Goal: Information Seeking & Learning: Compare options

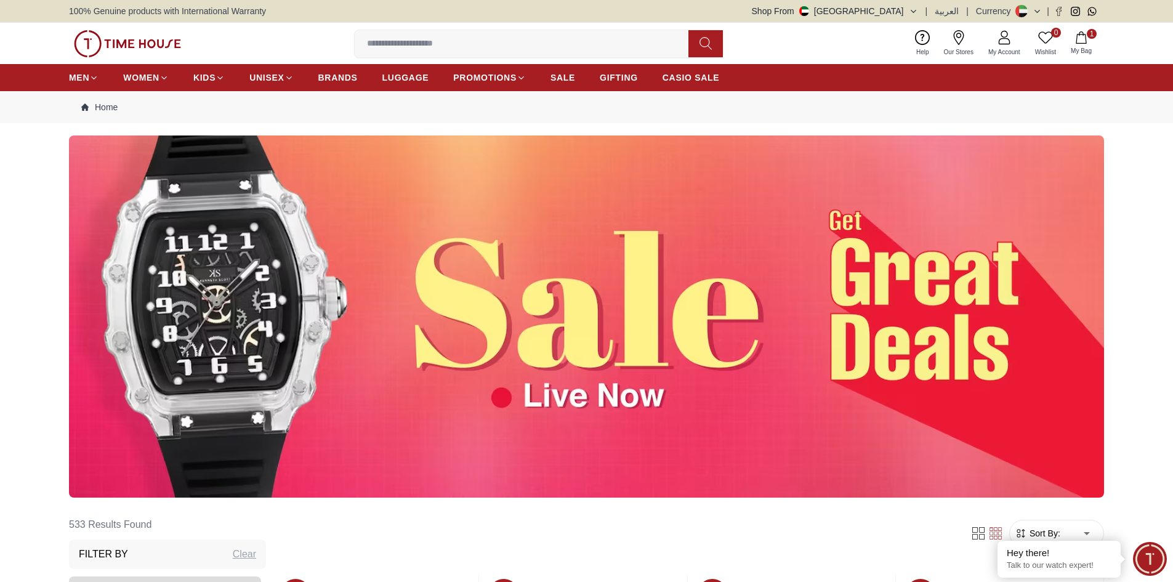
click at [502, 403] on img at bounding box center [586, 317] width 1035 height 362
click at [568, 329] on img at bounding box center [586, 317] width 1035 height 362
click at [135, 259] on img at bounding box center [586, 317] width 1035 height 362
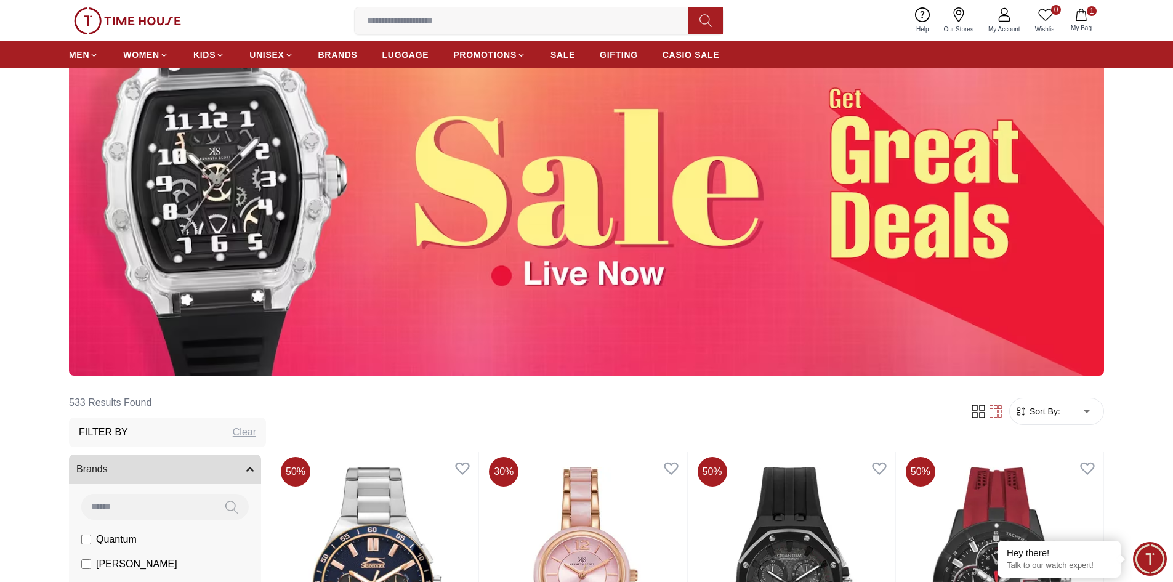
scroll to position [62, 0]
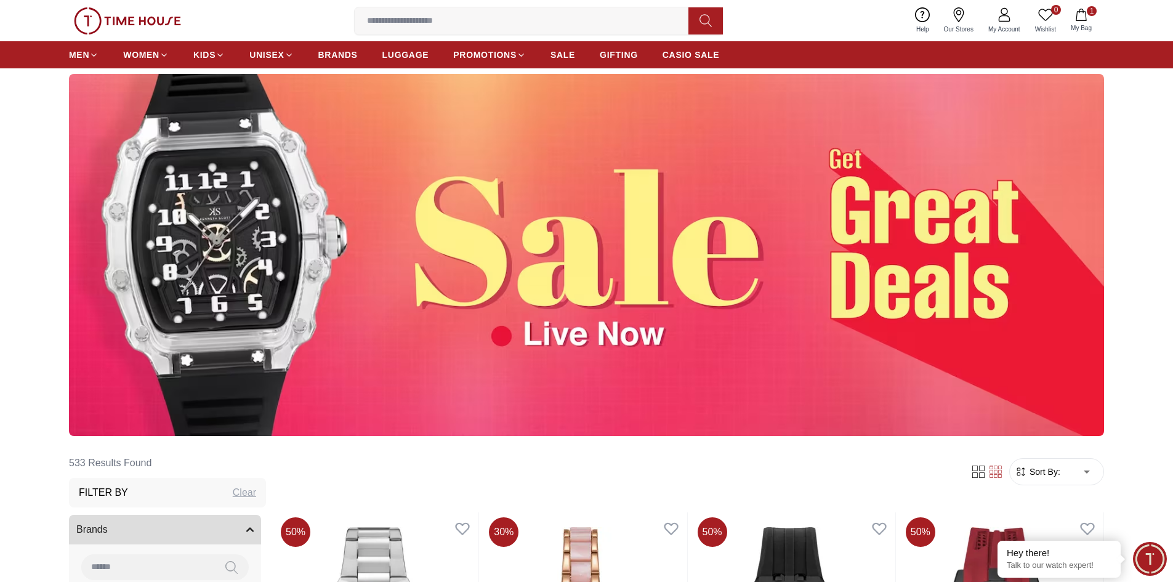
click at [1069, 369] on img at bounding box center [586, 255] width 1035 height 362
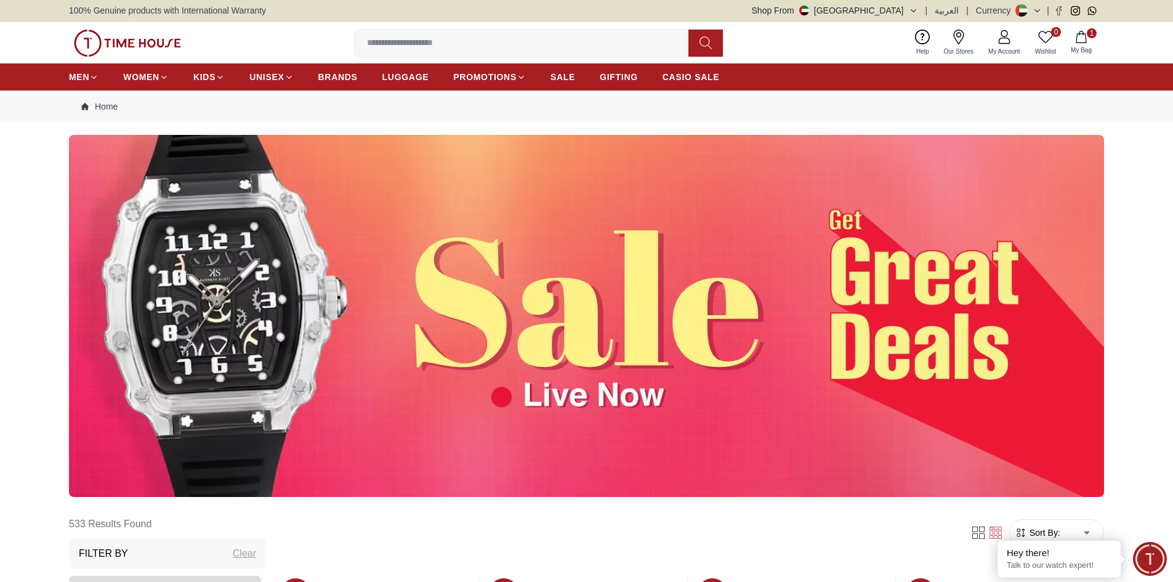
scroll to position [0, 0]
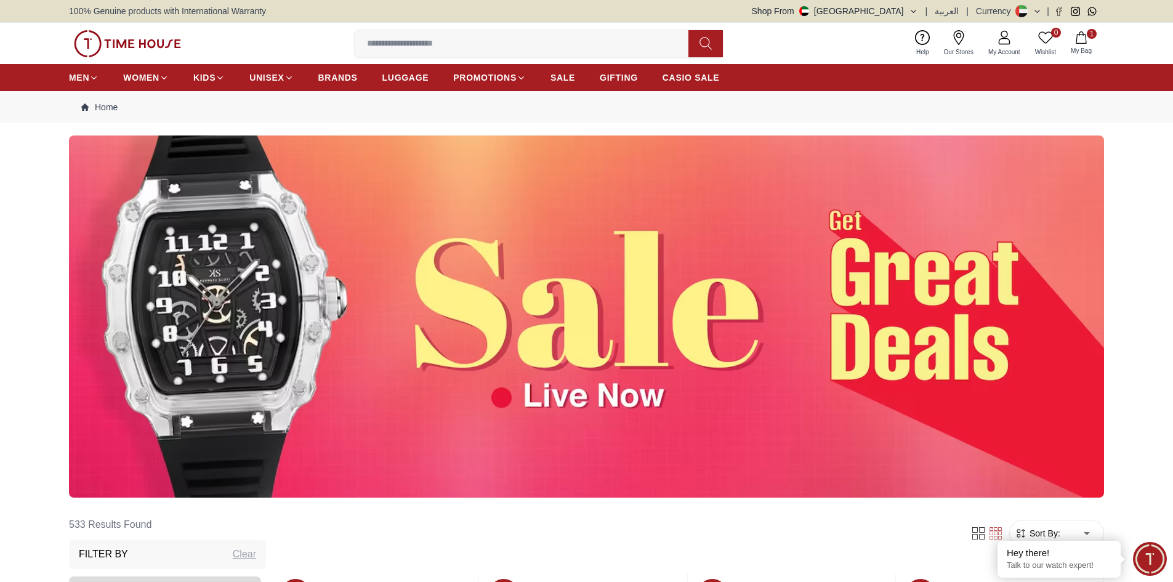
click at [482, 374] on img at bounding box center [586, 317] width 1035 height 362
drag, startPoint x: 482, startPoint y: 374, endPoint x: 498, endPoint y: 387, distance: 20.5
click at [482, 374] on img at bounding box center [586, 317] width 1035 height 362
click at [502, 394] on img at bounding box center [586, 317] width 1035 height 362
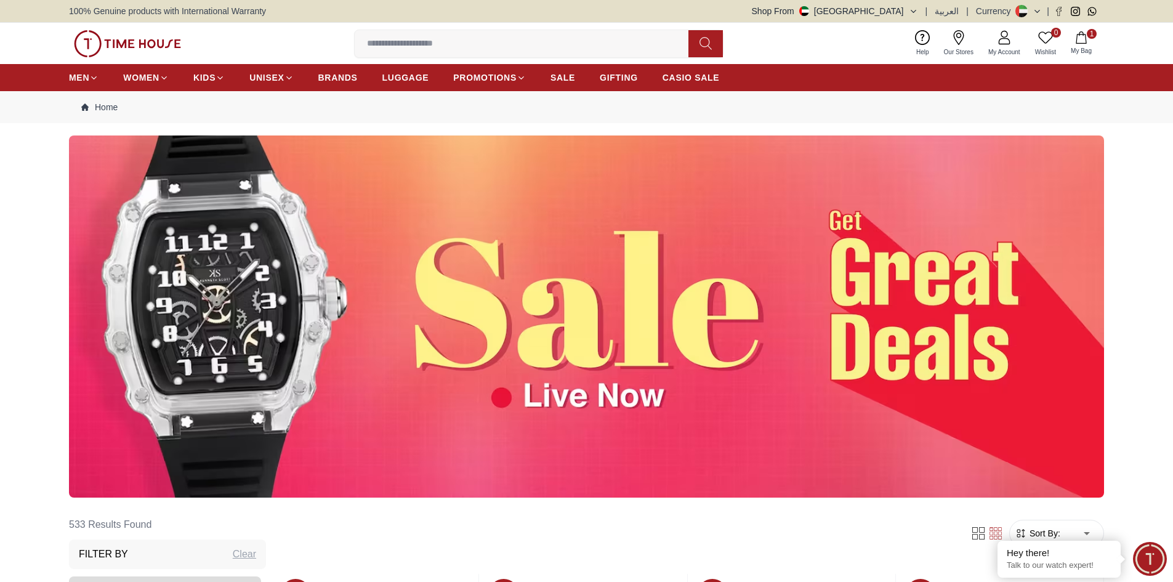
click at [179, 271] on img at bounding box center [586, 317] width 1035 height 362
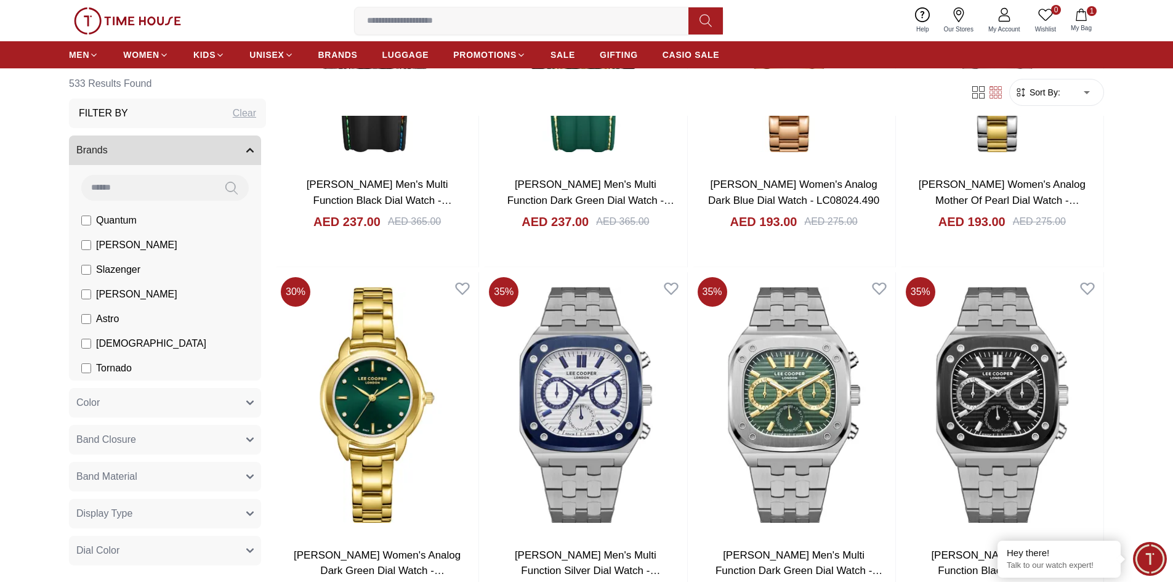
scroll to position [1786, 0]
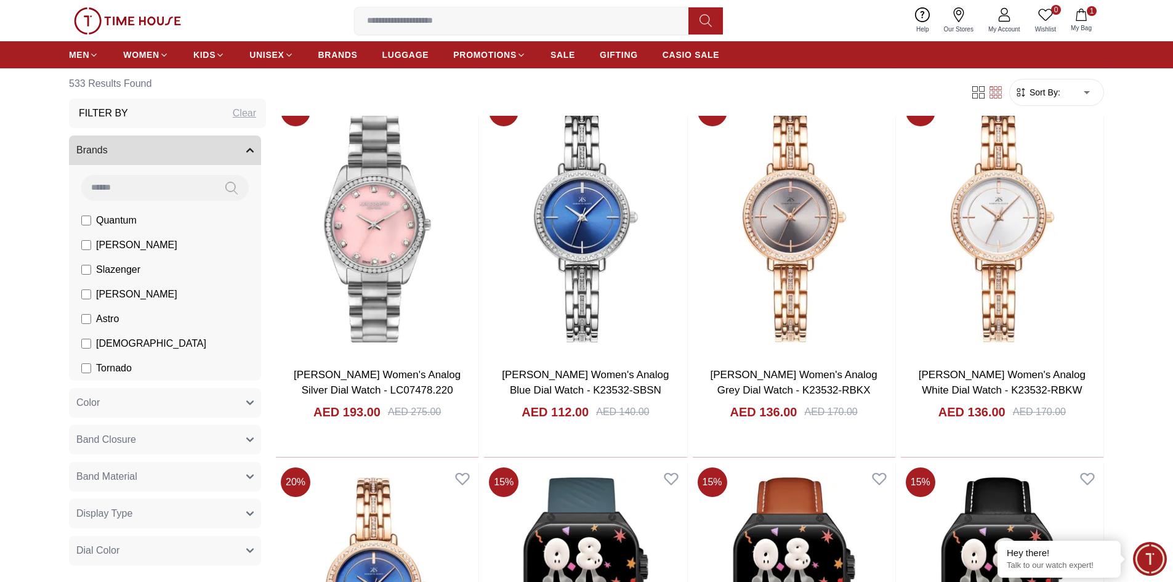
scroll to position [2710, 0]
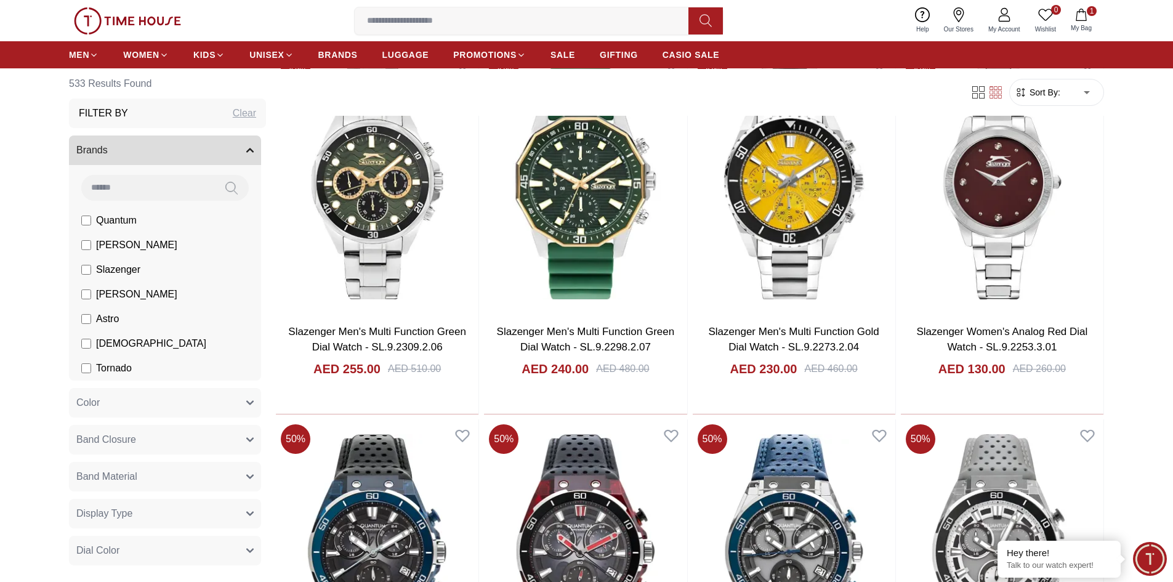
scroll to position [5359, 0]
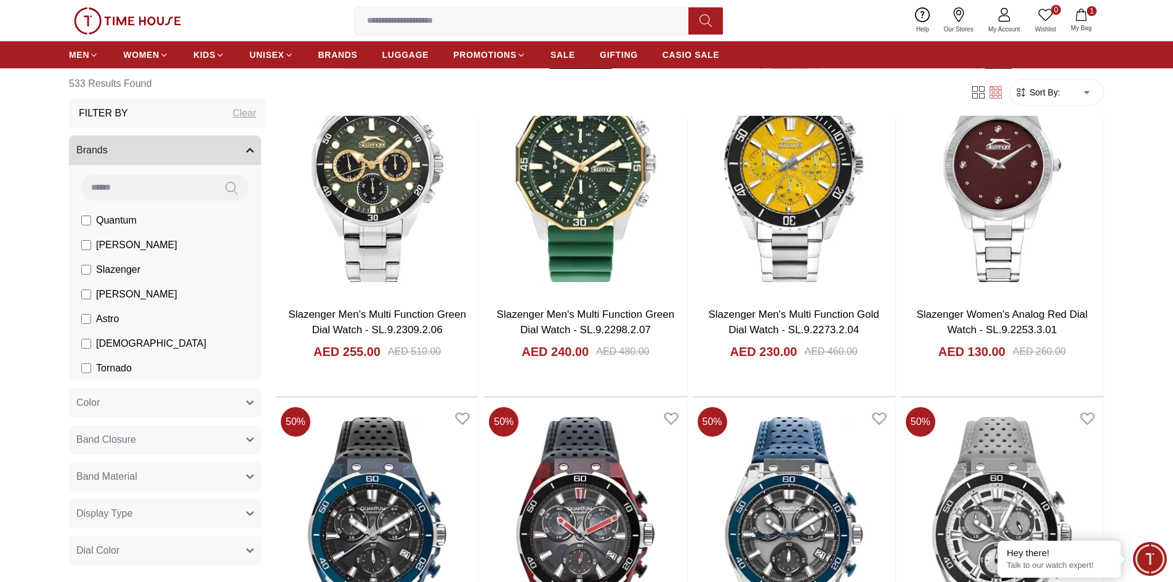
click at [451, 22] on input at bounding box center [527, 21] width 344 height 25
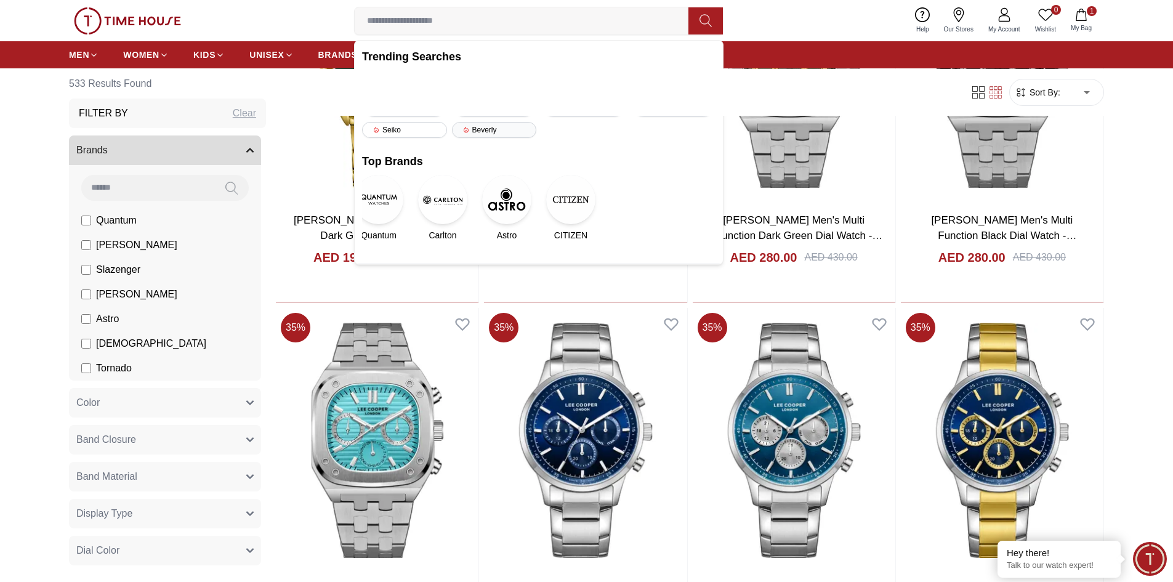
scroll to position [1909, 0]
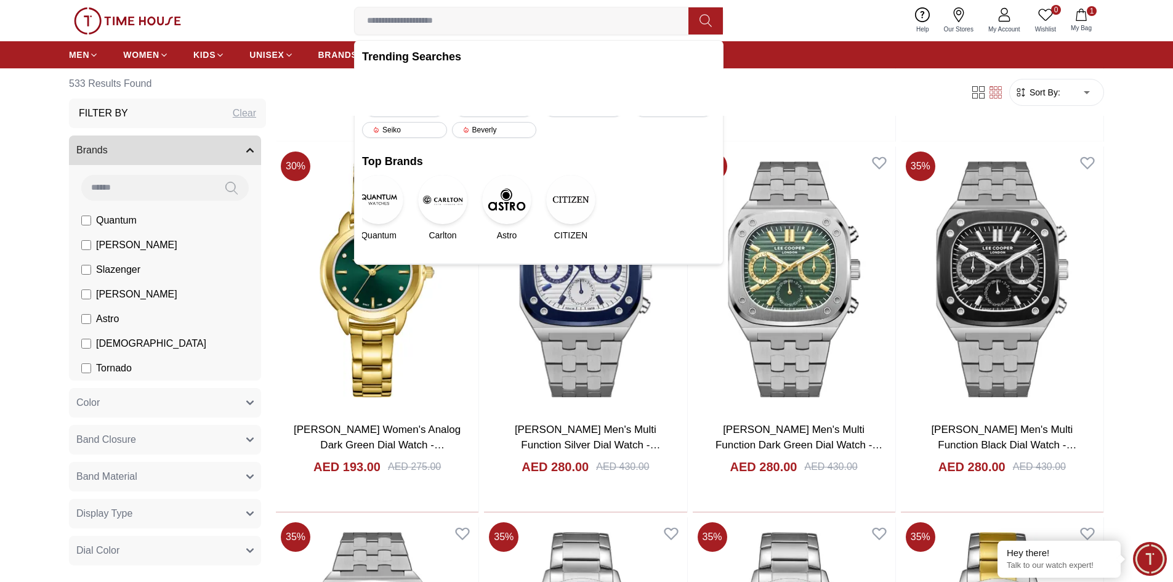
click at [129, 242] on span "[PERSON_NAME]" at bounding box center [136, 245] width 81 height 15
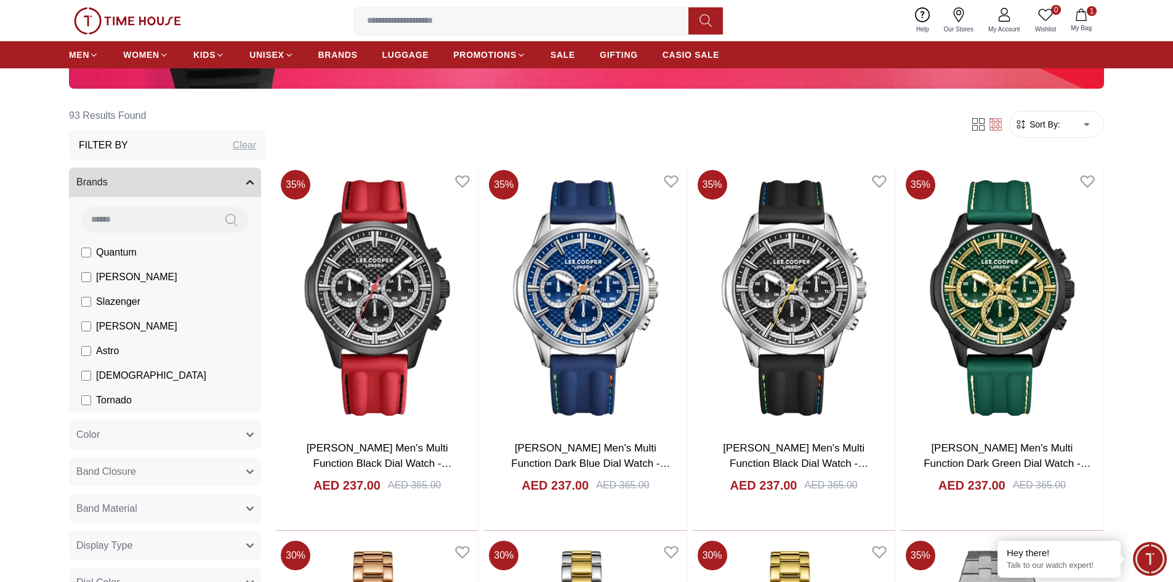
scroll to position [431, 0]
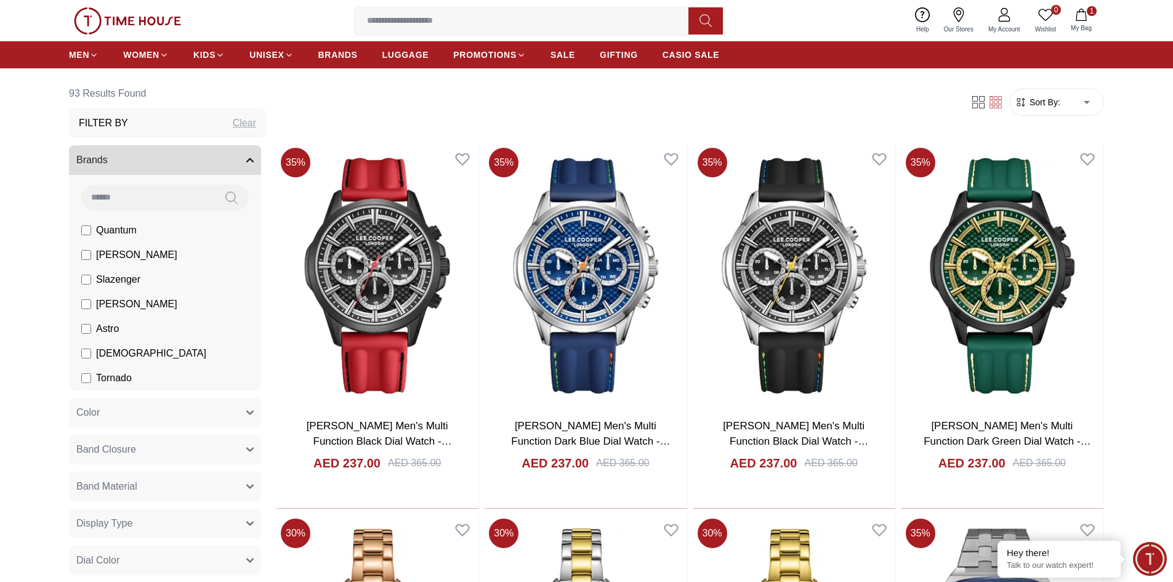
click at [221, 410] on button "Color" at bounding box center [165, 413] width 192 height 30
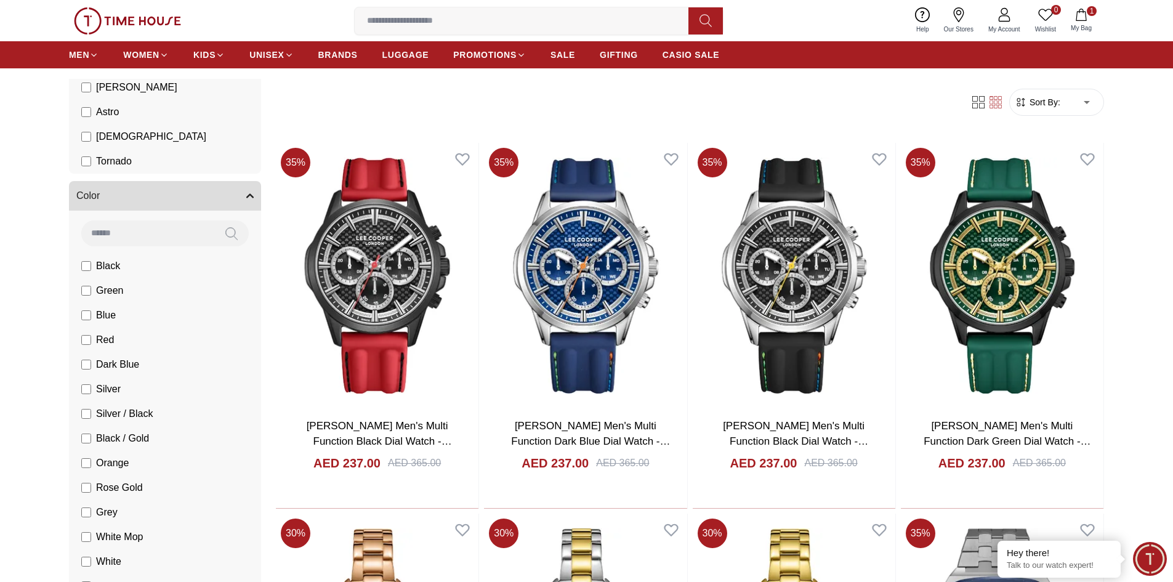
scroll to position [246, 0]
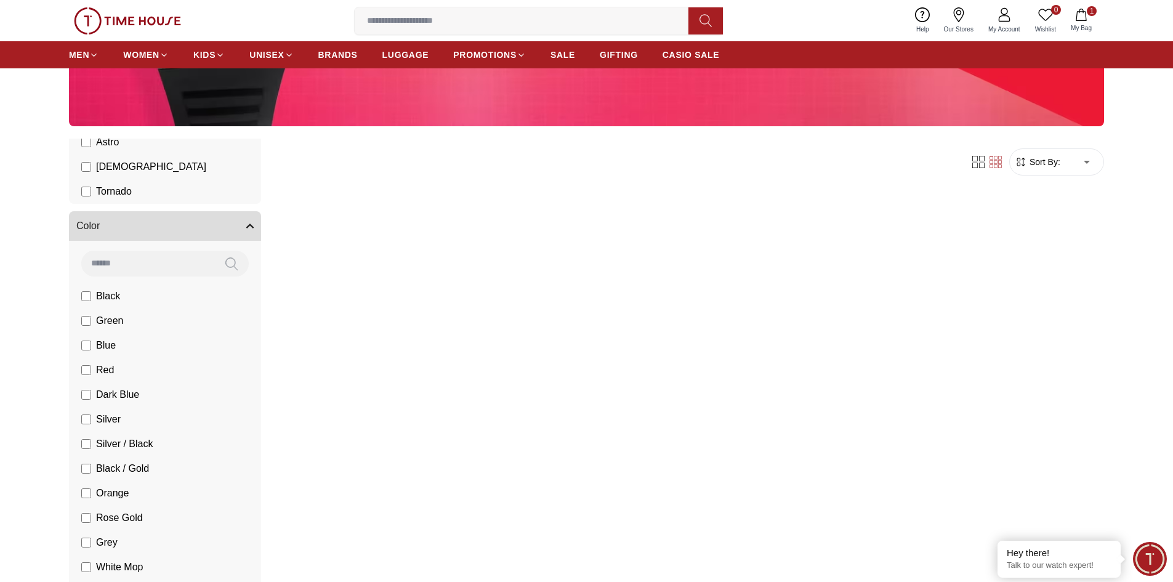
scroll to position [308, 0]
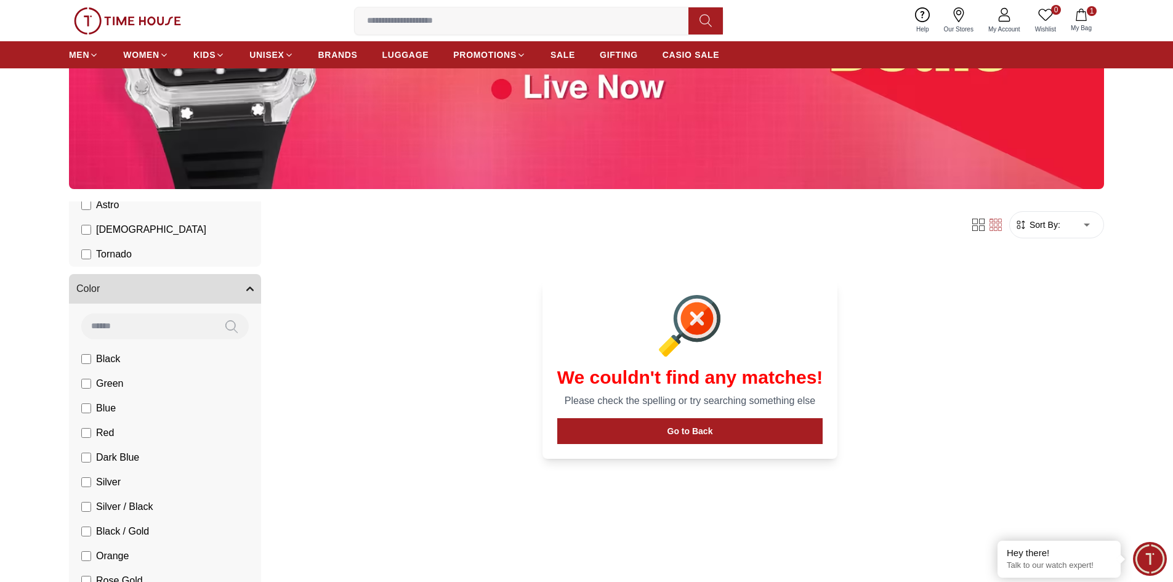
scroll to position [308, 0]
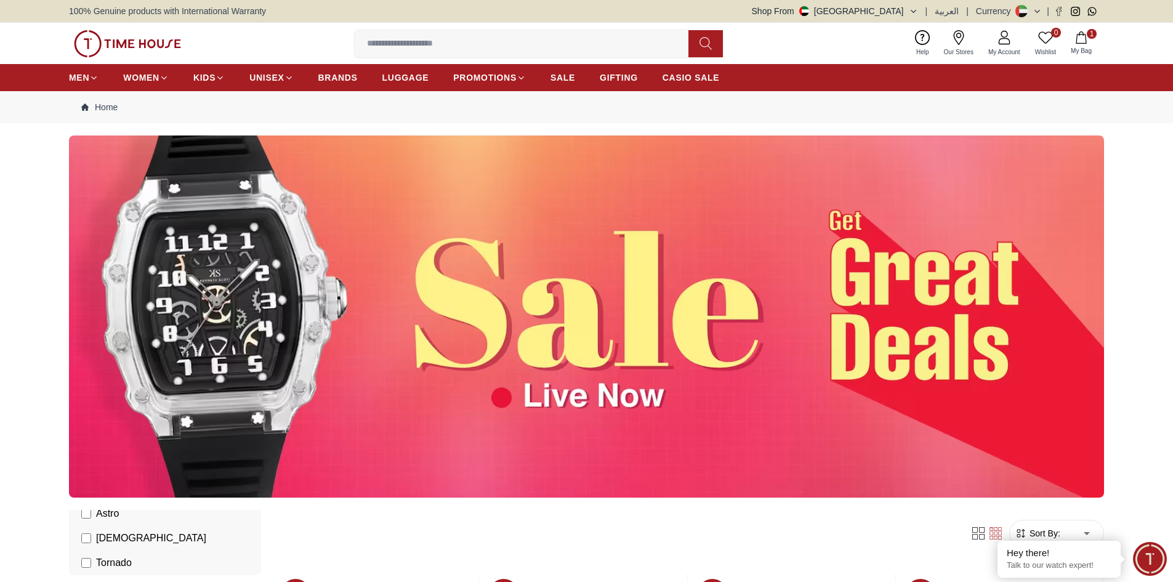
click at [563, 48] on input at bounding box center [527, 43] width 344 height 25
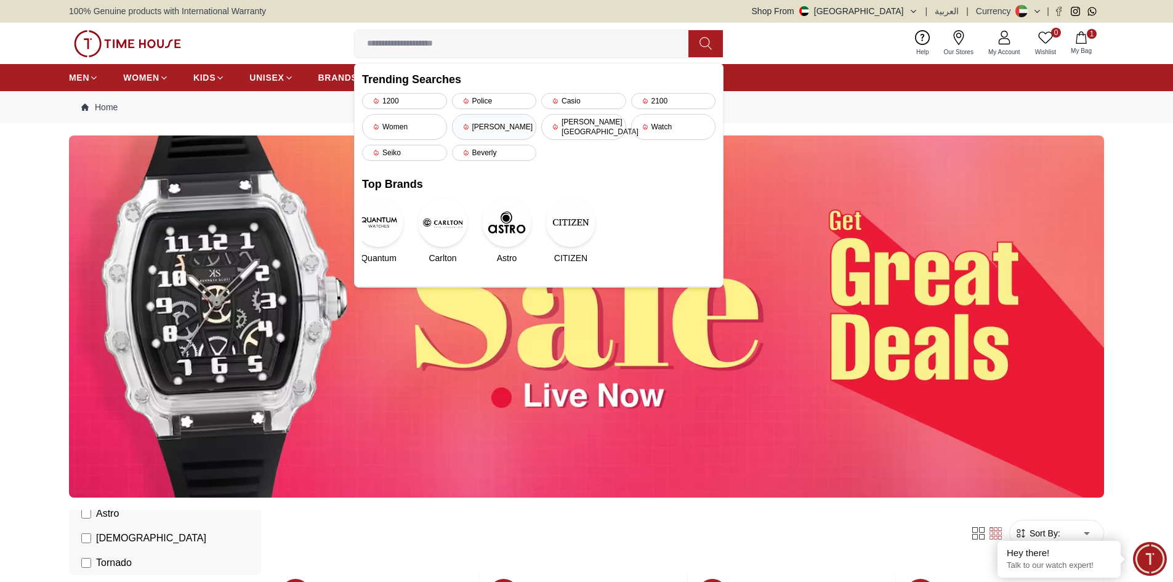
click at [503, 122] on div "[PERSON_NAME]" at bounding box center [494, 127] width 85 height 26
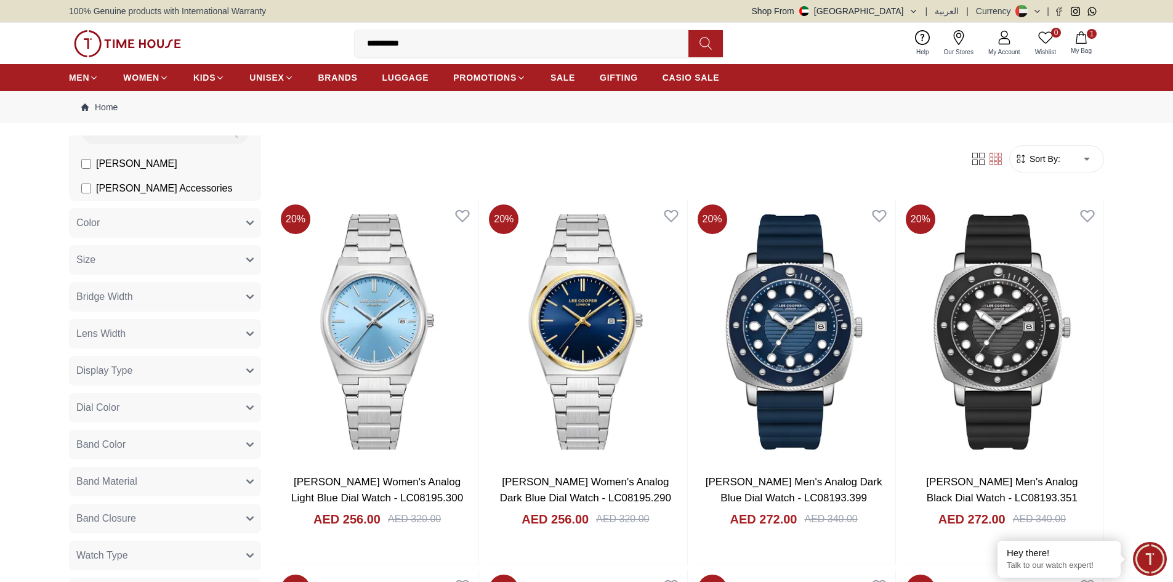
click at [463, 49] on input "**********" at bounding box center [527, 43] width 344 height 25
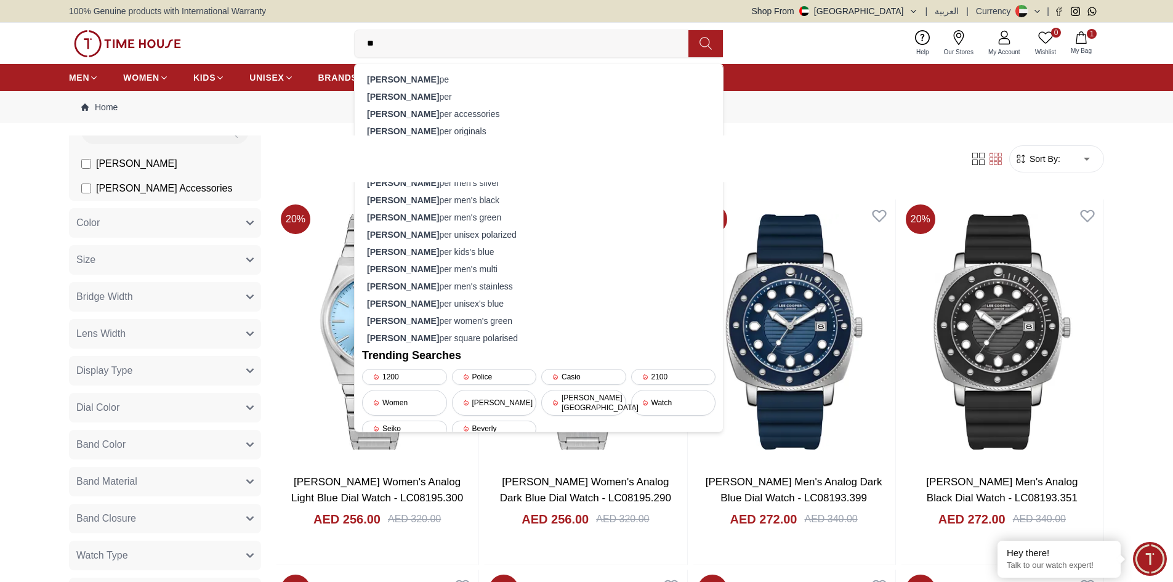
type input "*"
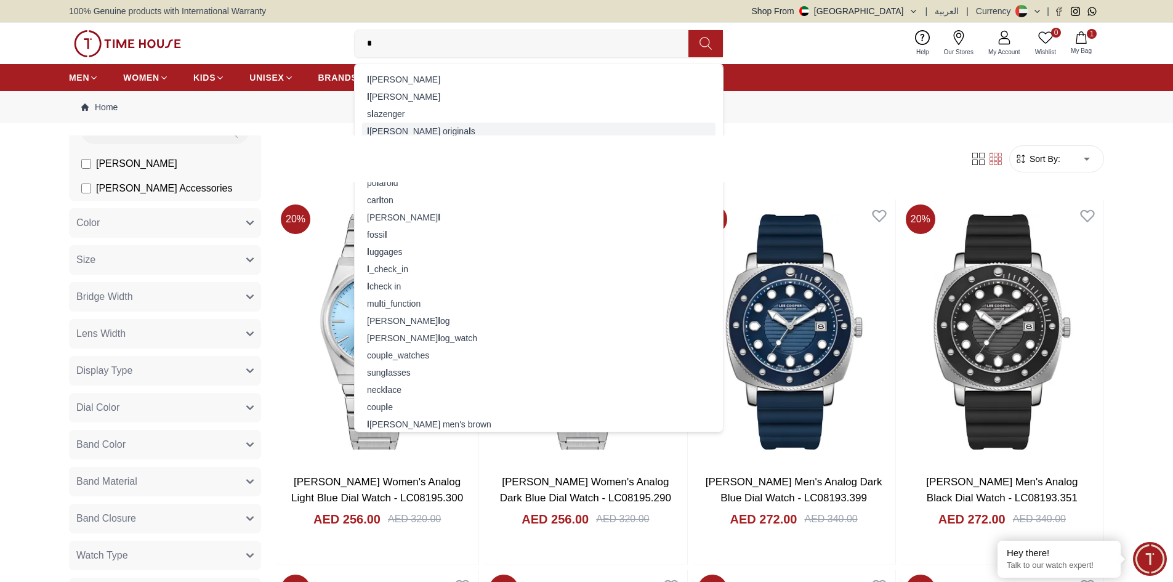
type input "*"
click at [416, 134] on div "l ee cooper origina l s" at bounding box center [539, 131] width 354 height 17
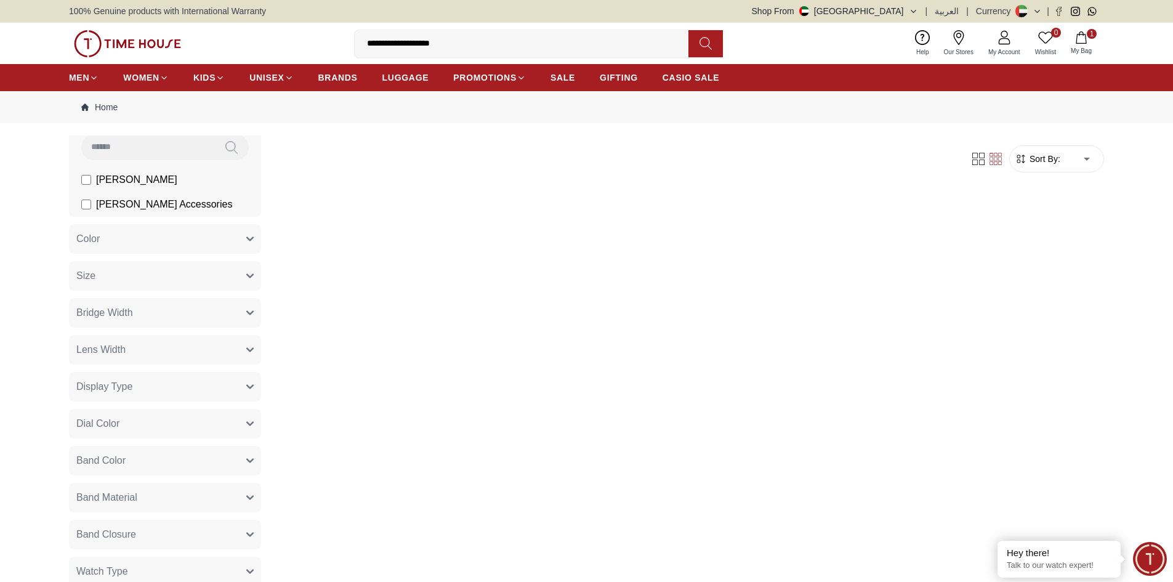
scroll to position [123, 0]
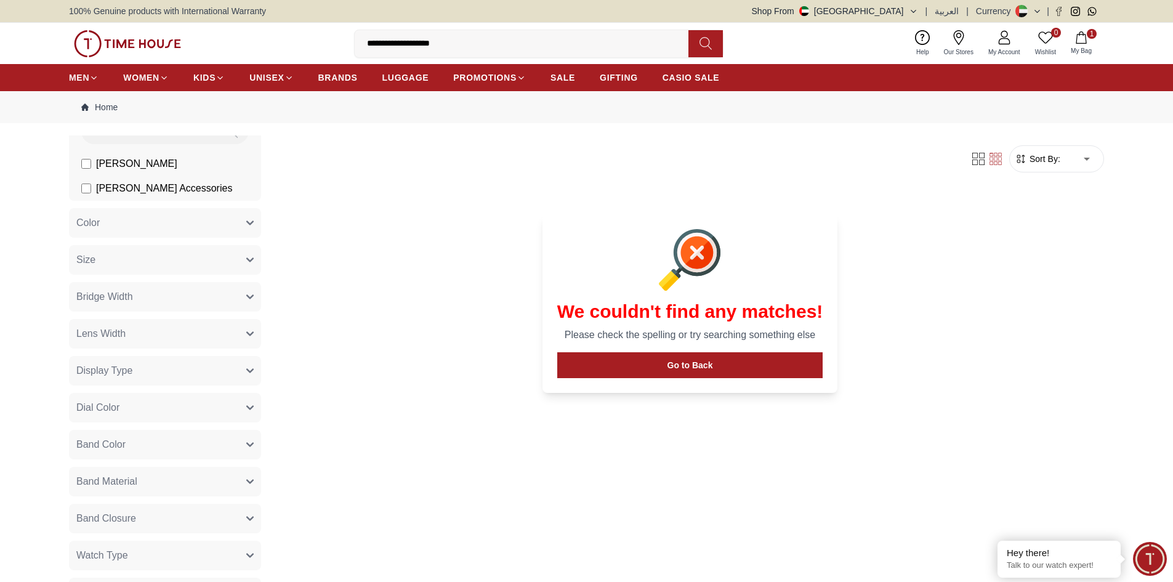
click at [448, 37] on input "**********" at bounding box center [527, 43] width 344 height 25
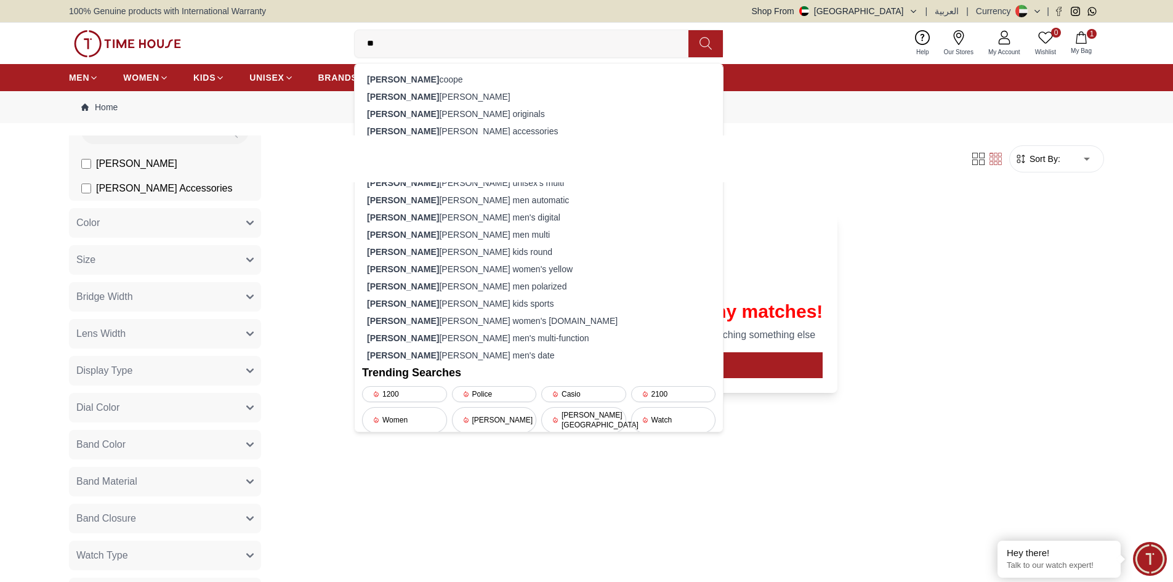
type input "*"
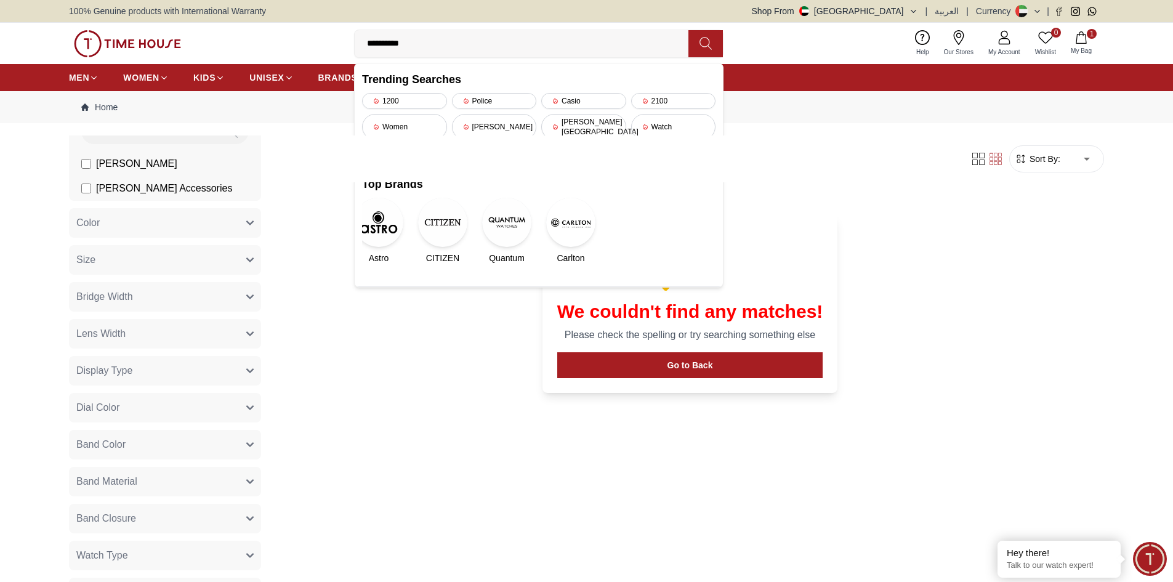
type input "**********"
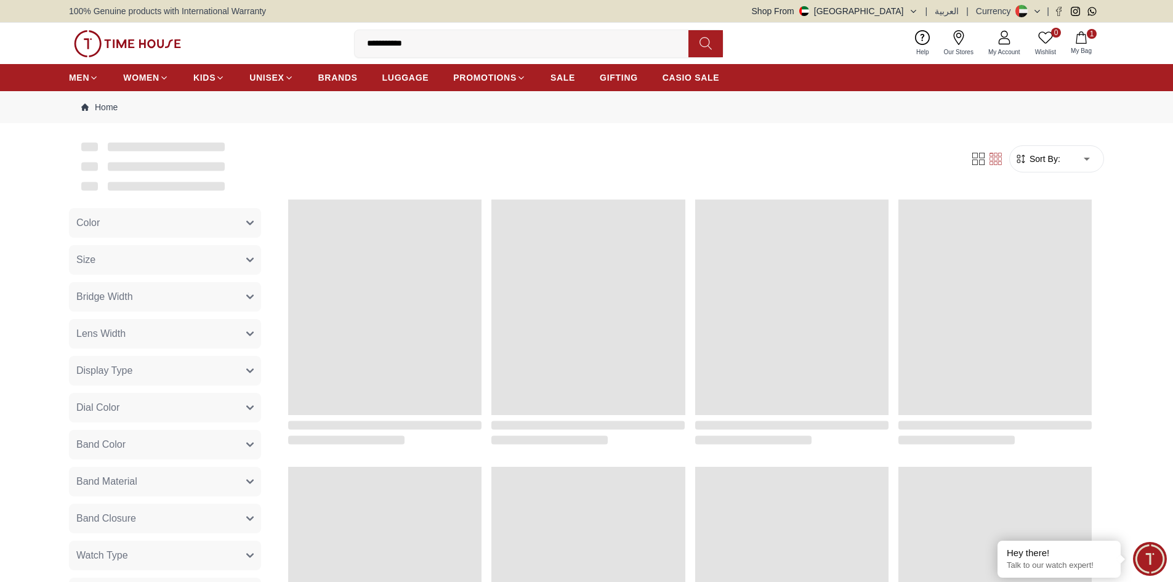
scroll to position [123, 0]
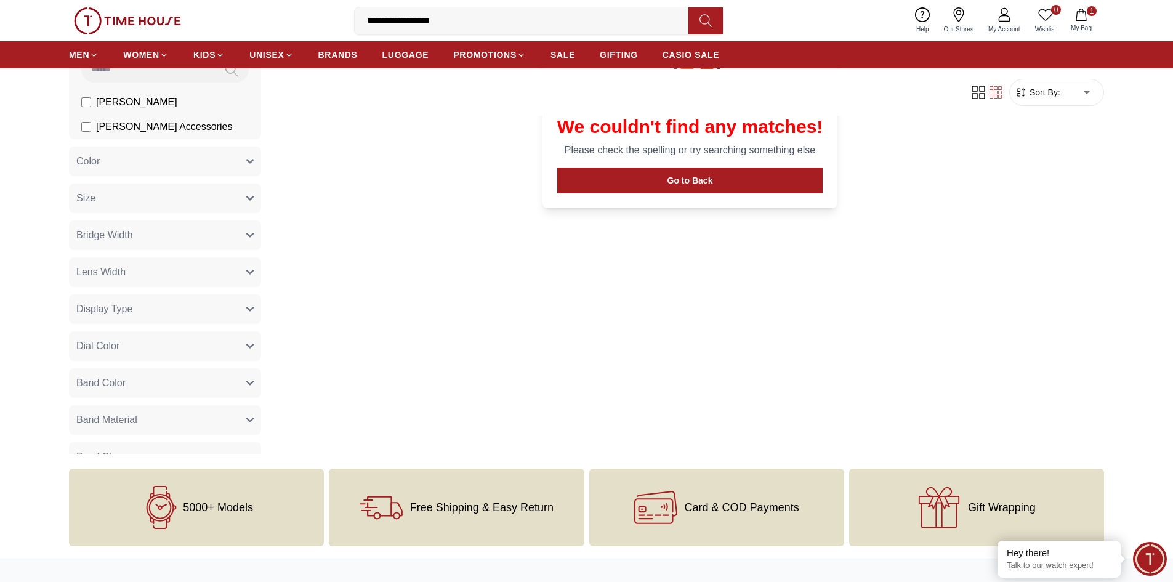
click at [99, 89] on div "Lee Cooper Lee Cooper Accessories" at bounding box center [165, 98] width 192 height 83
click at [99, 106] on span "[PERSON_NAME]" at bounding box center [136, 102] width 81 height 15
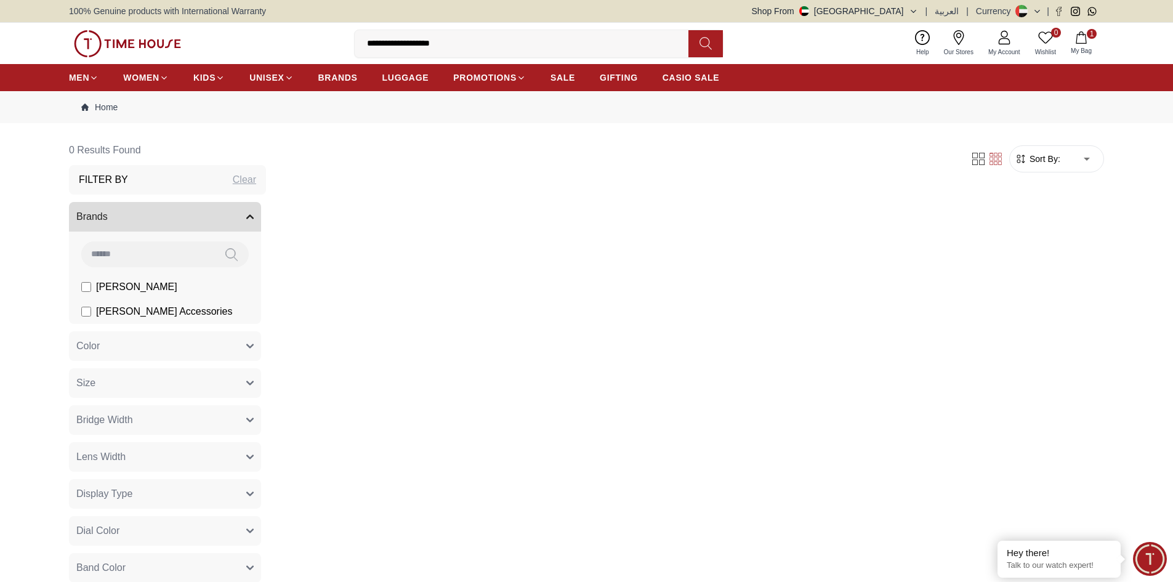
click at [468, 44] on input "**********" at bounding box center [527, 43] width 344 height 25
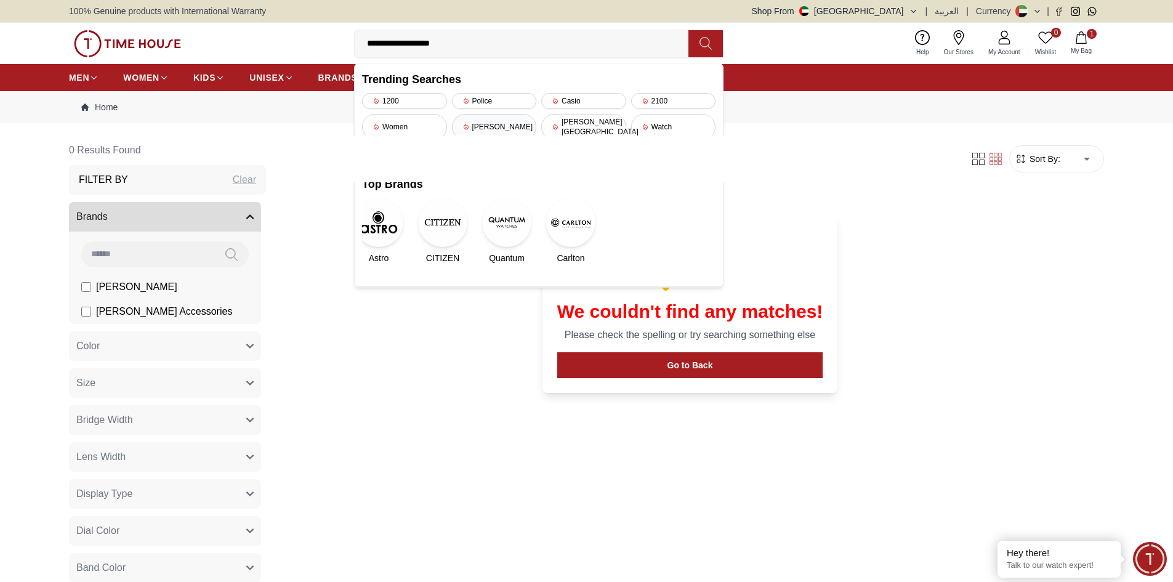
click at [521, 121] on div "[PERSON_NAME]" at bounding box center [494, 127] width 85 height 26
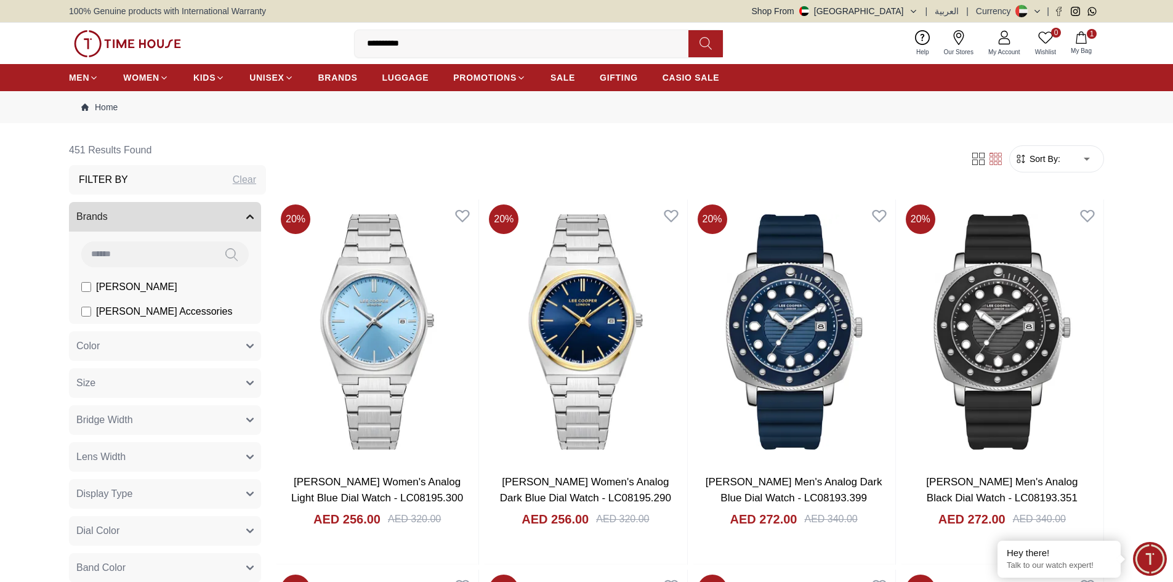
click at [448, 41] on input "**********" at bounding box center [527, 43] width 344 height 25
click at [434, 42] on input "**********" at bounding box center [527, 43] width 344 height 25
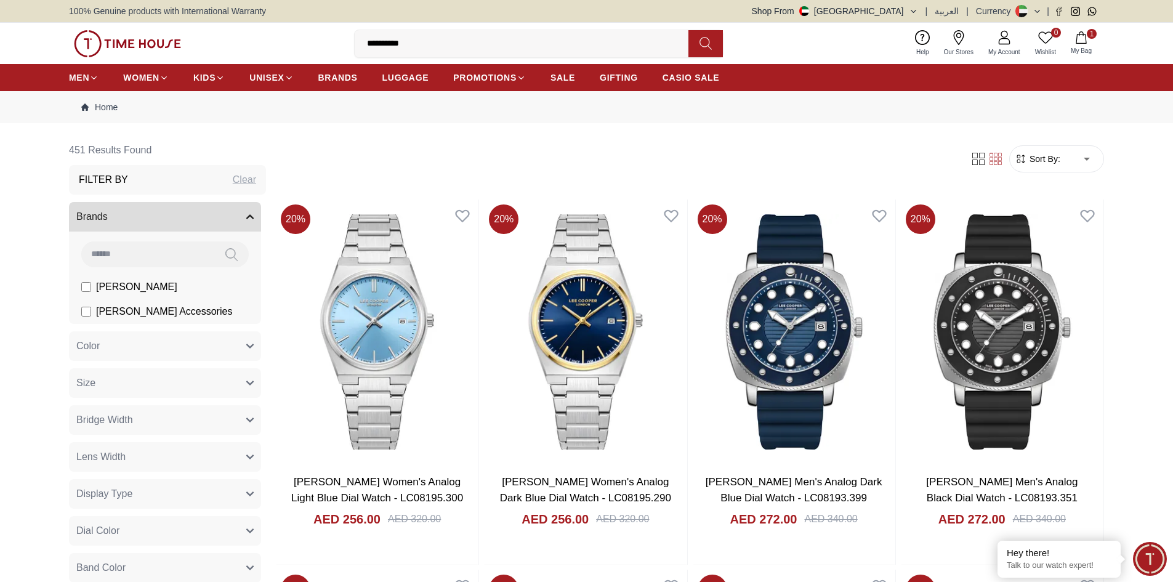
click at [495, 44] on input "**********" at bounding box center [527, 43] width 344 height 25
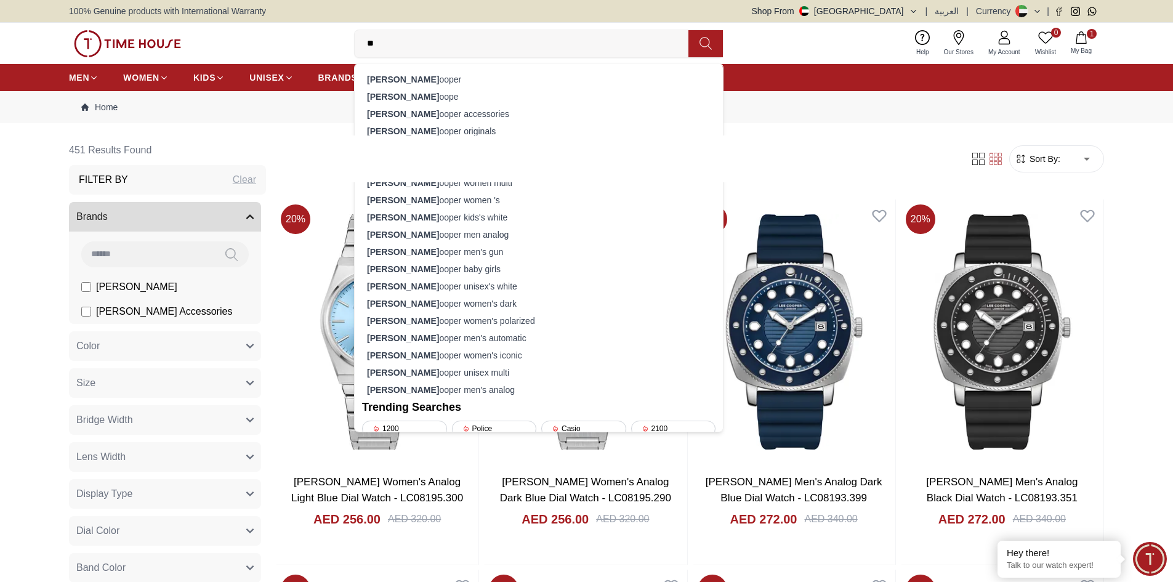
type input "*"
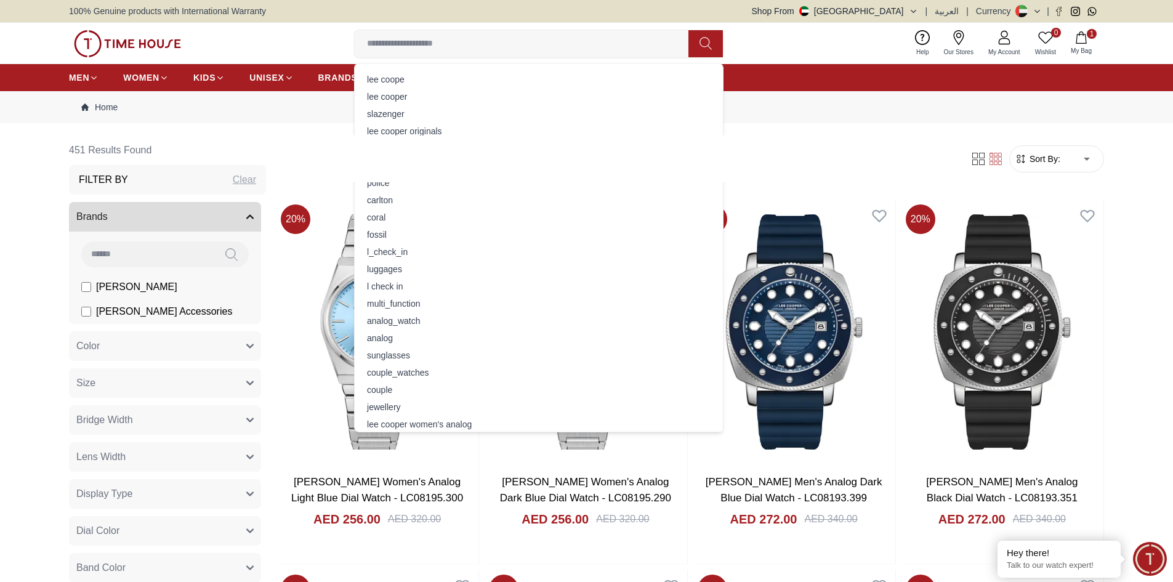
click at [495, 44] on input at bounding box center [527, 43] width 344 height 25
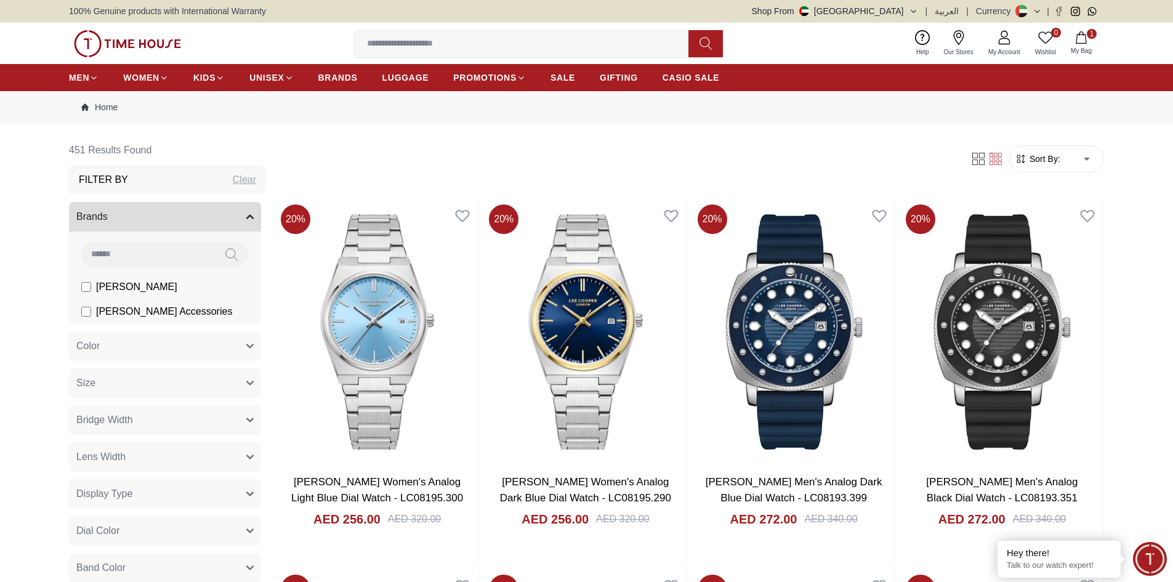
click at [493, 54] on input at bounding box center [527, 43] width 344 height 25
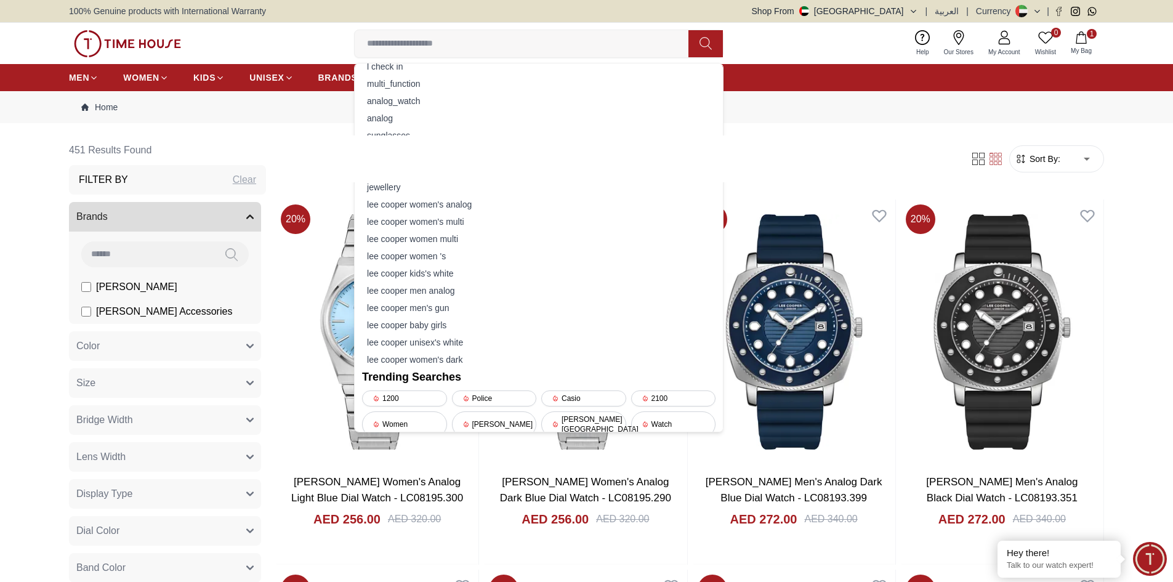
scroll to position [246, 0]
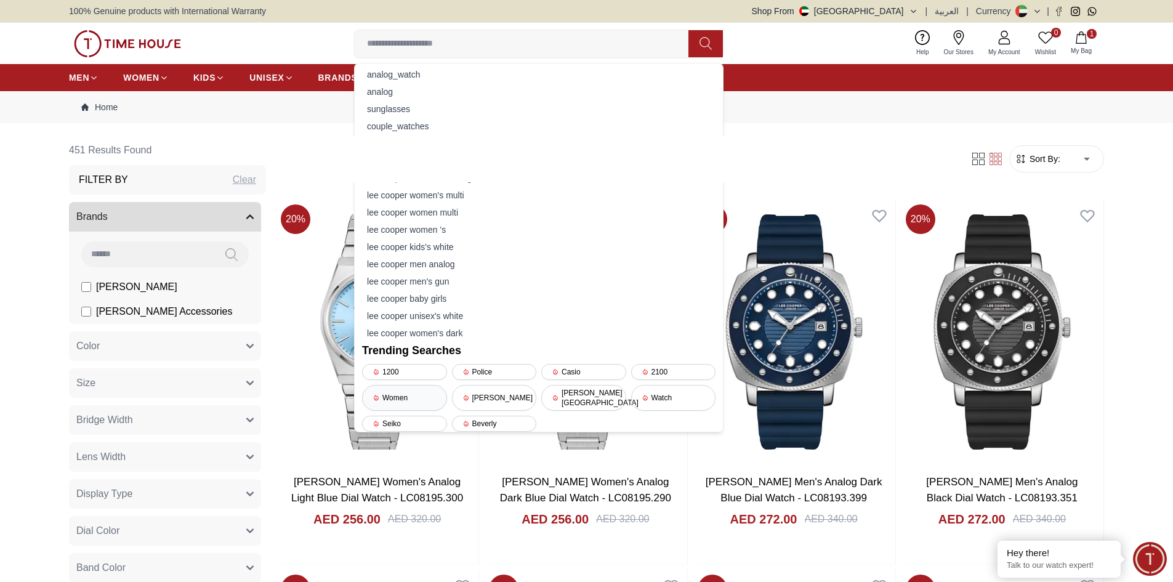
click at [410, 399] on div "Women" at bounding box center [404, 398] width 85 height 26
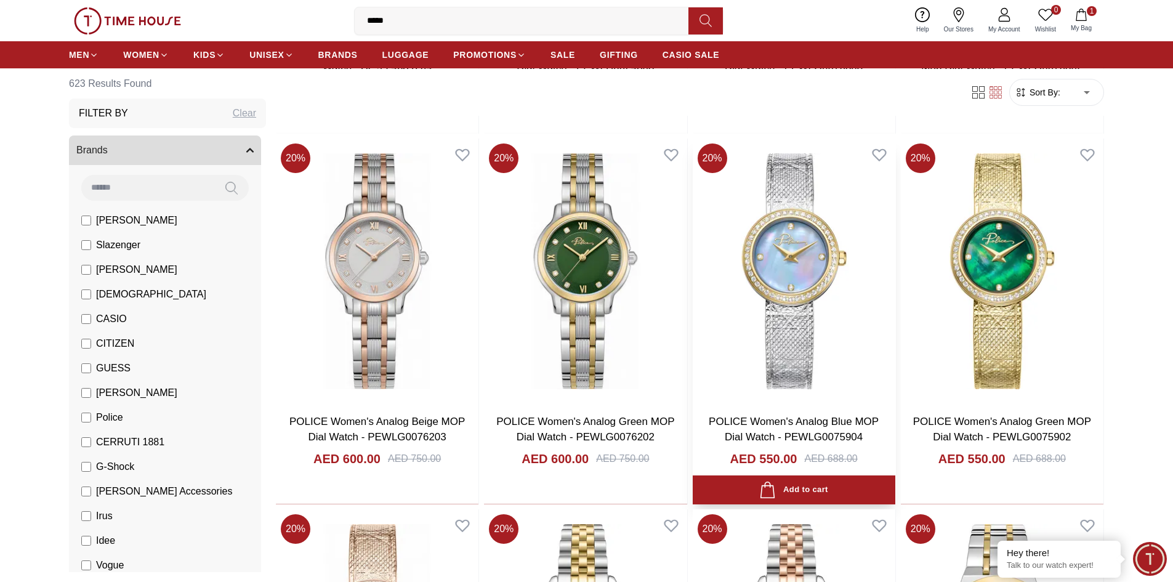
scroll to position [739, 0]
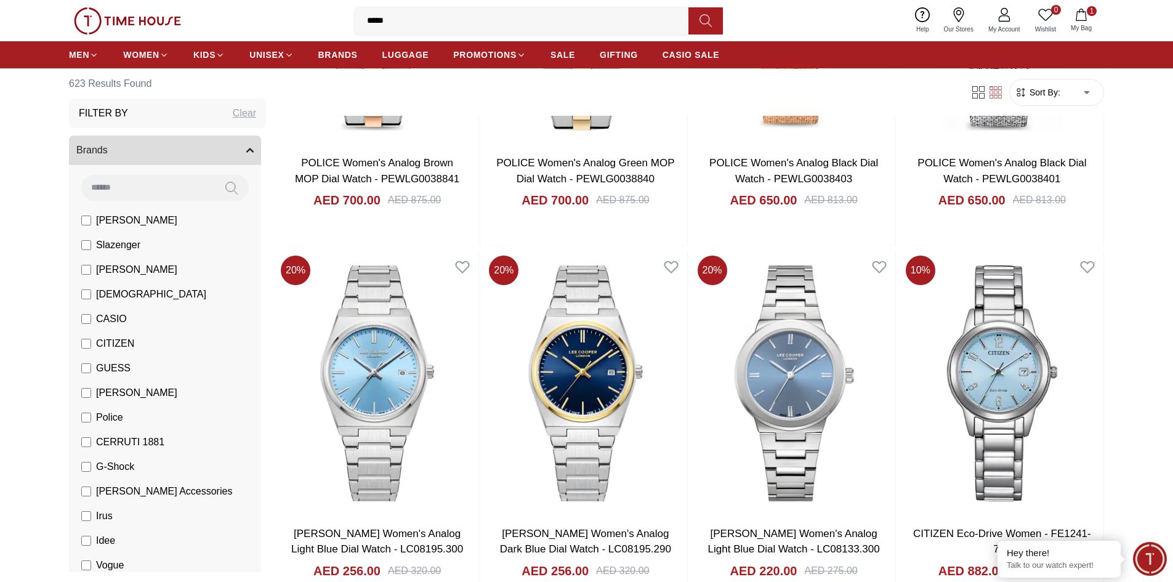
scroll to position [1909, 0]
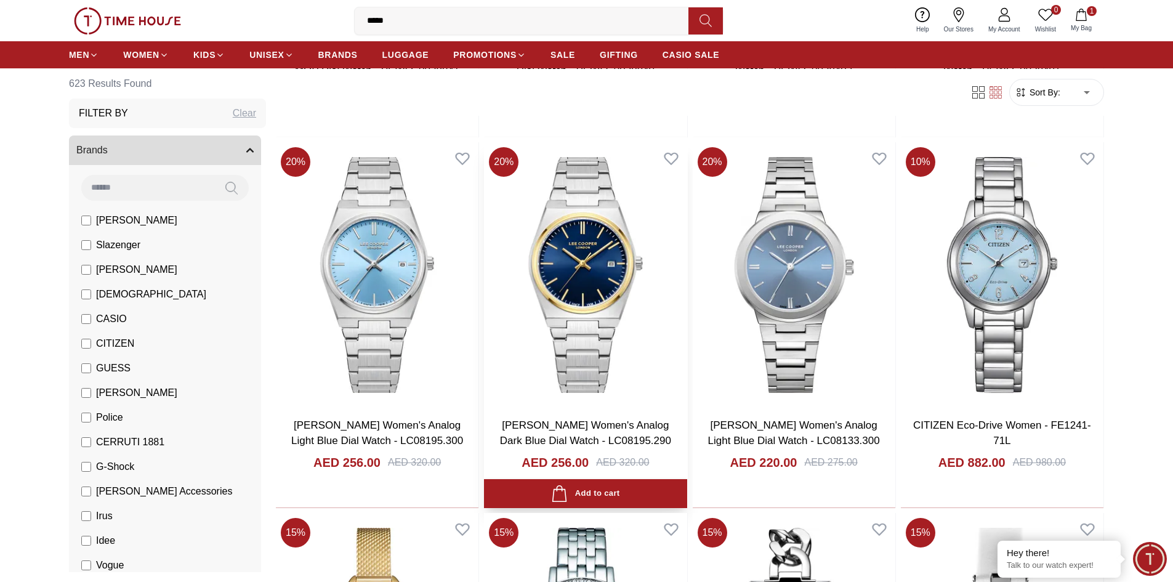
click at [579, 272] on img at bounding box center [585, 274] width 203 height 265
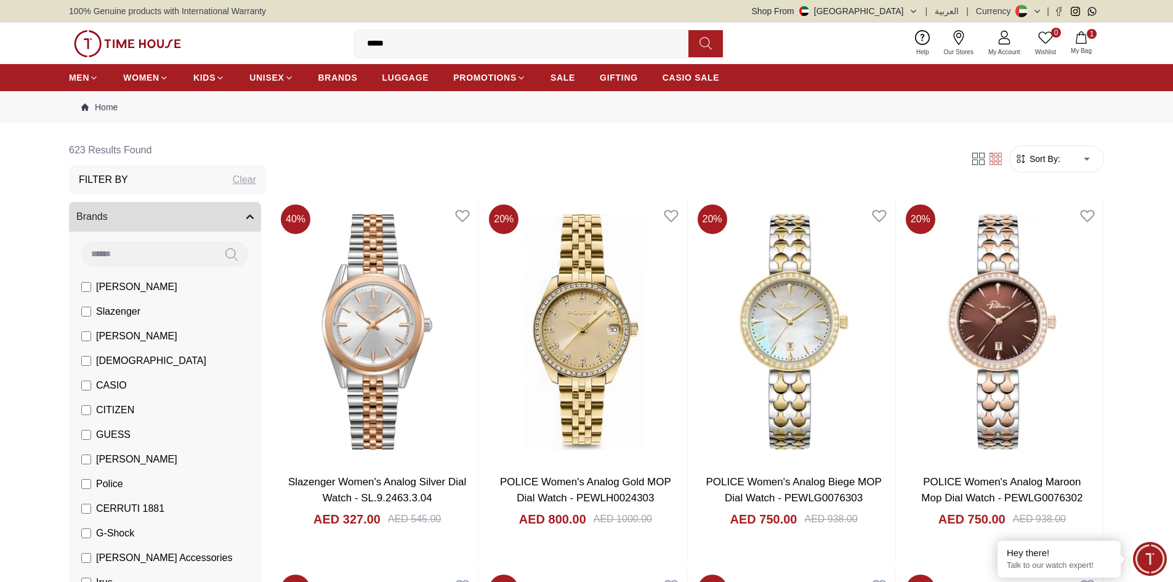
click at [455, 30] on div "*****" at bounding box center [539, 44] width 370 height 28
click at [448, 38] on input "*****" at bounding box center [527, 43] width 344 height 25
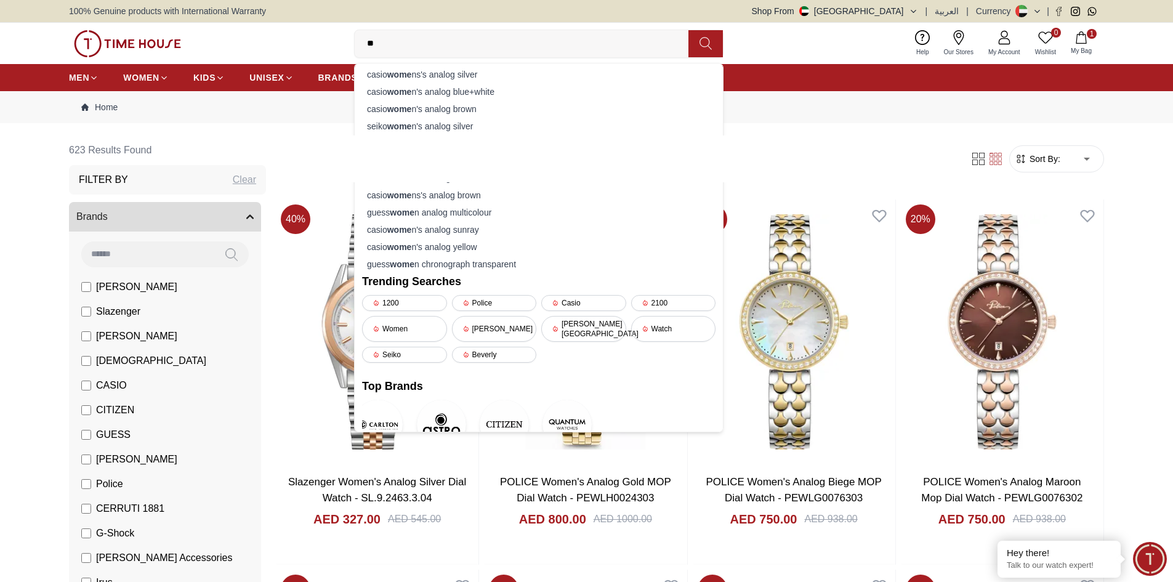
type input "*"
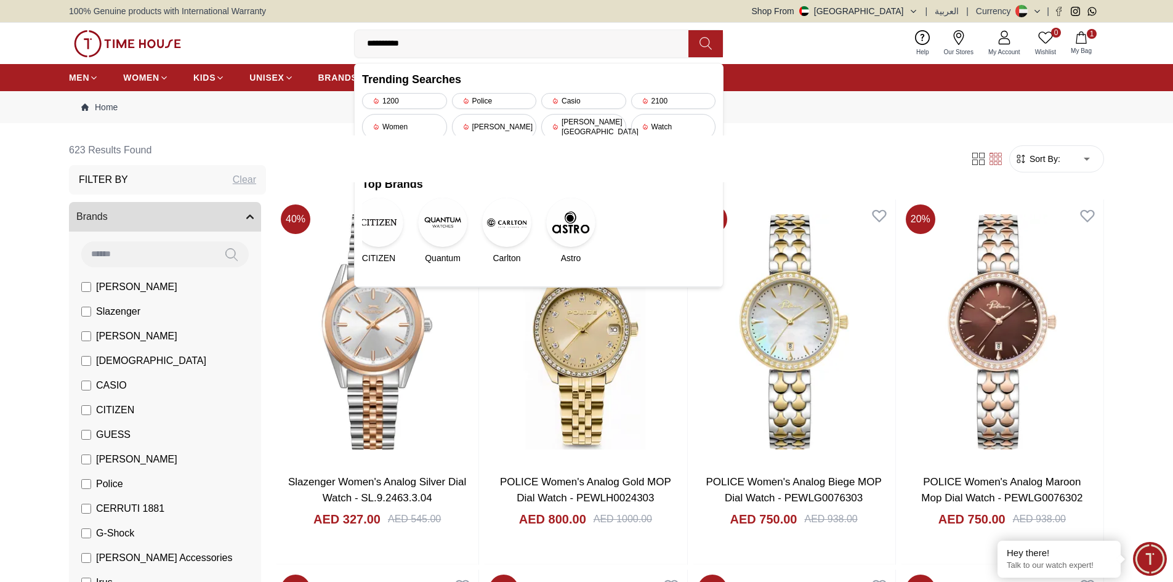
type input "**********"
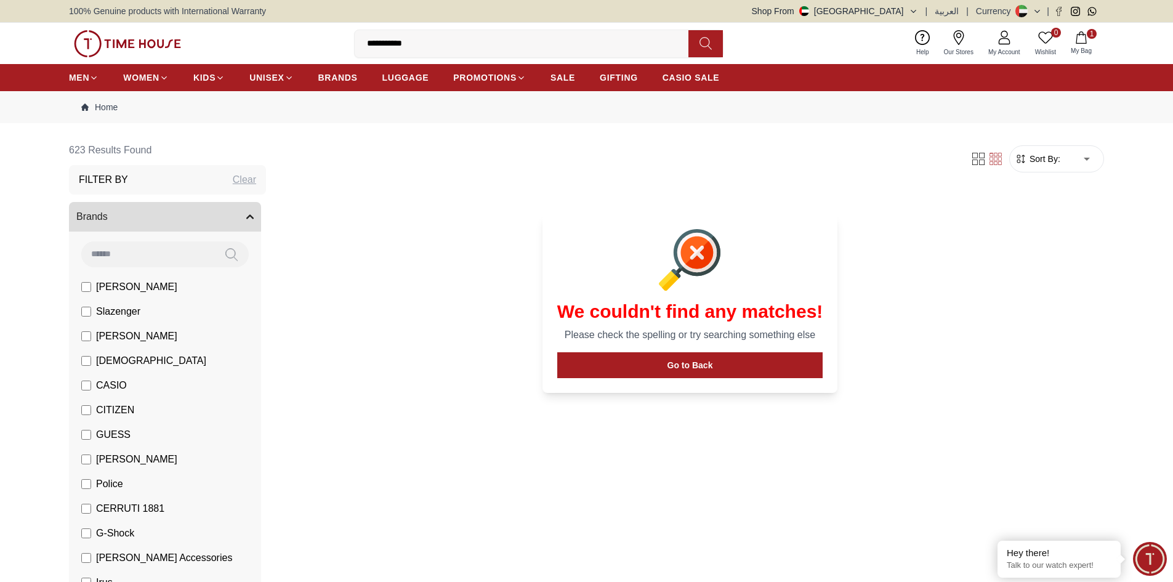
click at [715, 333] on p "Please check the spelling or try searching something else" at bounding box center [690, 335] width 266 height 15
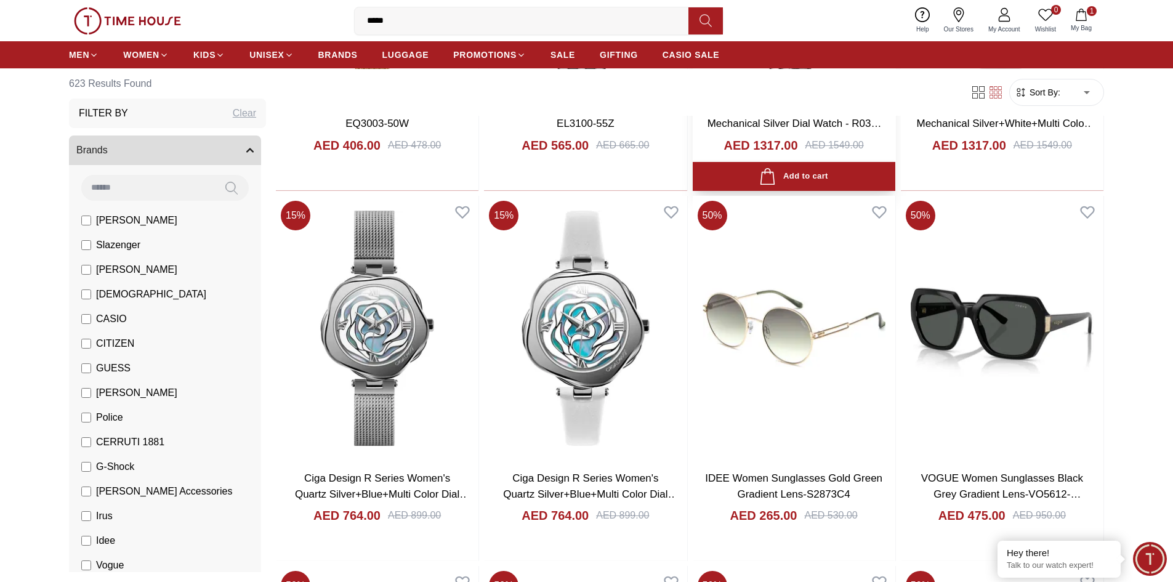
scroll to position [862, 0]
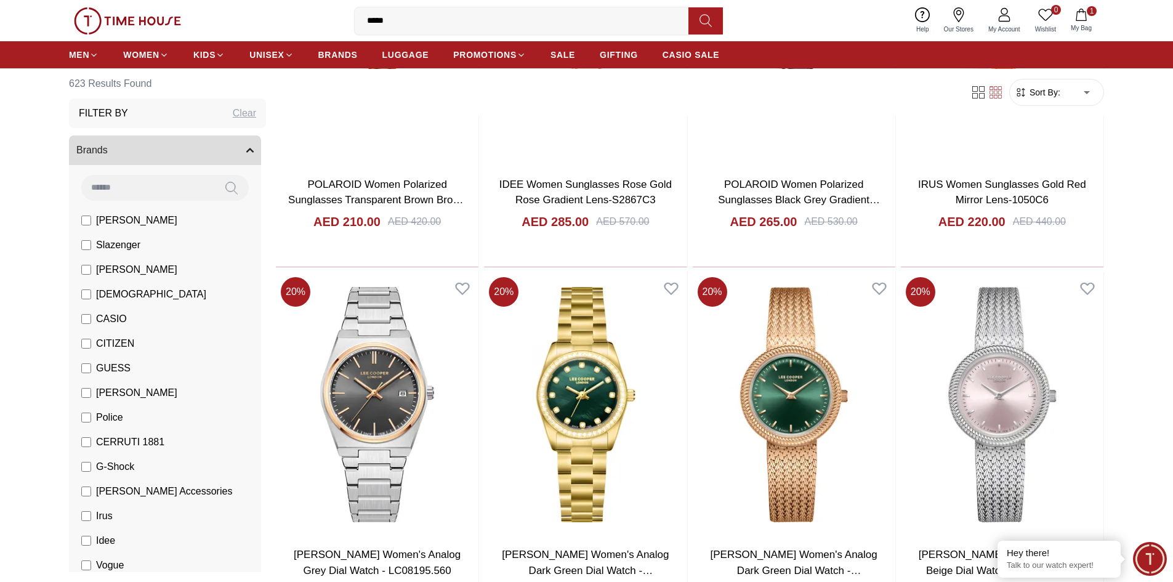
scroll to position [2953, 0]
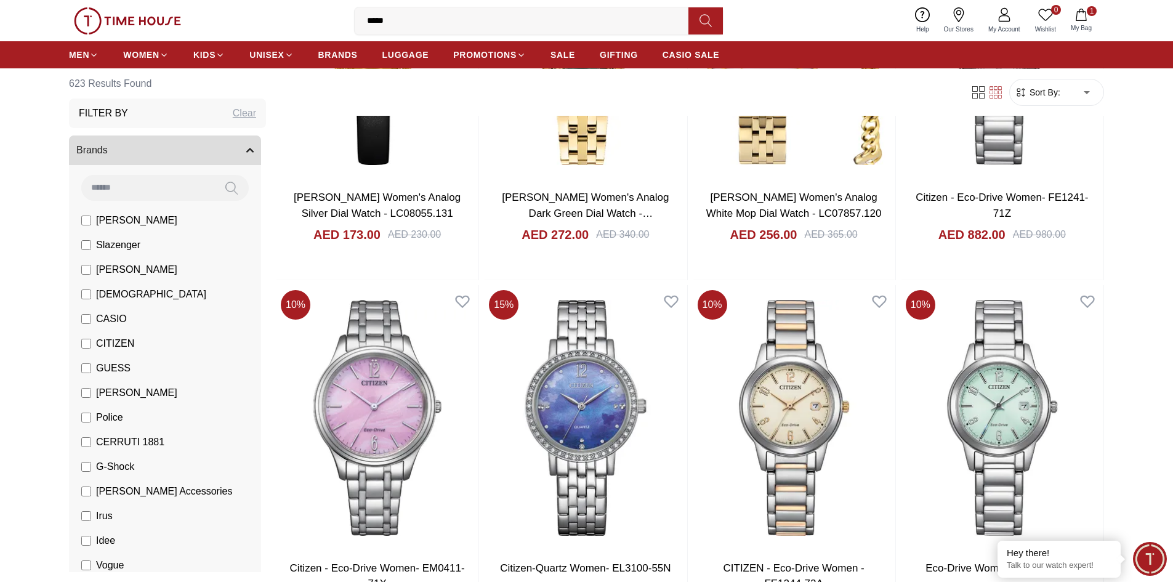
scroll to position [4431, 0]
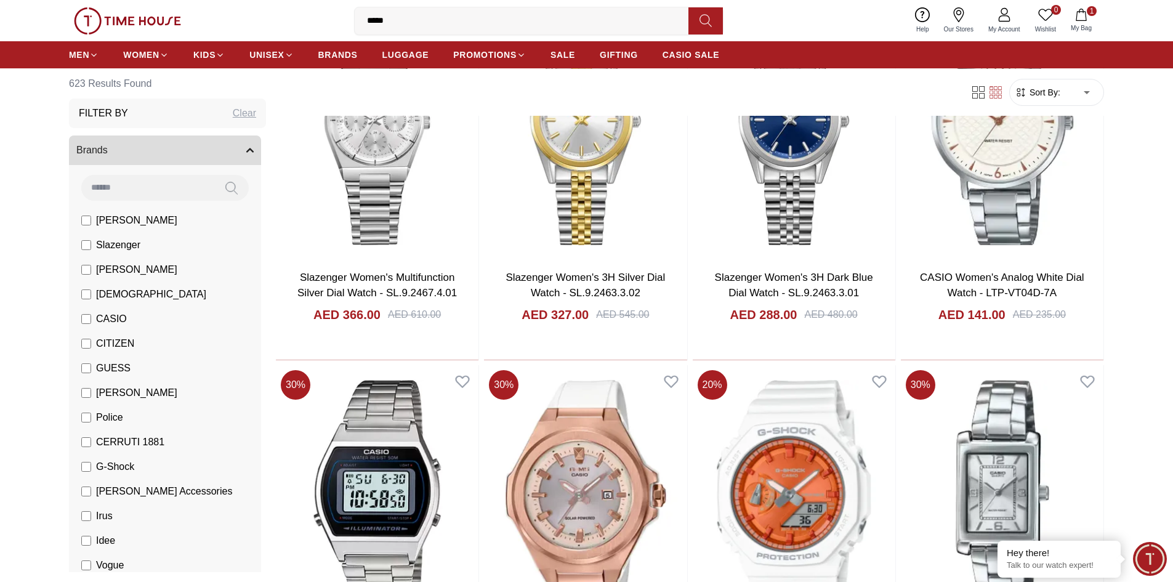
scroll to position [6895, 0]
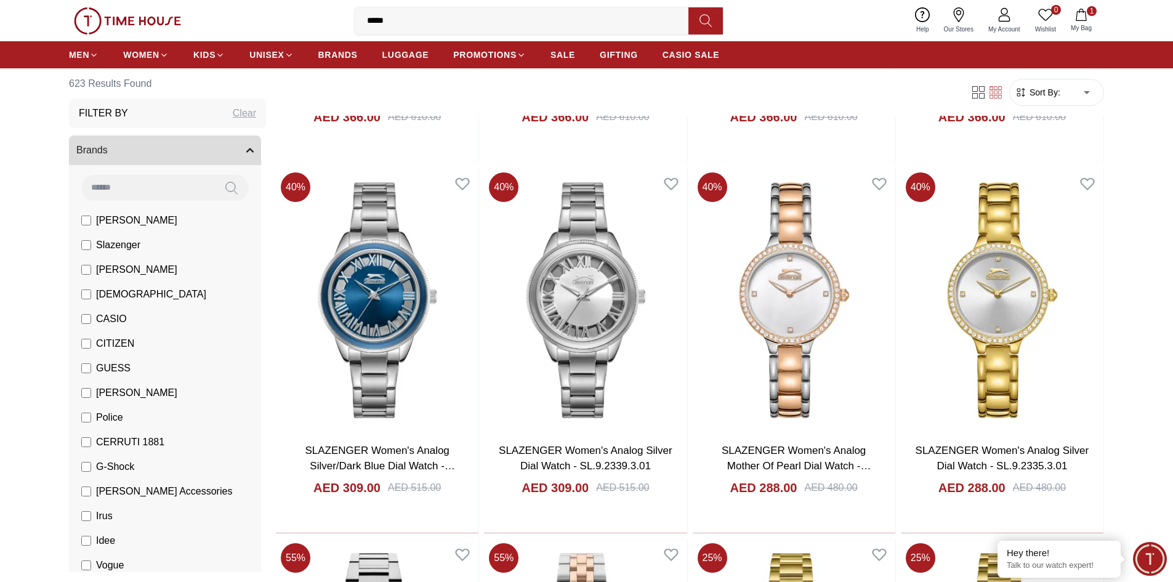
scroll to position [8619, 0]
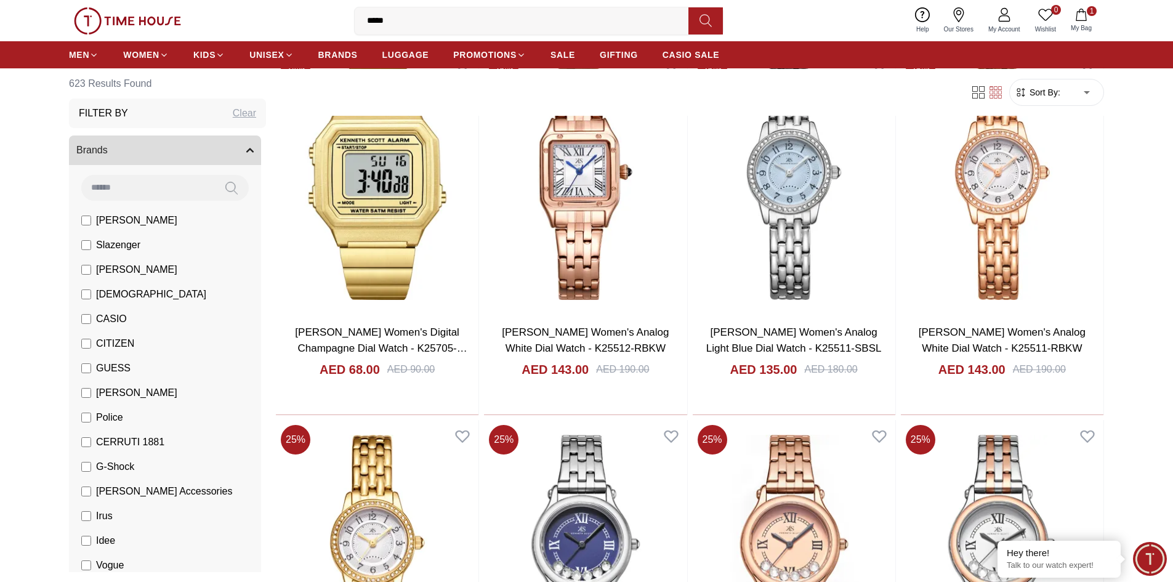
scroll to position [10652, 0]
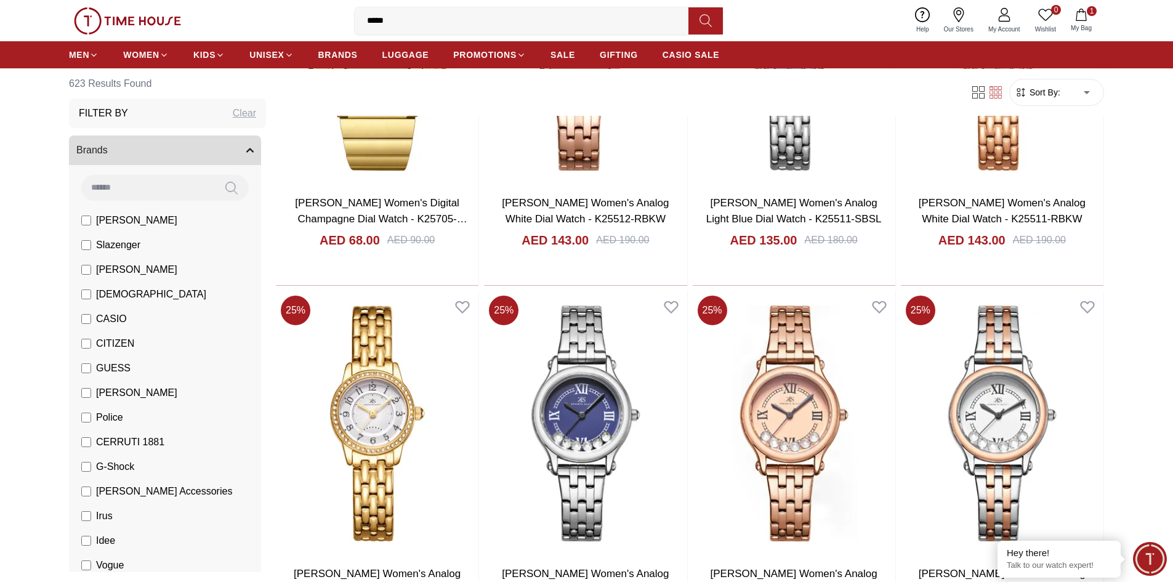
click at [123, 193] on input at bounding box center [147, 187] width 133 height 25
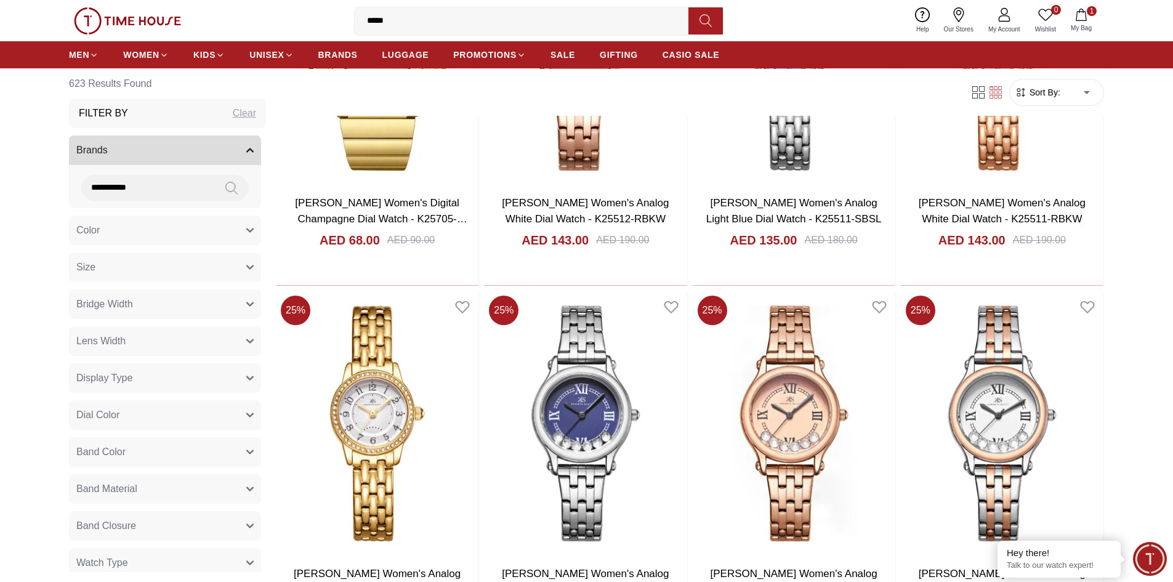
type input "**********"
click at [225, 184] on icon at bounding box center [231, 188] width 12 height 14
click at [214, 175] on button at bounding box center [231, 188] width 34 height 26
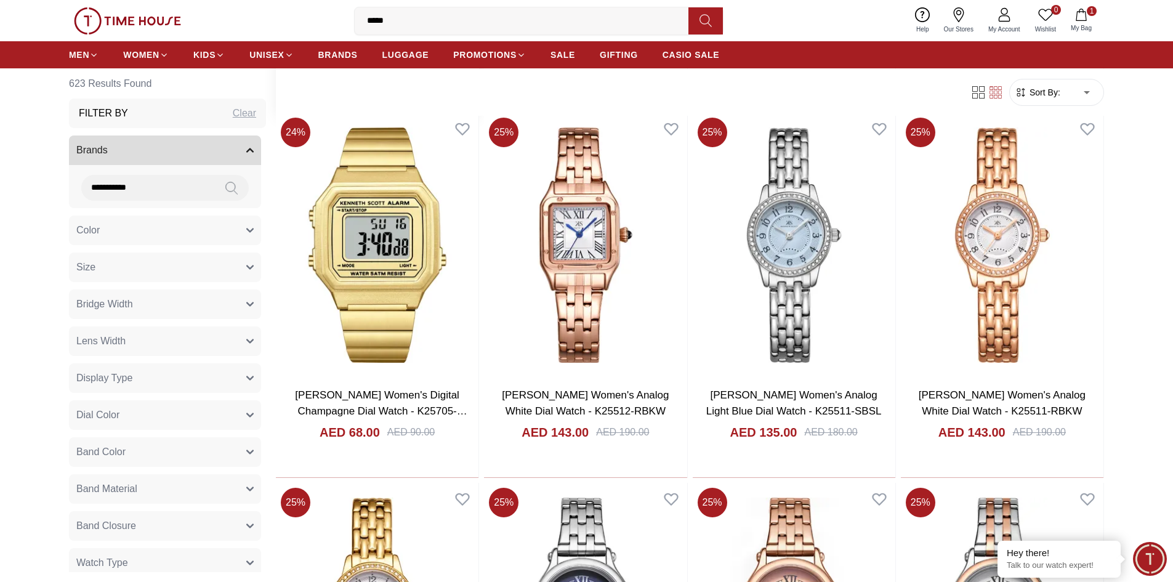
scroll to position [10221, 0]
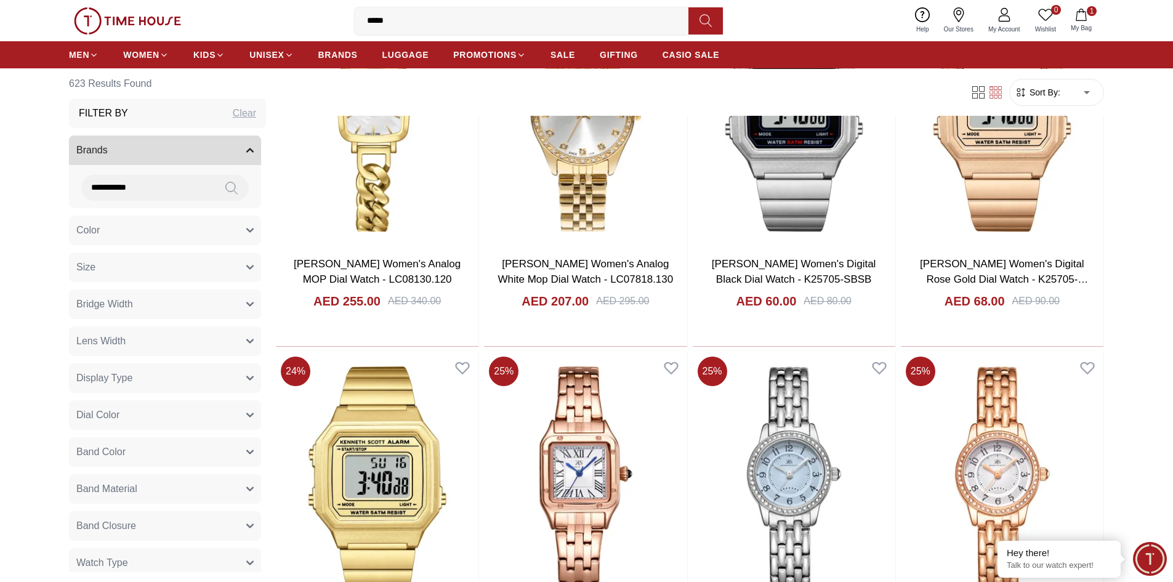
click at [421, 23] on input "*****" at bounding box center [527, 21] width 344 height 25
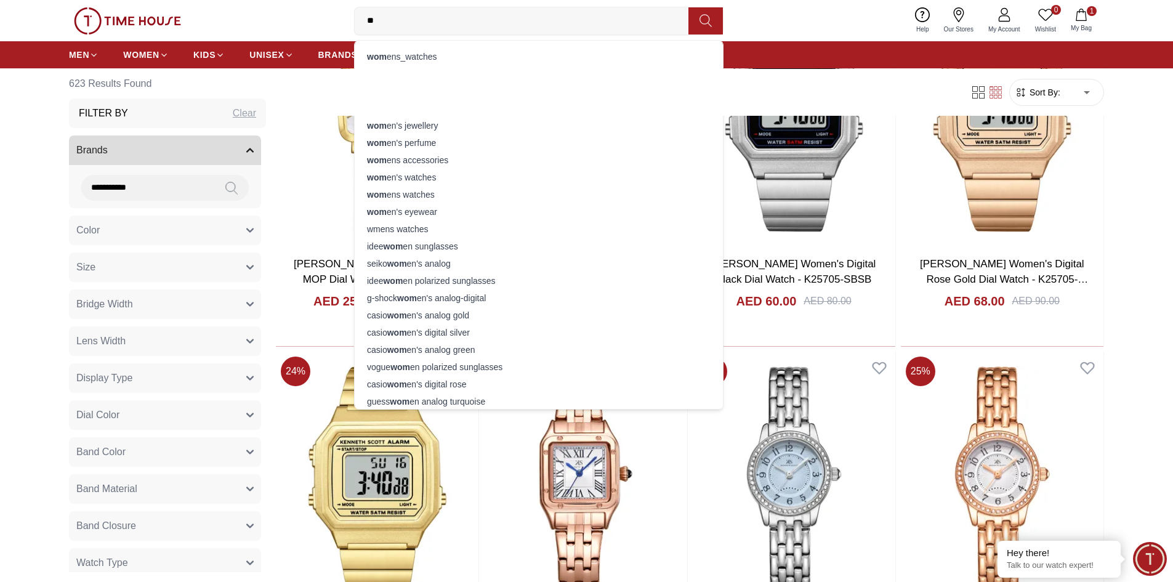
type input "*"
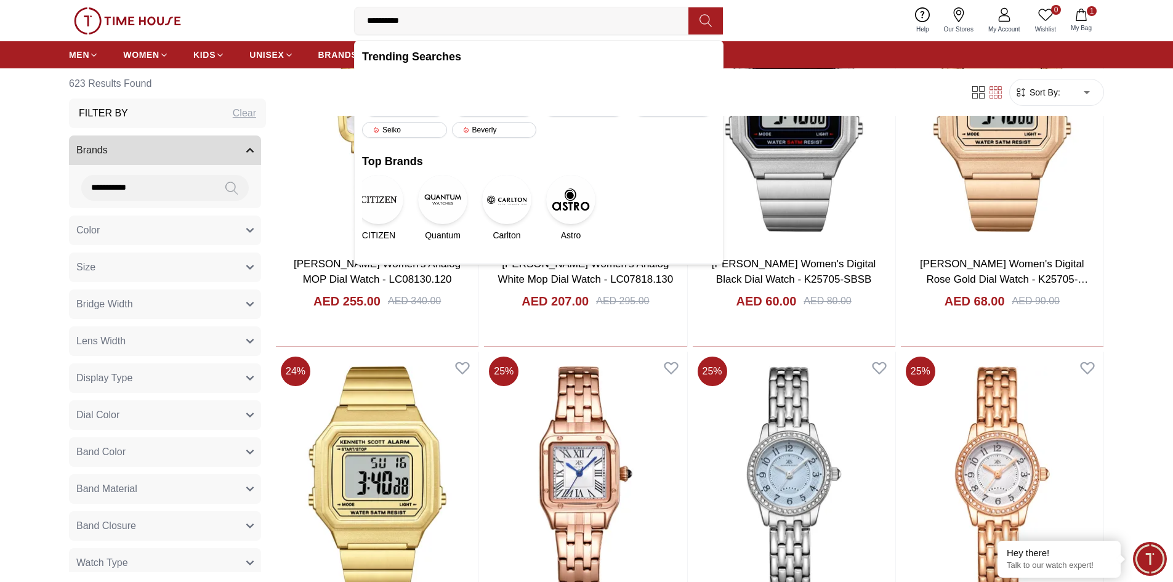
type input "**********"
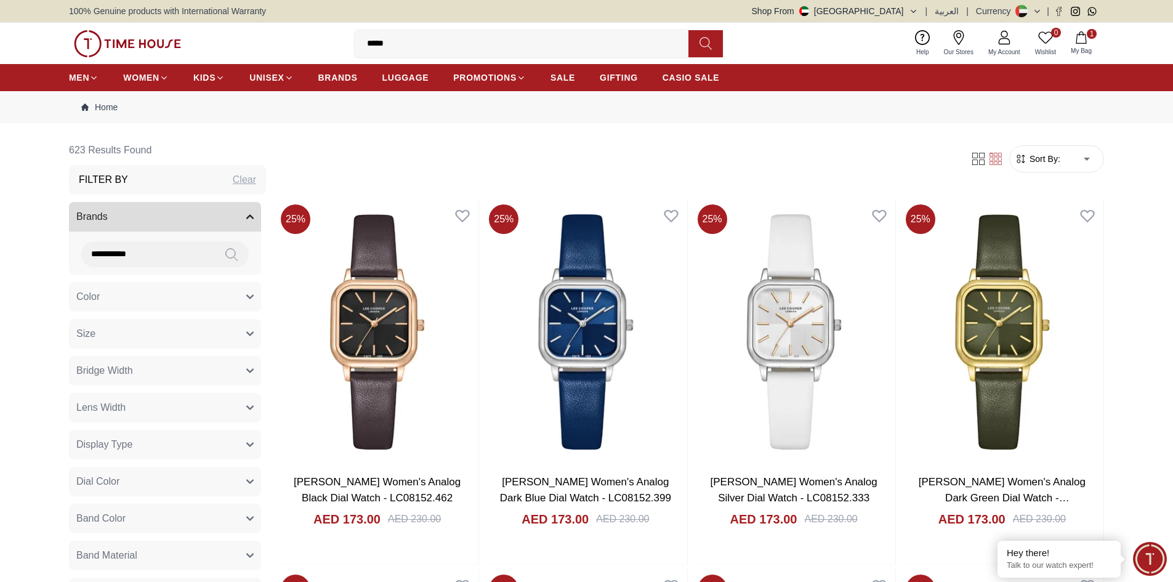
scroll to position [1160, 0]
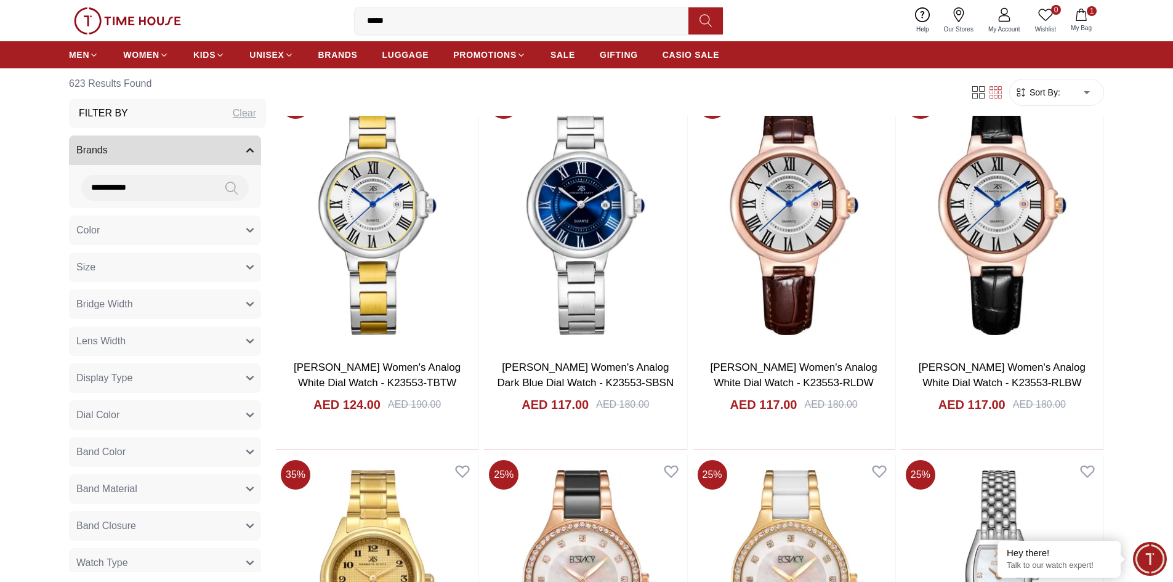
scroll to position [2762, 0]
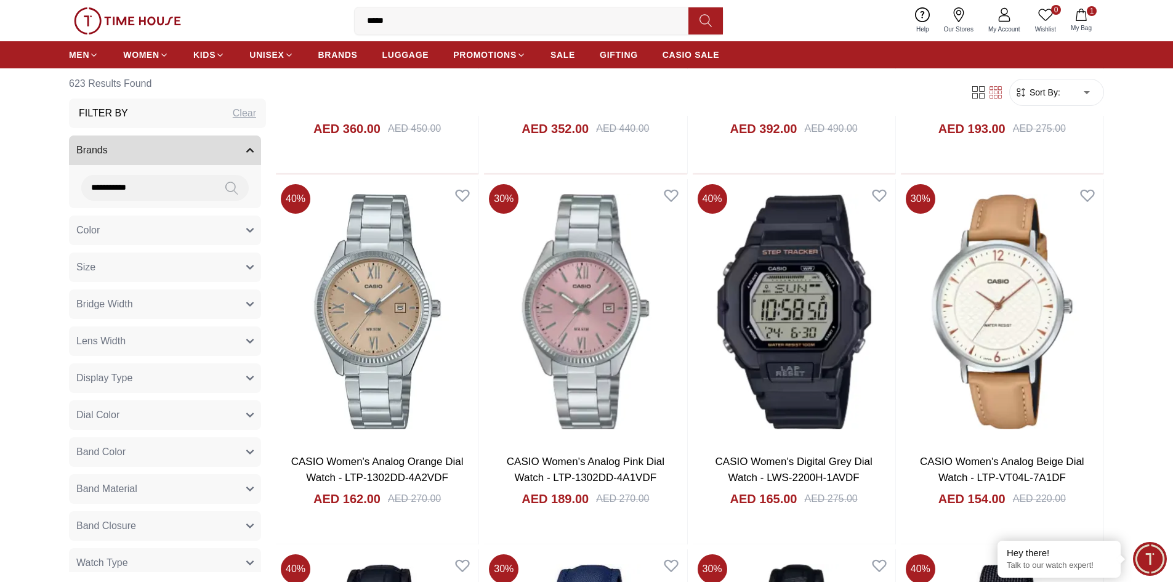
scroll to position [4117, 0]
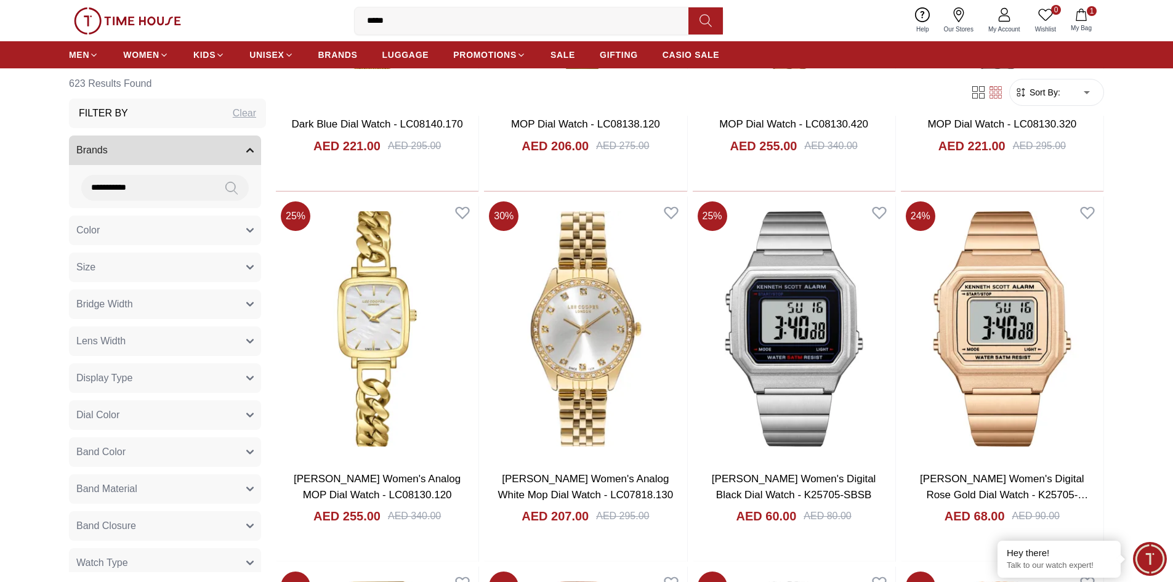
scroll to position [791, 0]
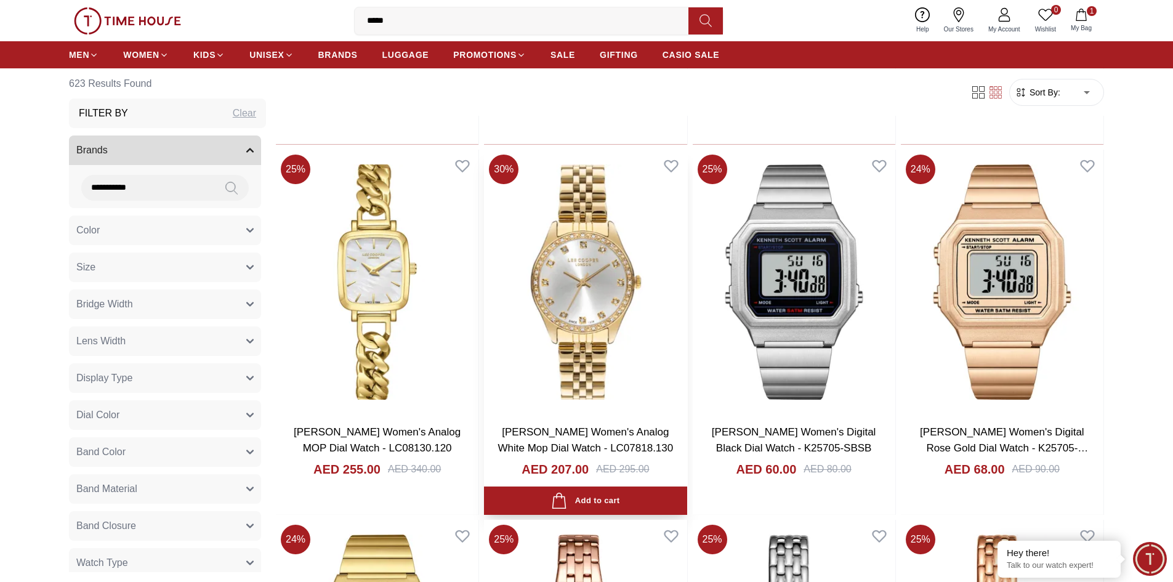
click at [590, 278] on img at bounding box center [585, 282] width 203 height 265
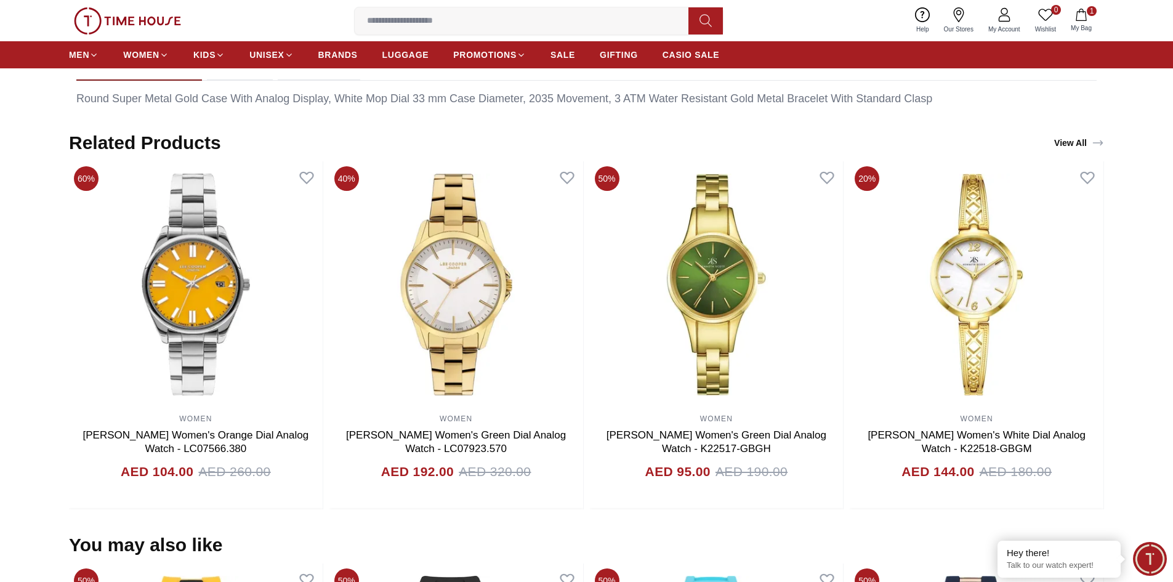
scroll to position [739, 0]
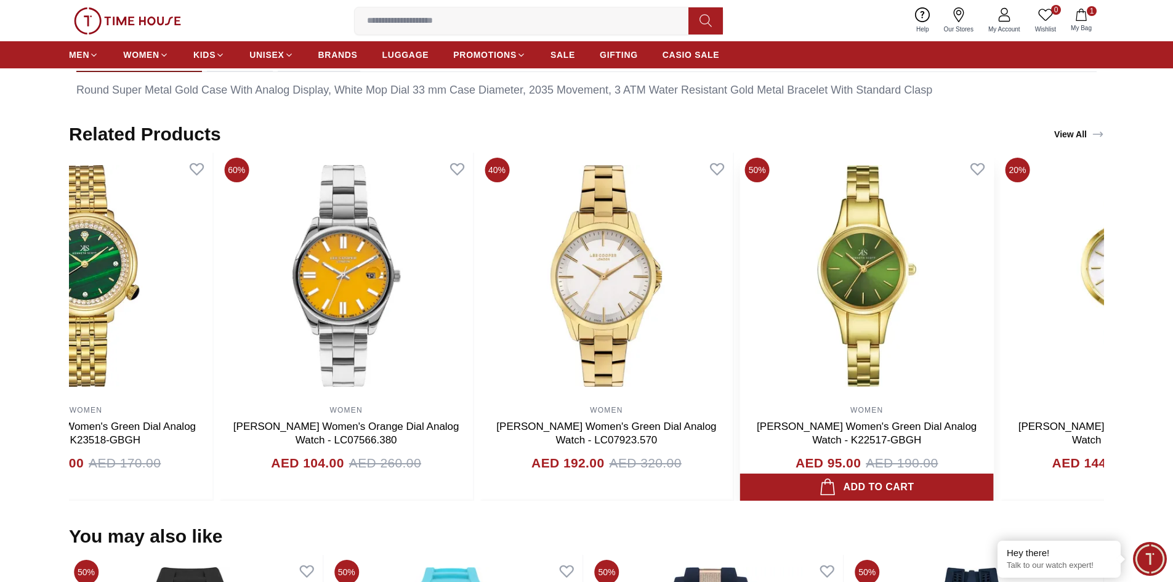
click at [887, 376] on img at bounding box center [867, 276] width 254 height 246
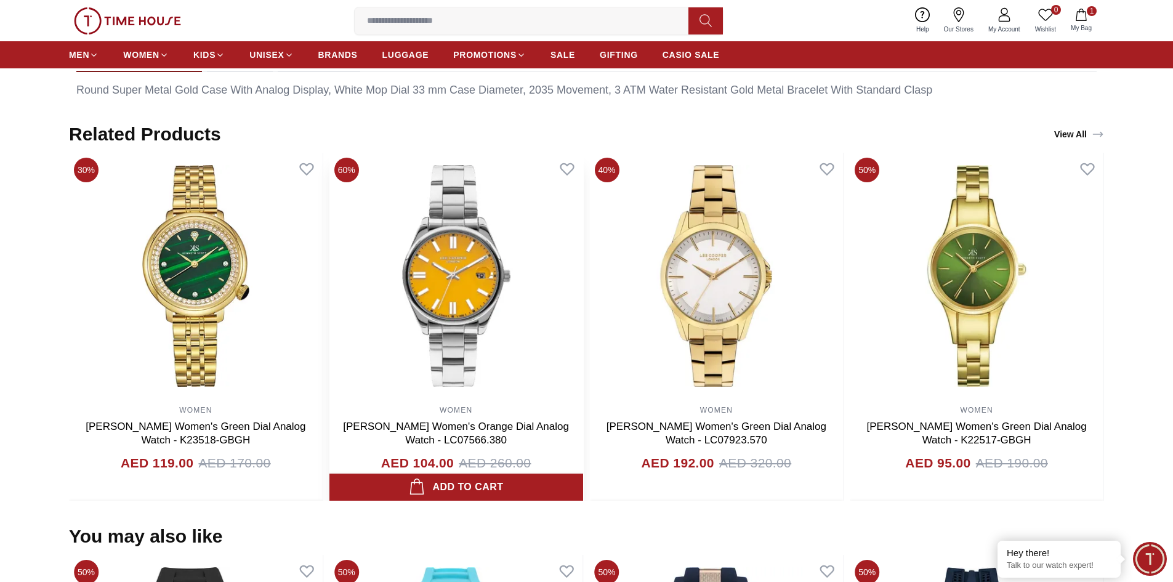
click at [436, 297] on img at bounding box center [457, 276] width 254 height 246
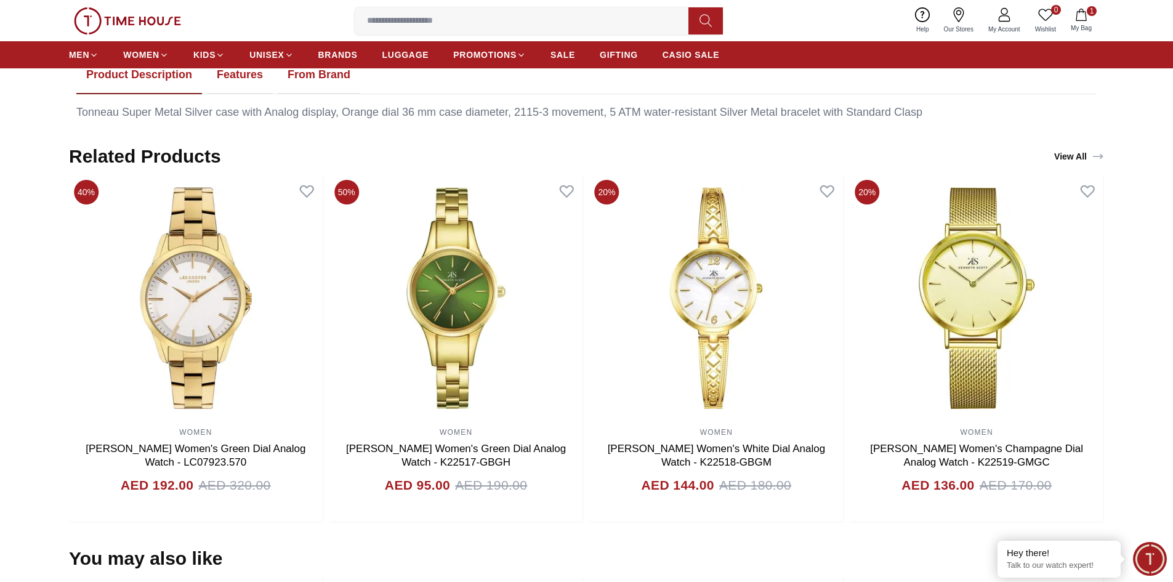
scroll to position [739, 0]
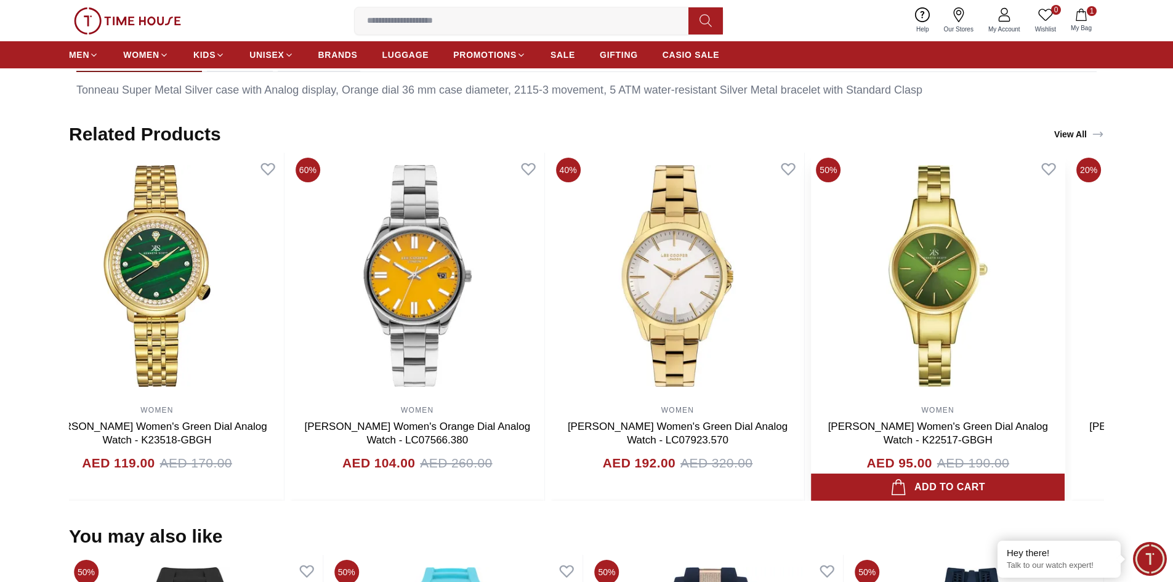
click at [1002, 334] on img at bounding box center [938, 276] width 254 height 246
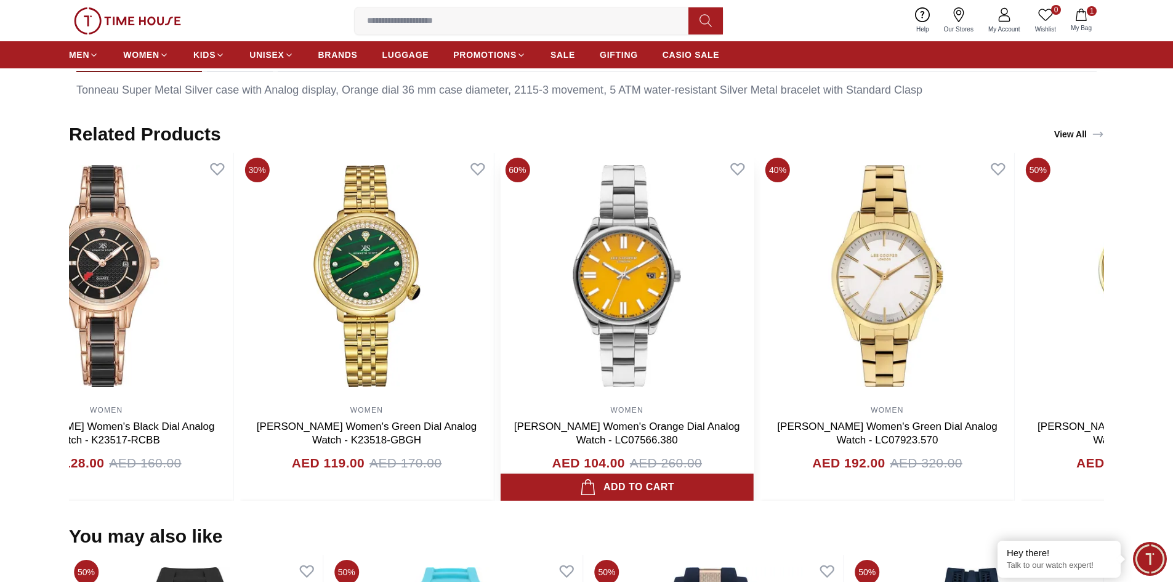
click at [746, 346] on img at bounding box center [627, 276] width 254 height 246
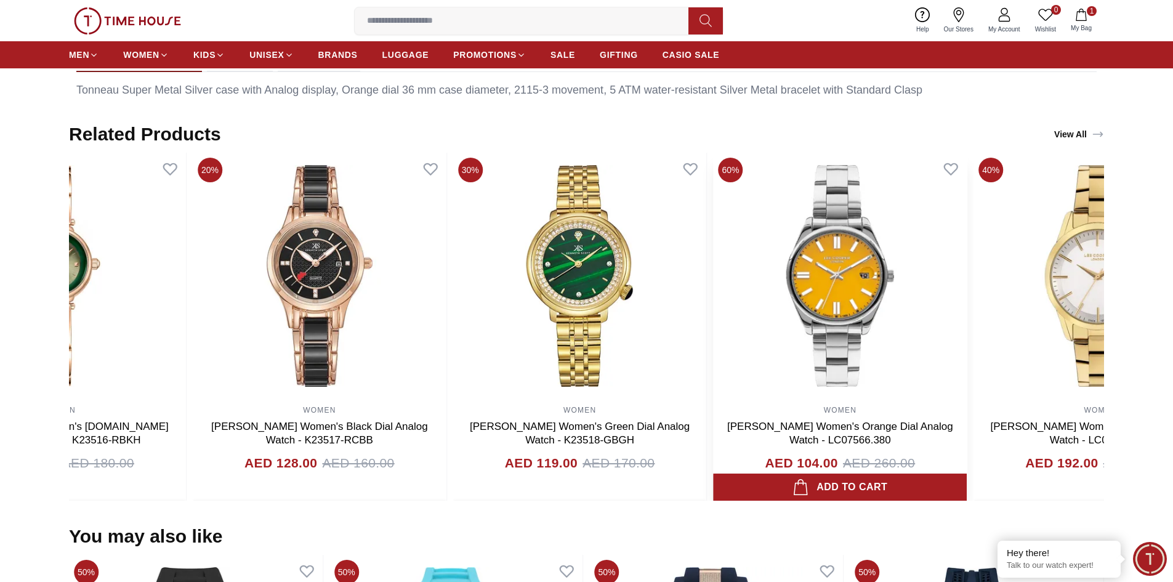
click at [808, 344] on img at bounding box center [841, 276] width 254 height 246
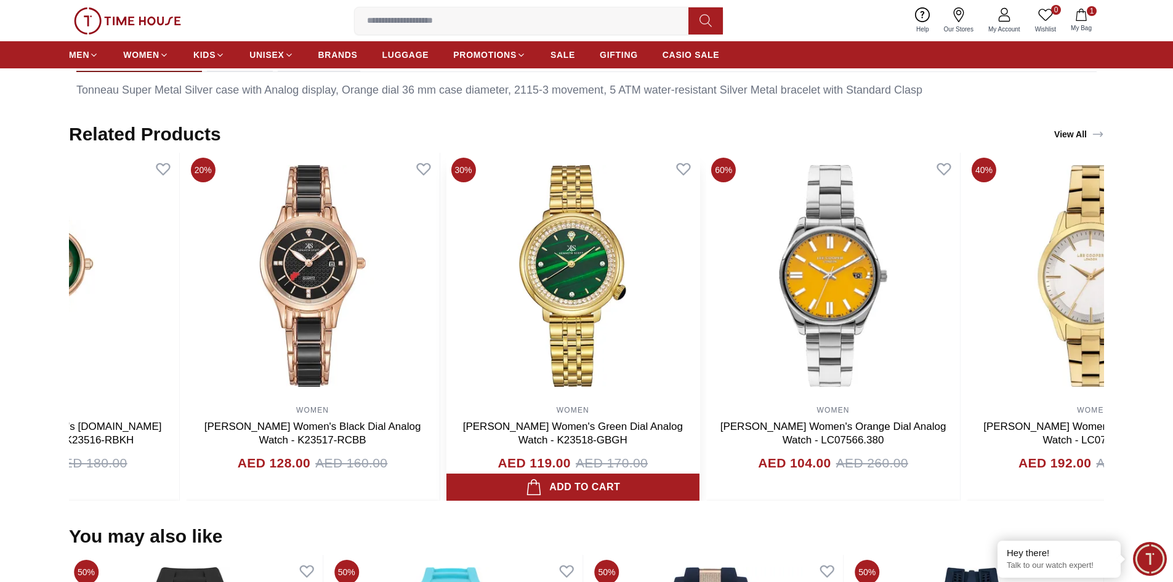
click at [700, 346] on img at bounding box center [573, 276] width 254 height 246
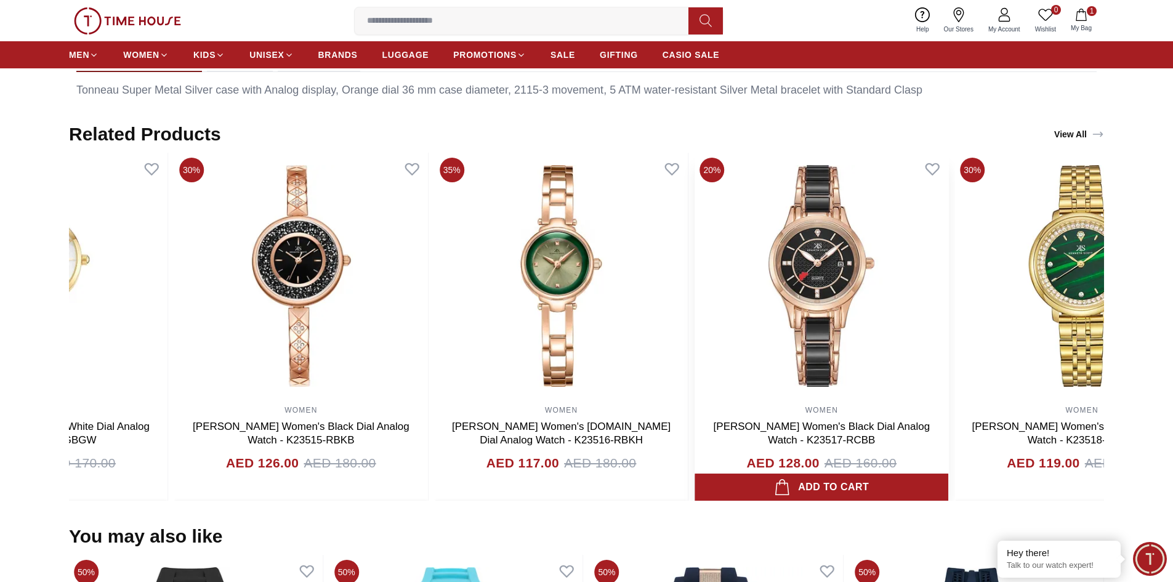
click at [822, 333] on img at bounding box center [822, 276] width 254 height 246
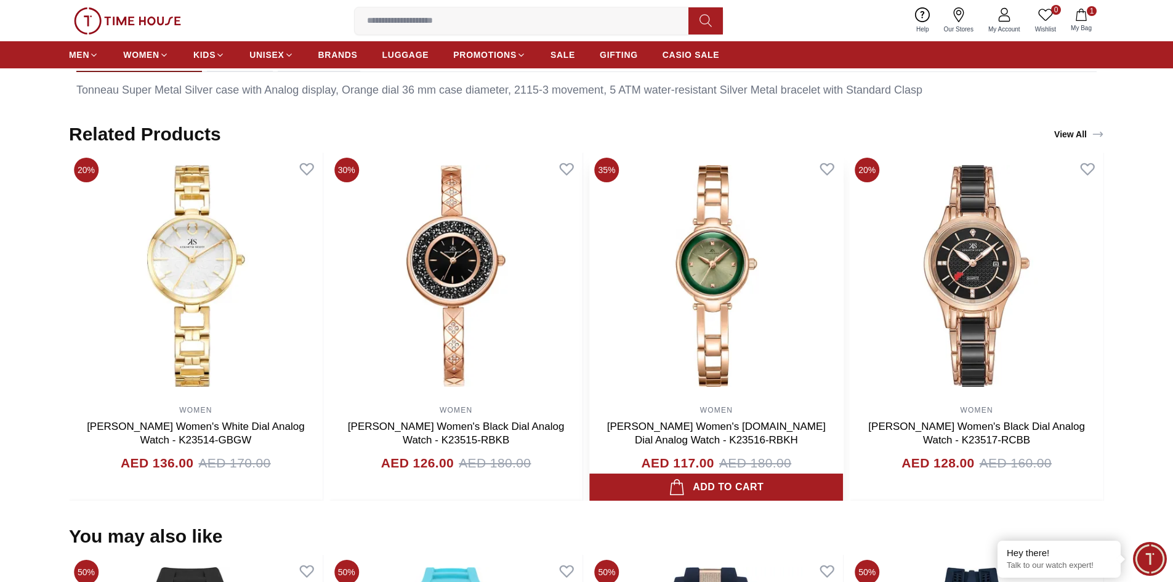
click at [721, 325] on img at bounding box center [717, 276] width 254 height 246
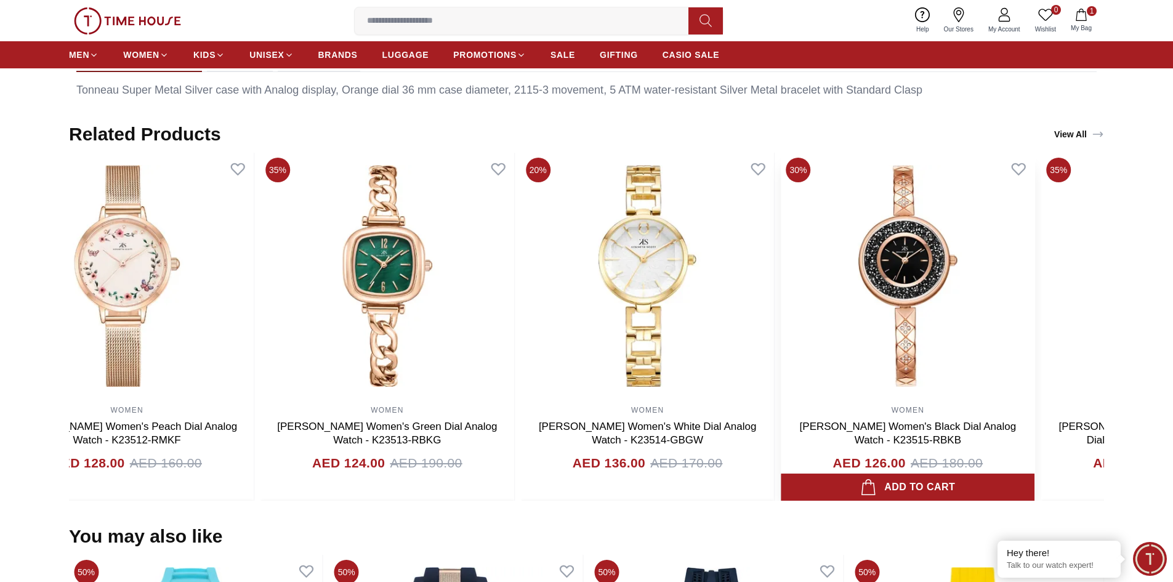
click at [692, 323] on div "20% WOMEN Kenneth Scott Women's Peach Dial Analog Watch - K23512-RMKF AED 128.0…" at bounding box center [517, 327] width 1035 height 348
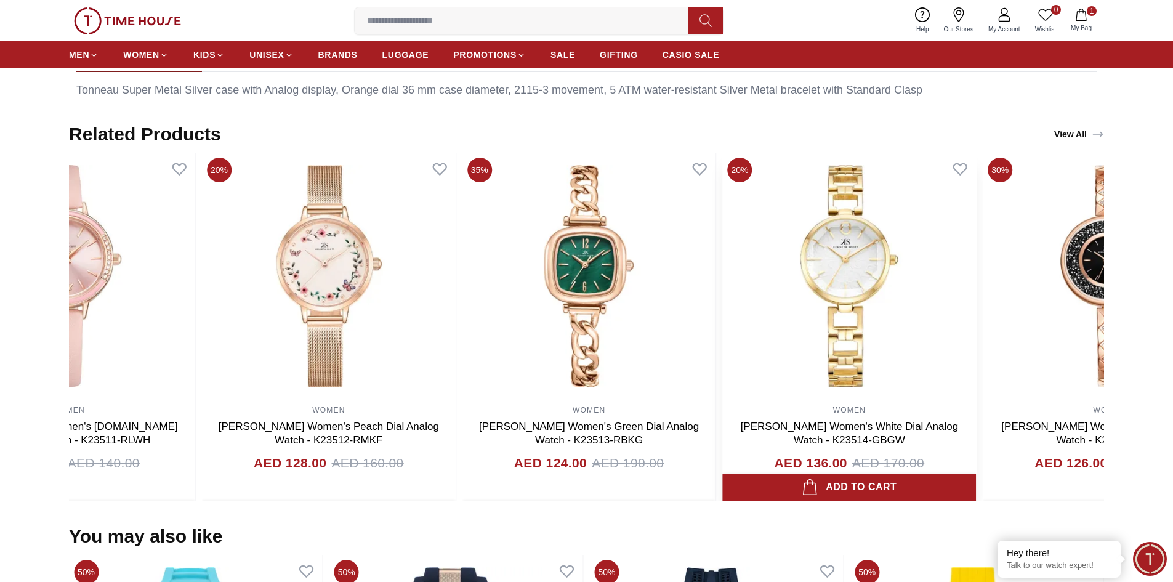
click at [676, 330] on div "30% WOMEN Kenneth Scott Women's O.Green Dial Analog Watch - K23511-RLWH AED 98.…" at bounding box center [458, 327] width 1035 height 348
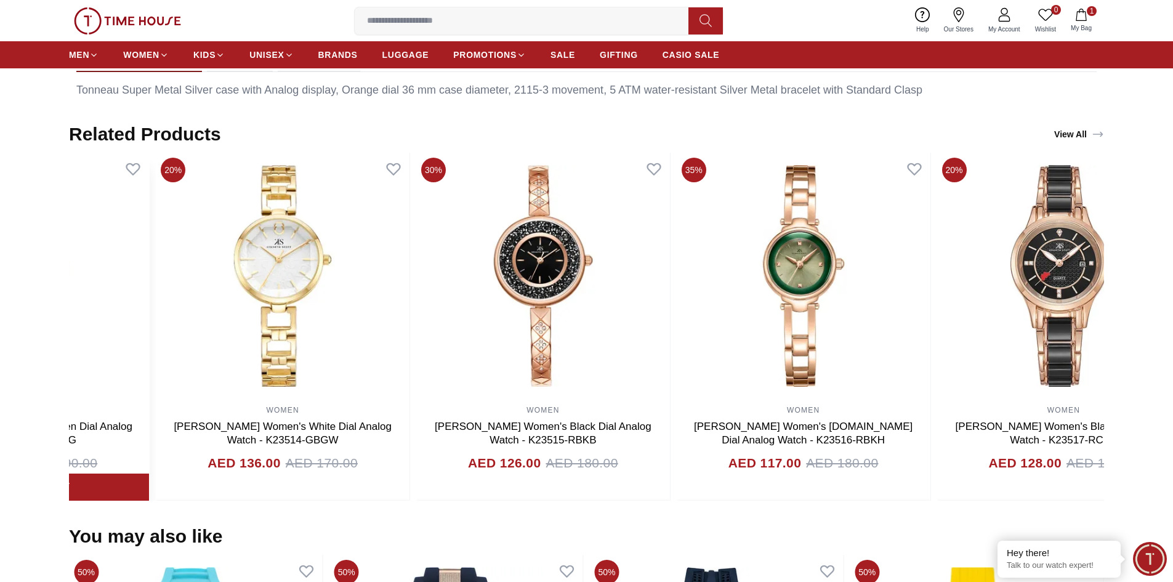
click at [70, 294] on img at bounding box center [23, 276] width 254 height 246
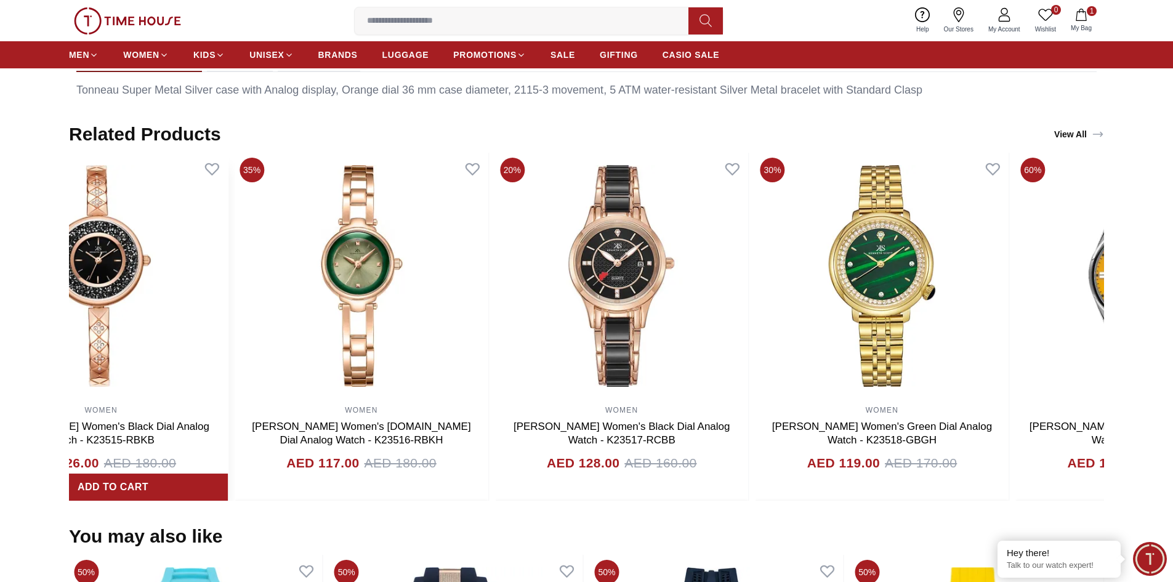
click at [99, 246] on img at bounding box center [101, 276] width 254 height 246
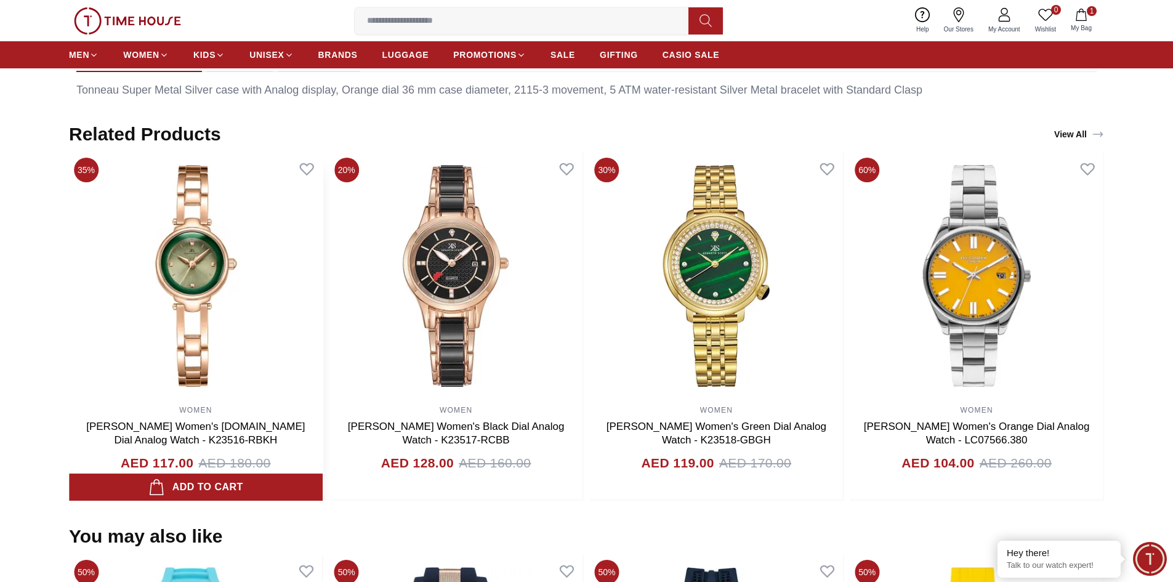
click at [55, 259] on section "Related Products View All 30% WOMEN Kenneth Scott Women's O.Green Dial Analog W…" at bounding box center [586, 312] width 1173 height 378
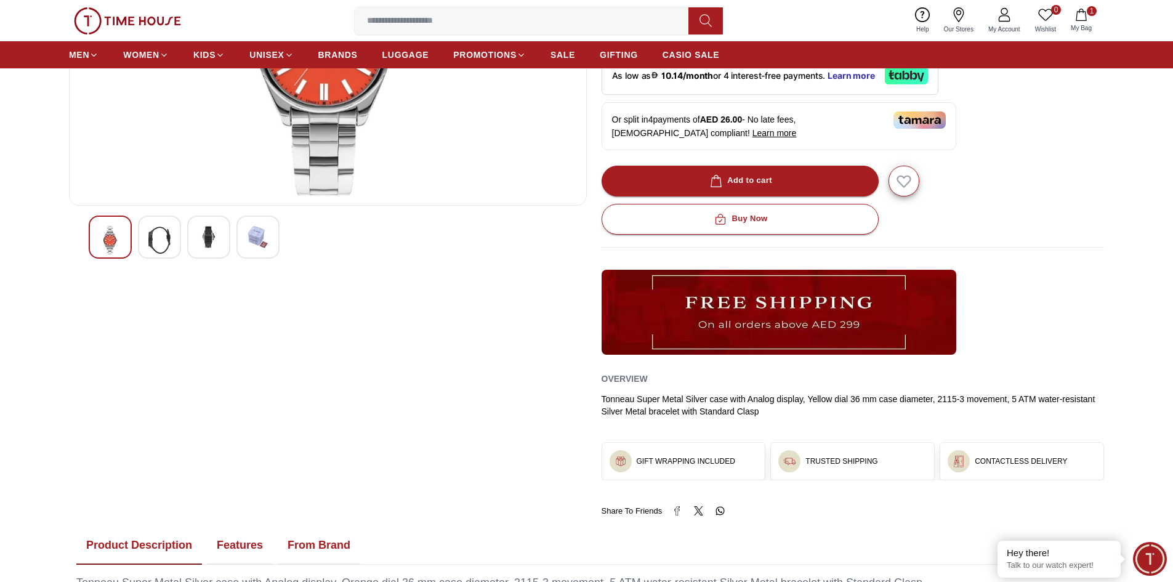
scroll to position [0, 0]
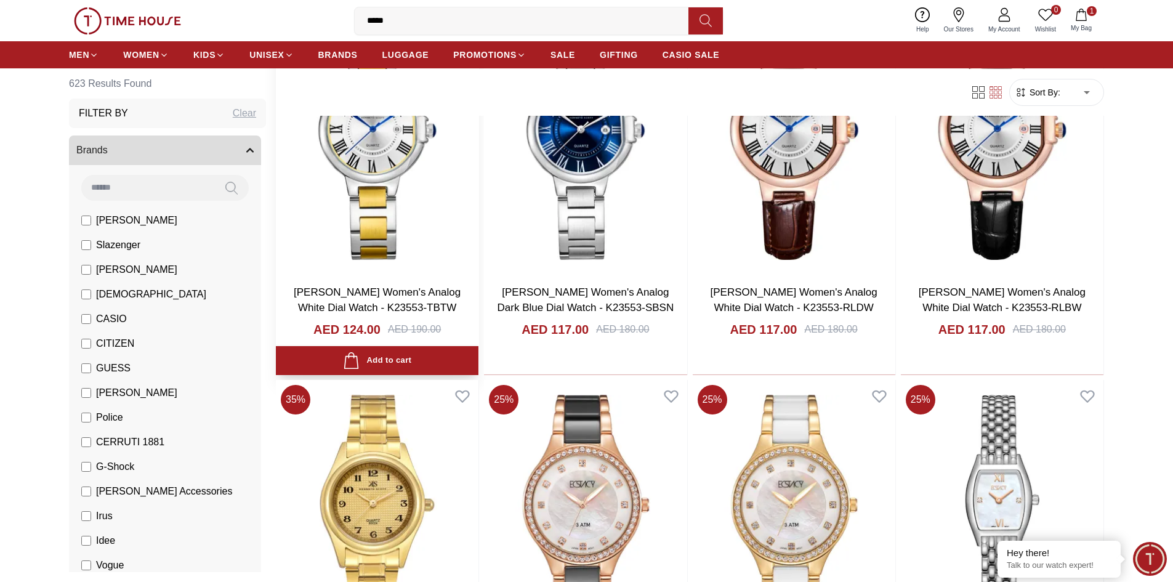
scroll to position [2772, 0]
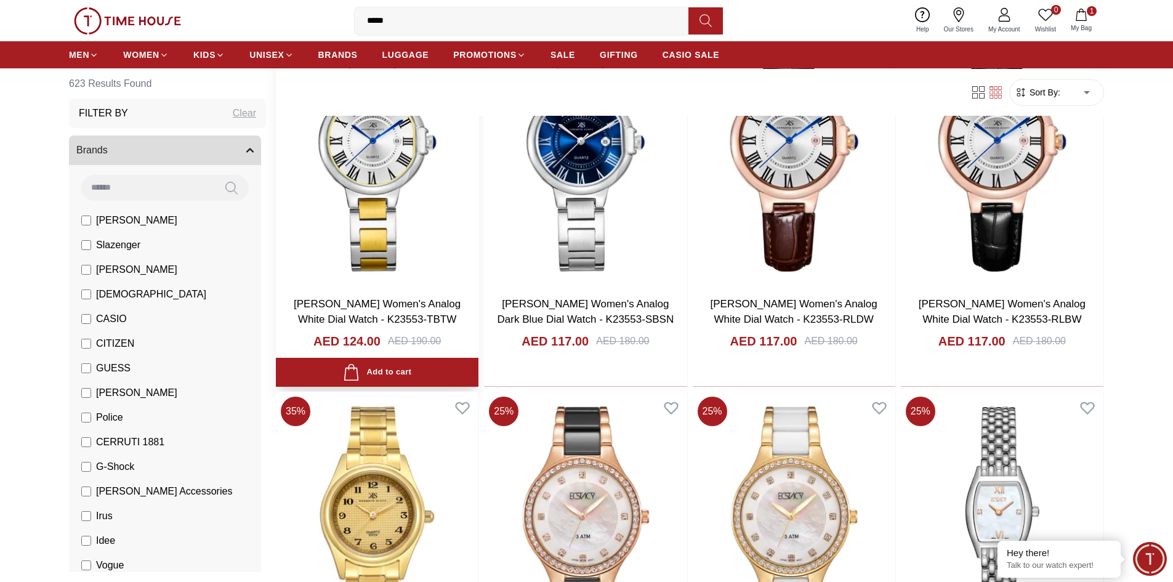
click at [420, 204] on img at bounding box center [377, 153] width 203 height 265
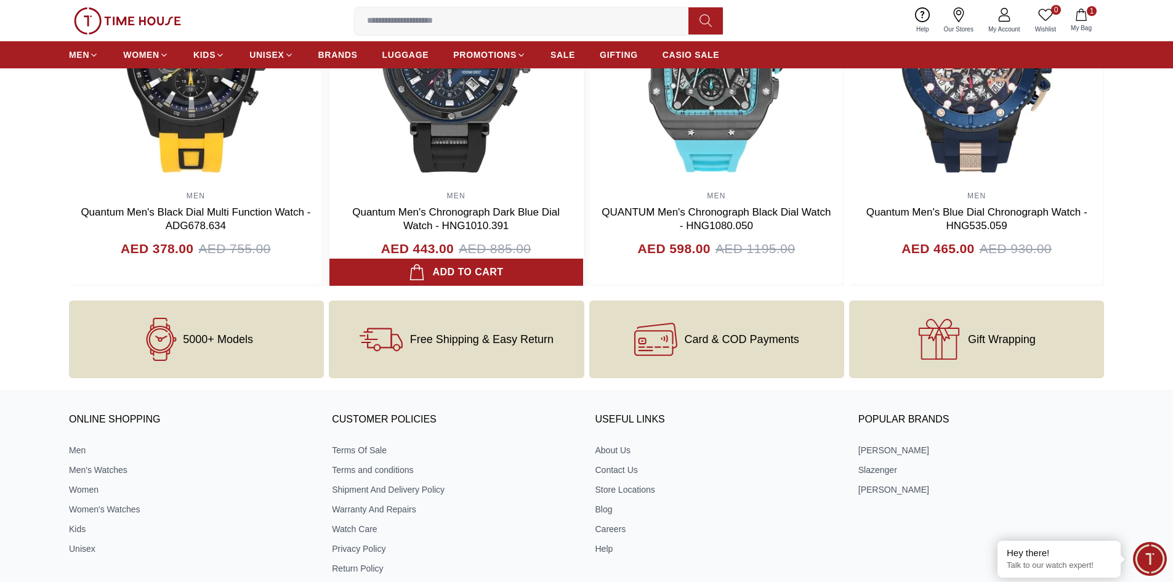
scroll to position [1355, 0]
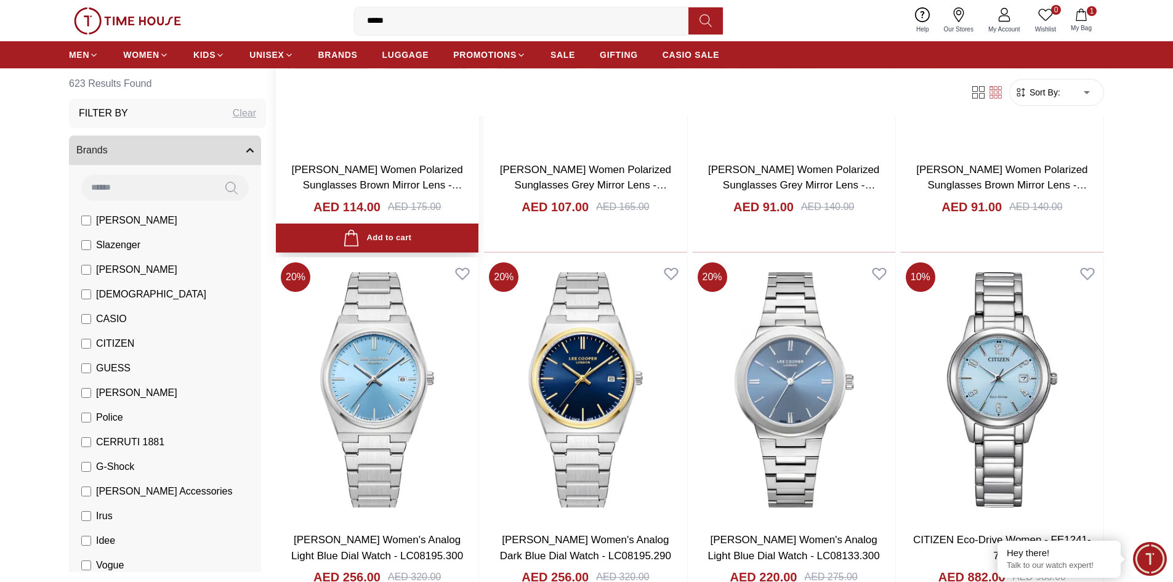
scroll to position [9260, 0]
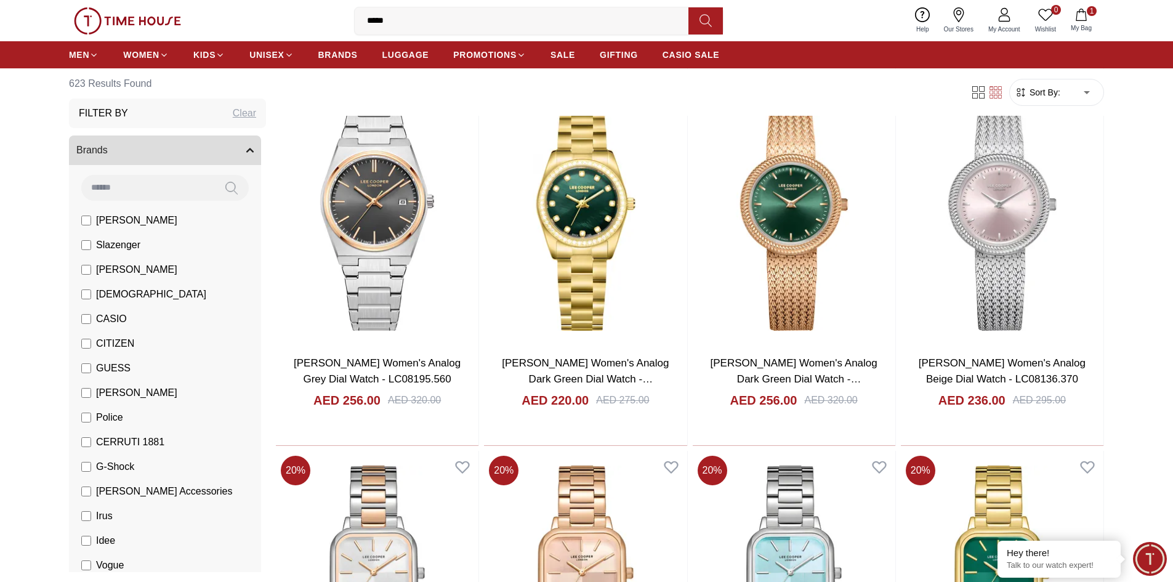
scroll to position [10553, 0]
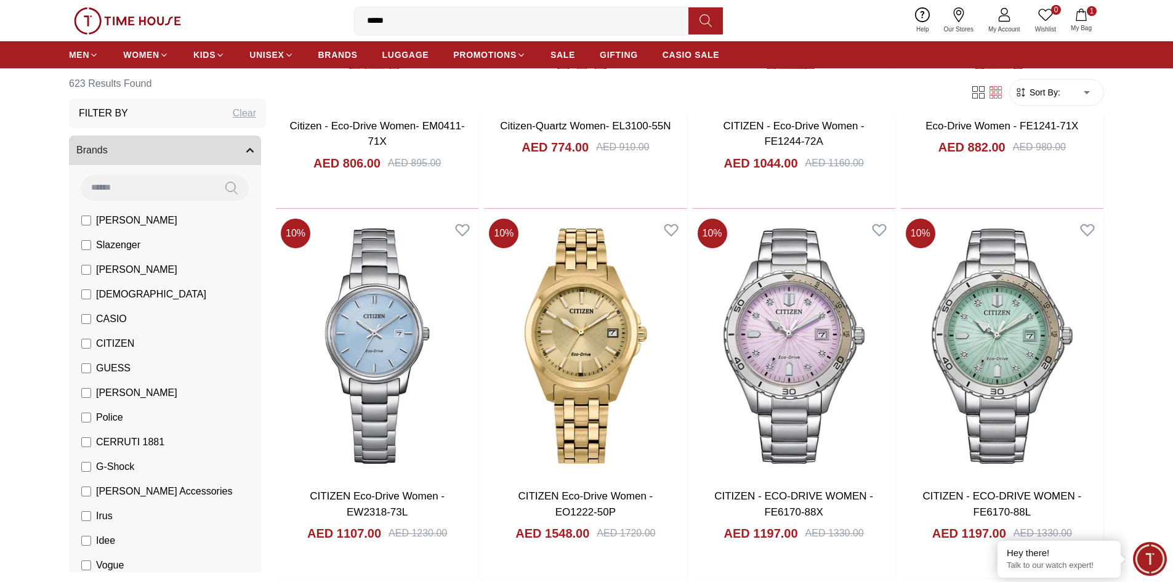
scroll to position [12278, 0]
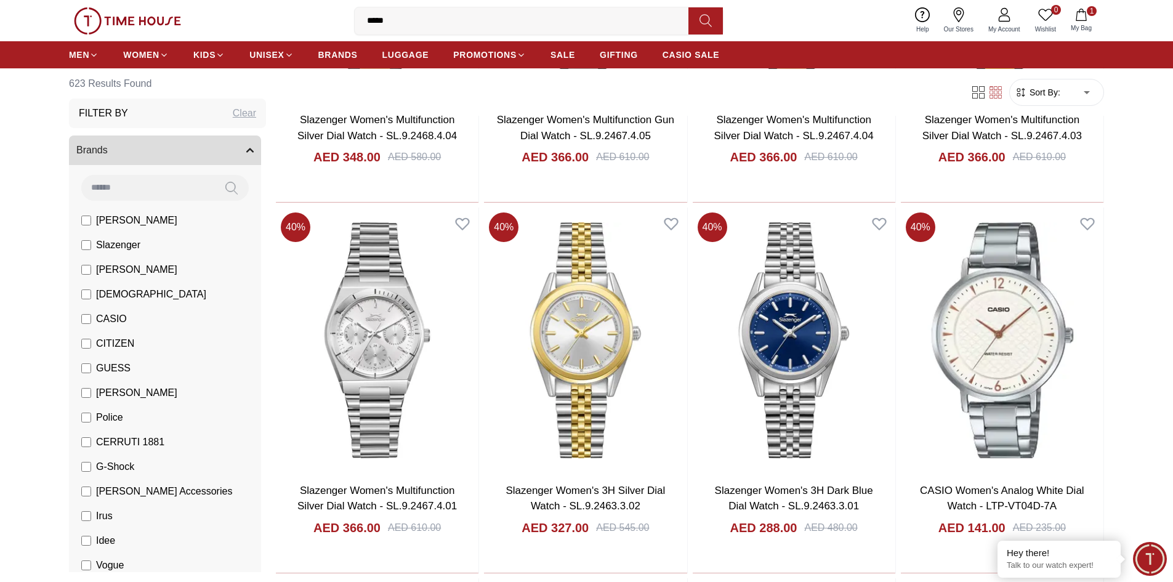
scroll to position [14187, 0]
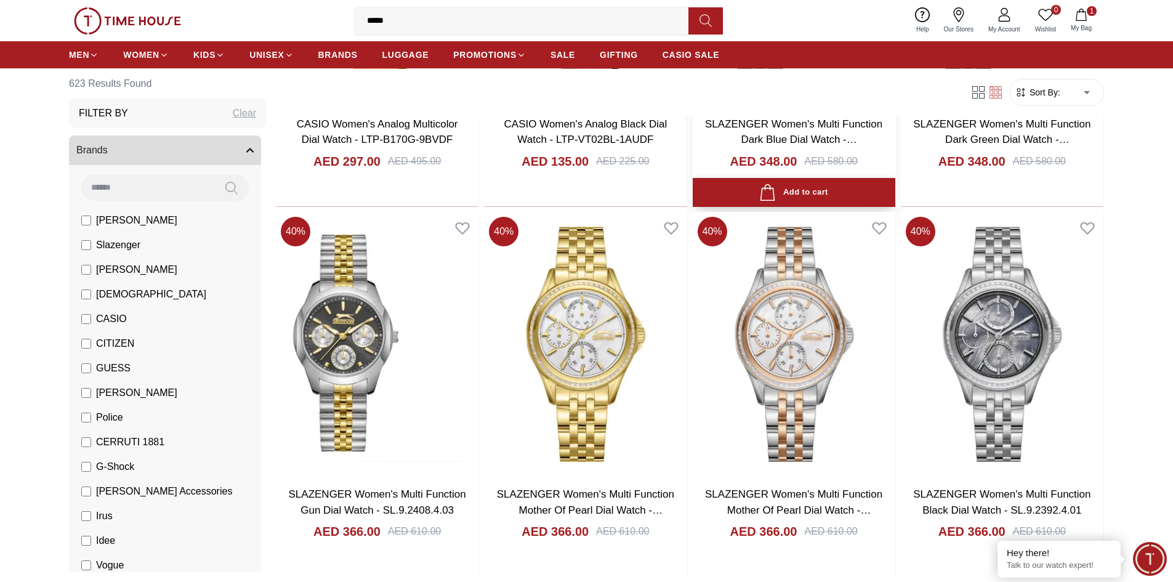
scroll to position [15604, 0]
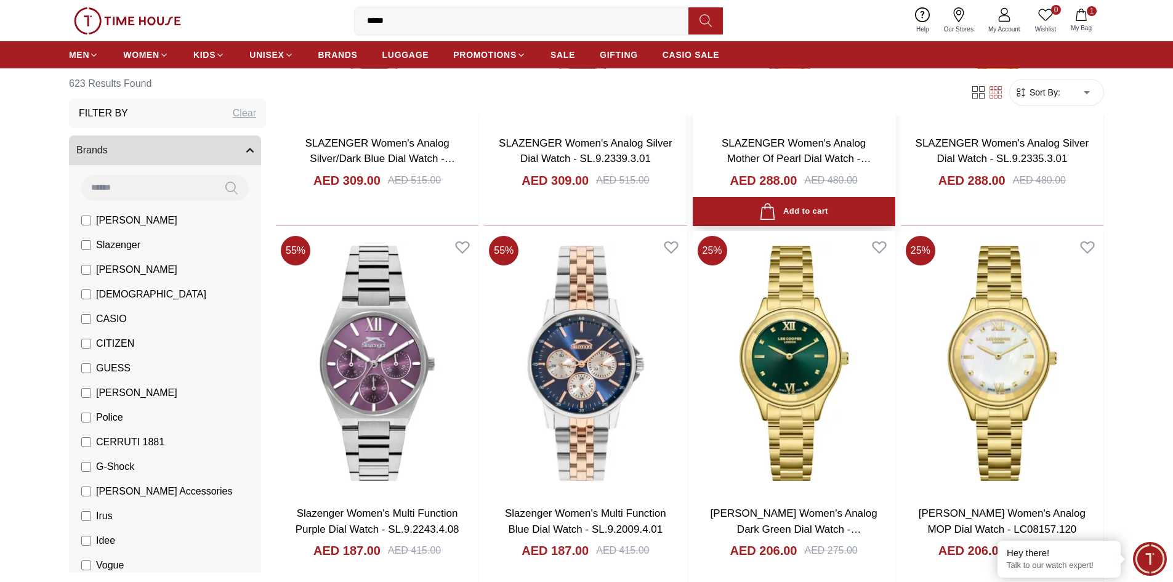
scroll to position [16405, 0]
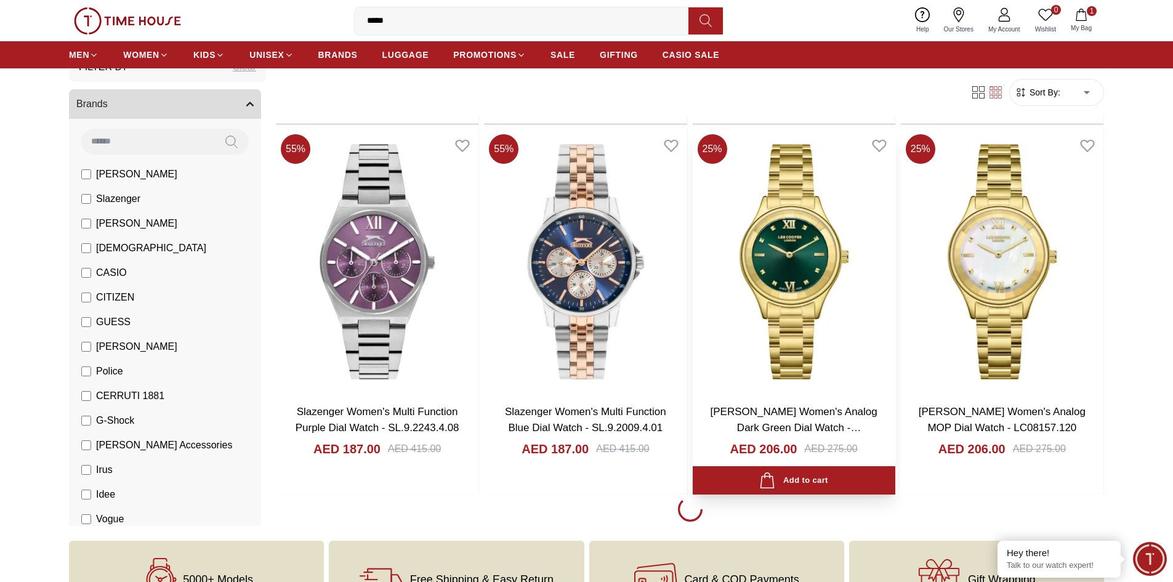
scroll to position [16405, 0]
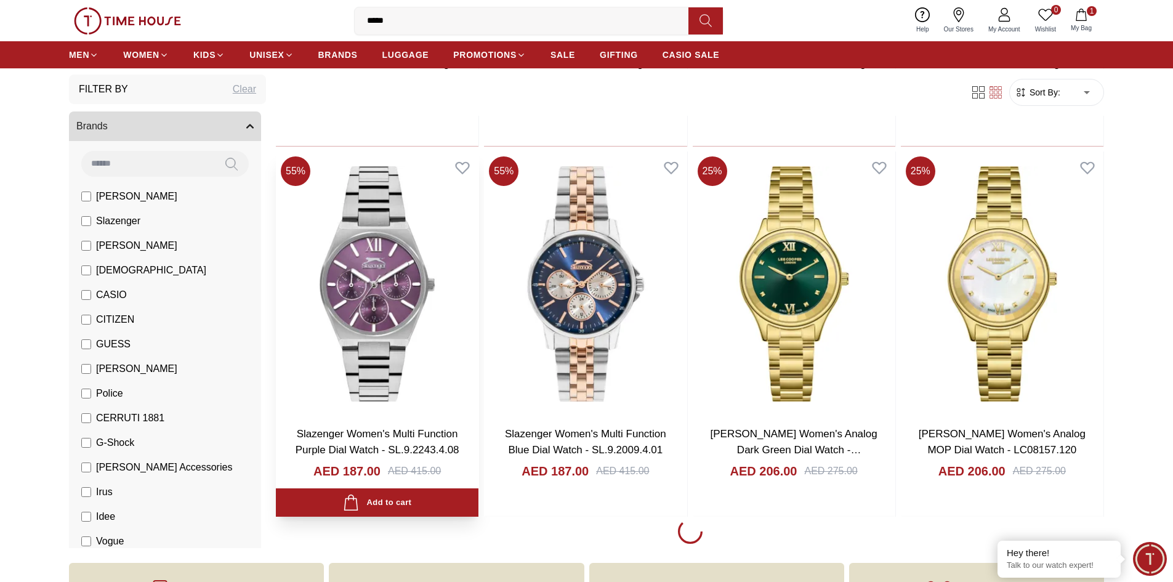
click at [390, 355] on img at bounding box center [377, 284] width 203 height 265
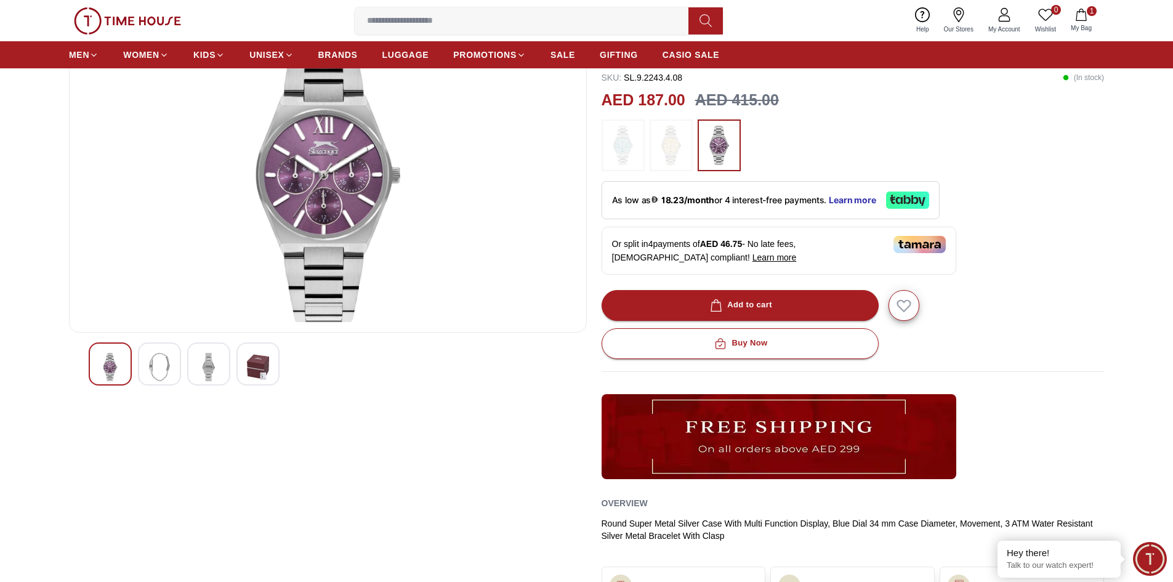
scroll to position [123, 0]
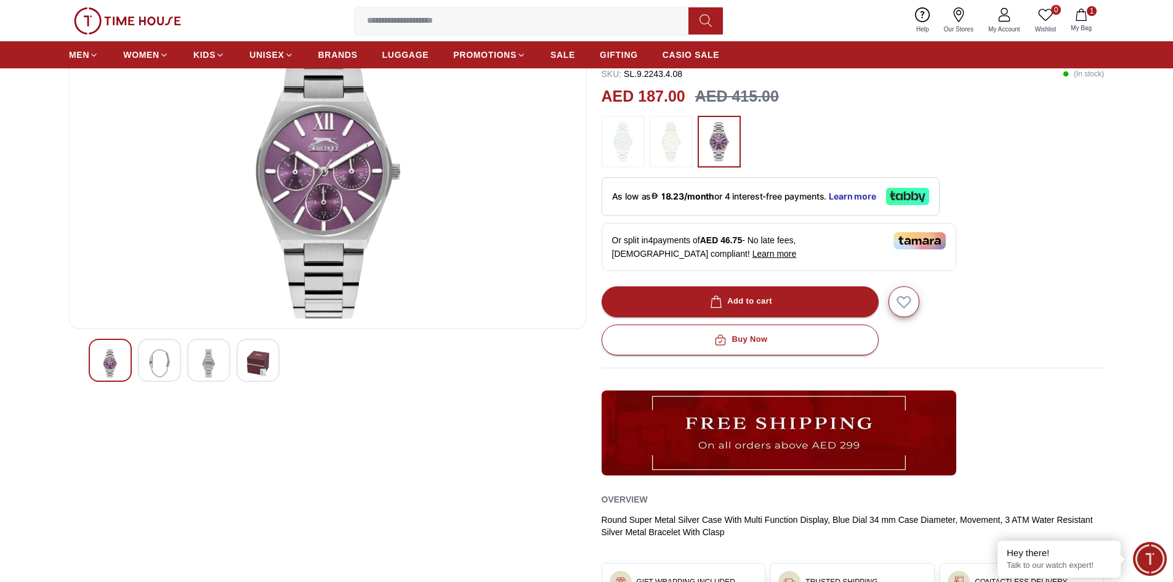
click at [618, 160] on img at bounding box center [623, 141] width 31 height 39
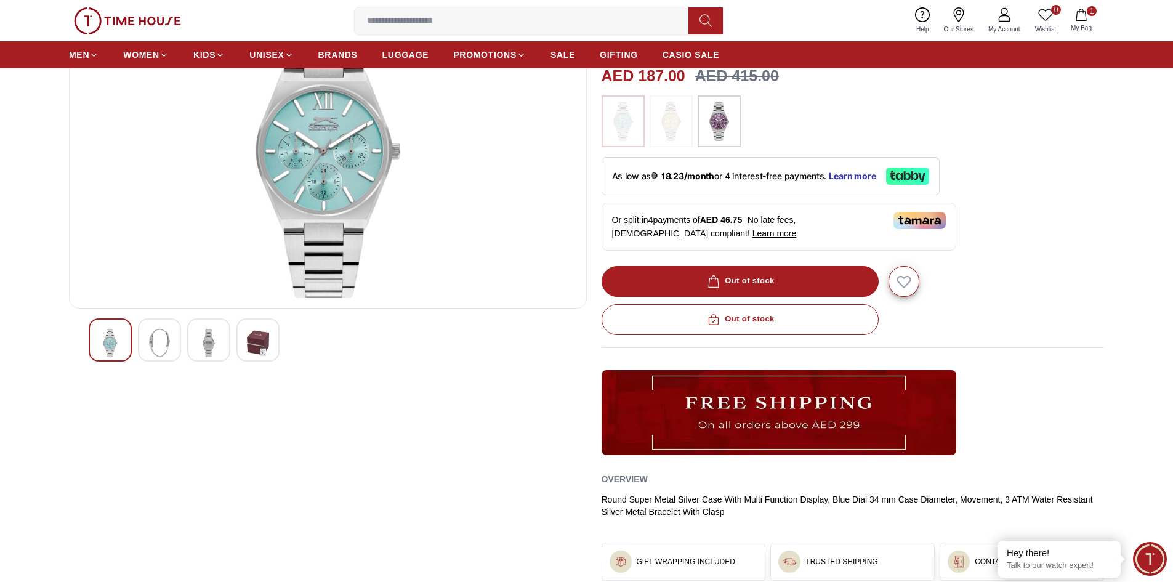
scroll to position [62, 0]
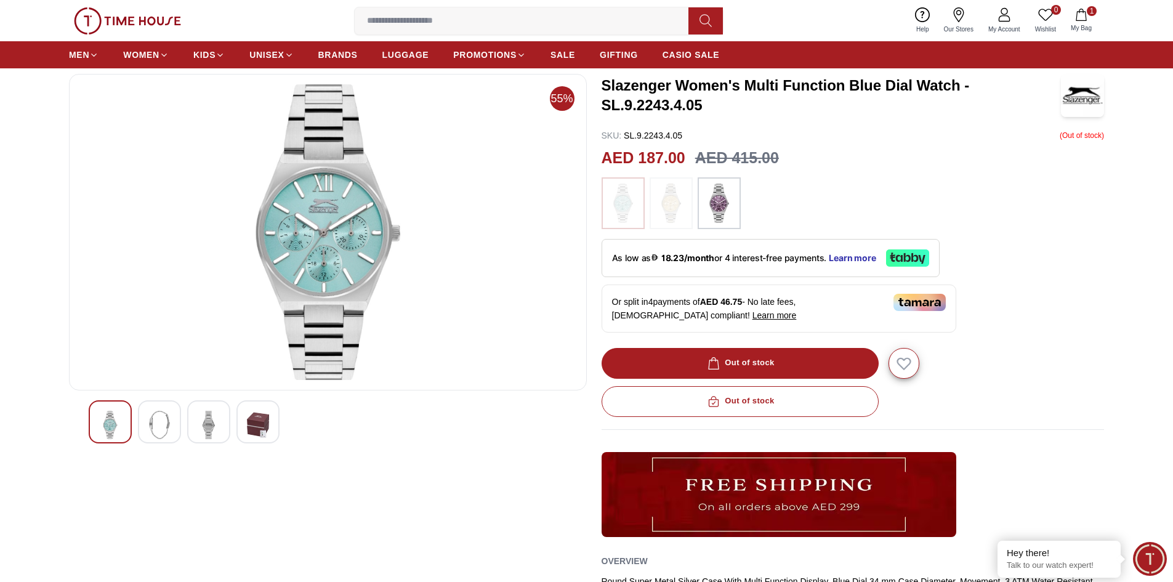
click at [716, 206] on img at bounding box center [719, 203] width 31 height 39
click at [722, 201] on img at bounding box center [719, 203] width 31 height 39
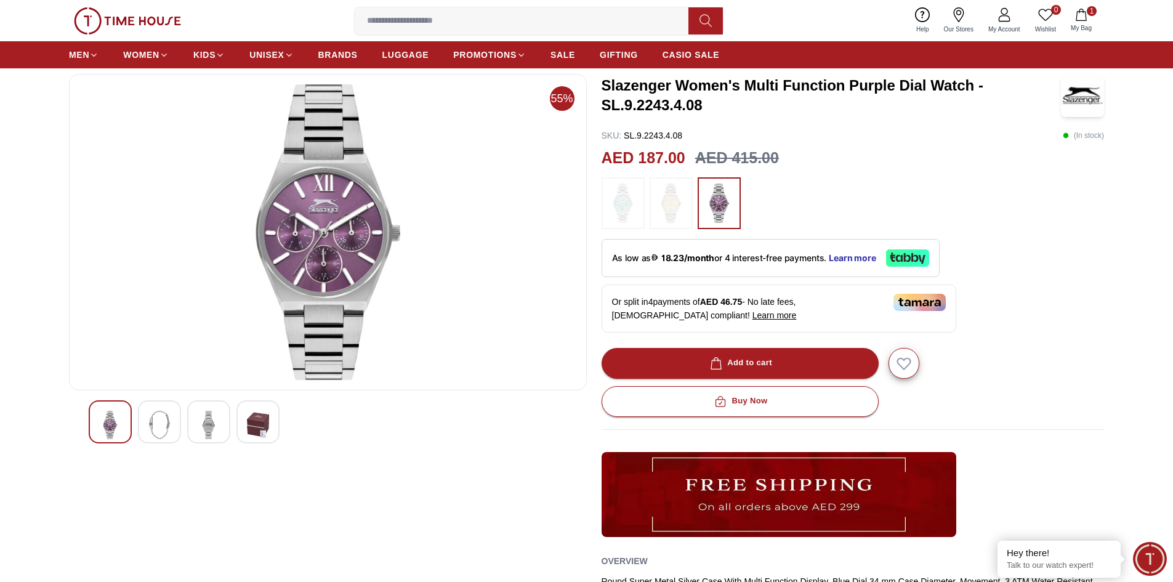
click at [621, 204] on img at bounding box center [623, 203] width 31 height 39
click at [623, 204] on img at bounding box center [623, 203] width 31 height 39
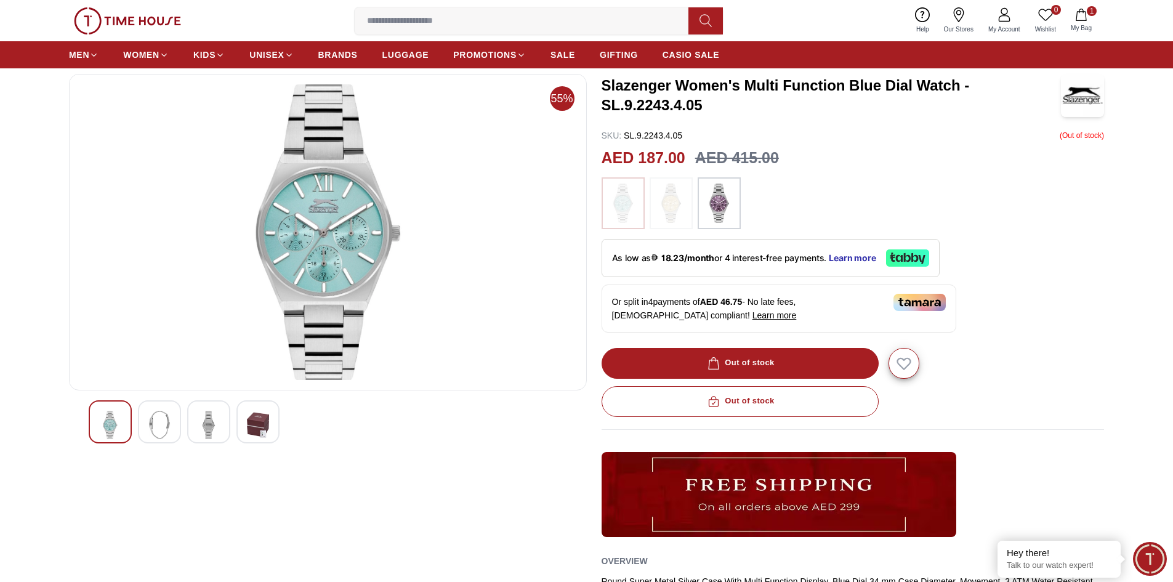
click at [612, 214] on img at bounding box center [623, 203] width 31 height 39
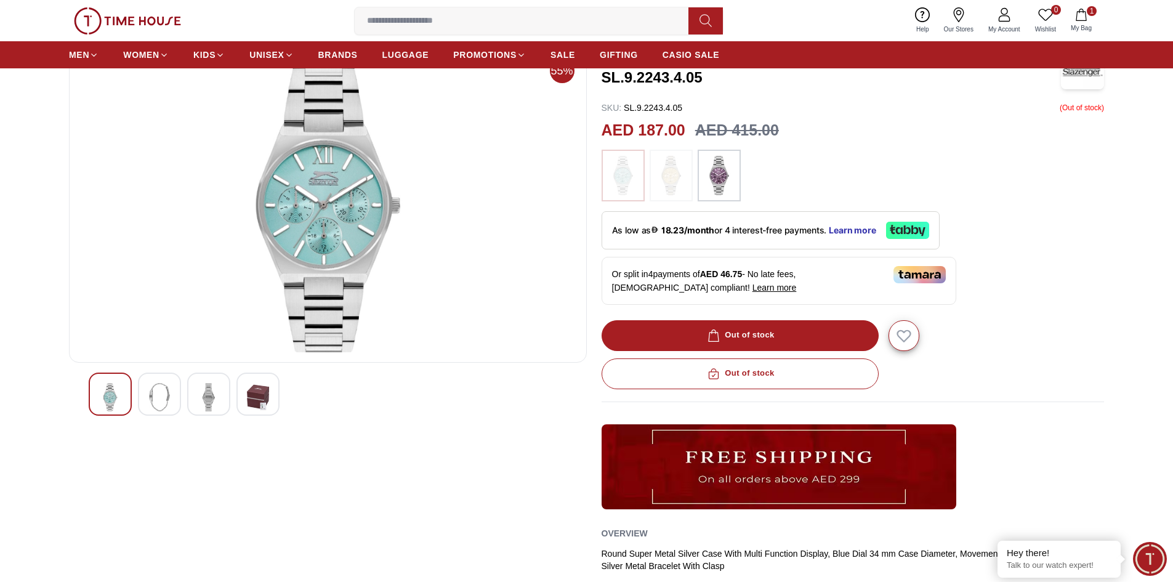
scroll to position [62, 0]
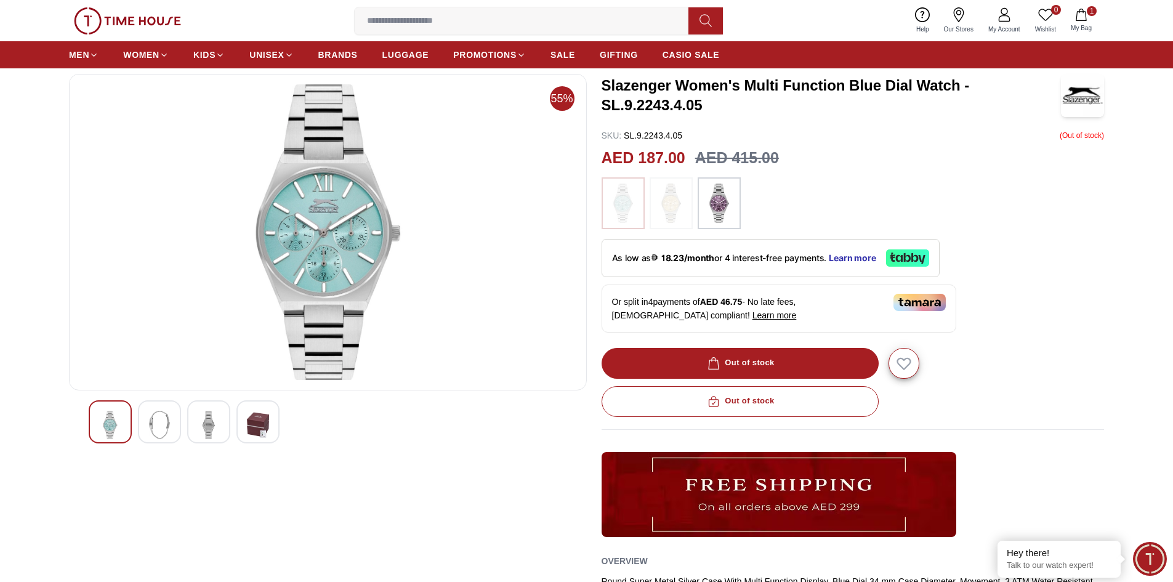
click at [196, 424] on div at bounding box center [208, 421] width 43 height 43
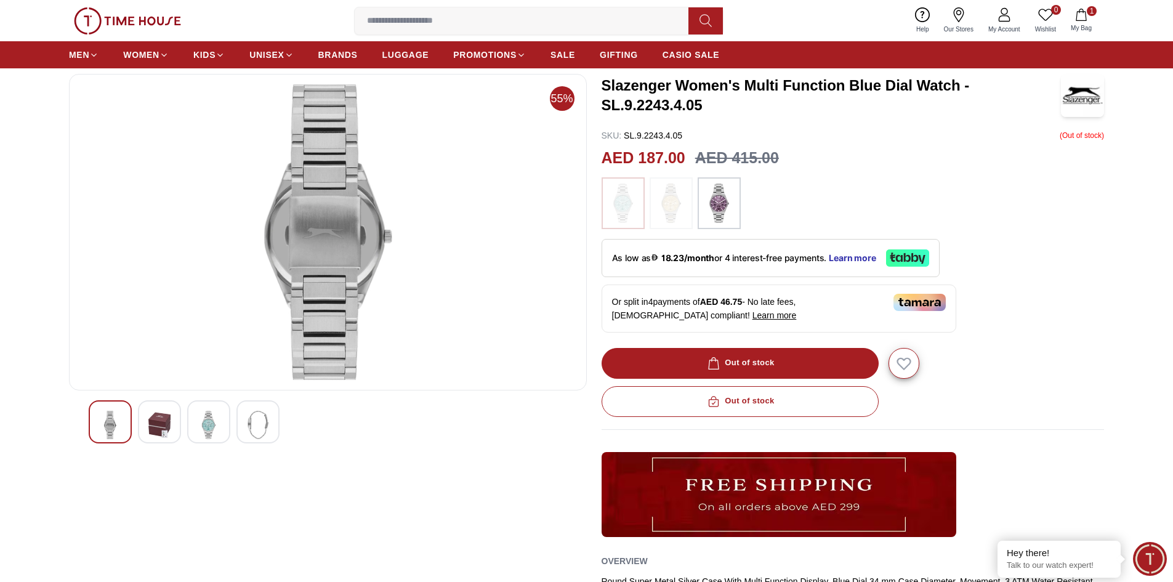
click at [261, 425] on img at bounding box center [258, 425] width 22 height 28
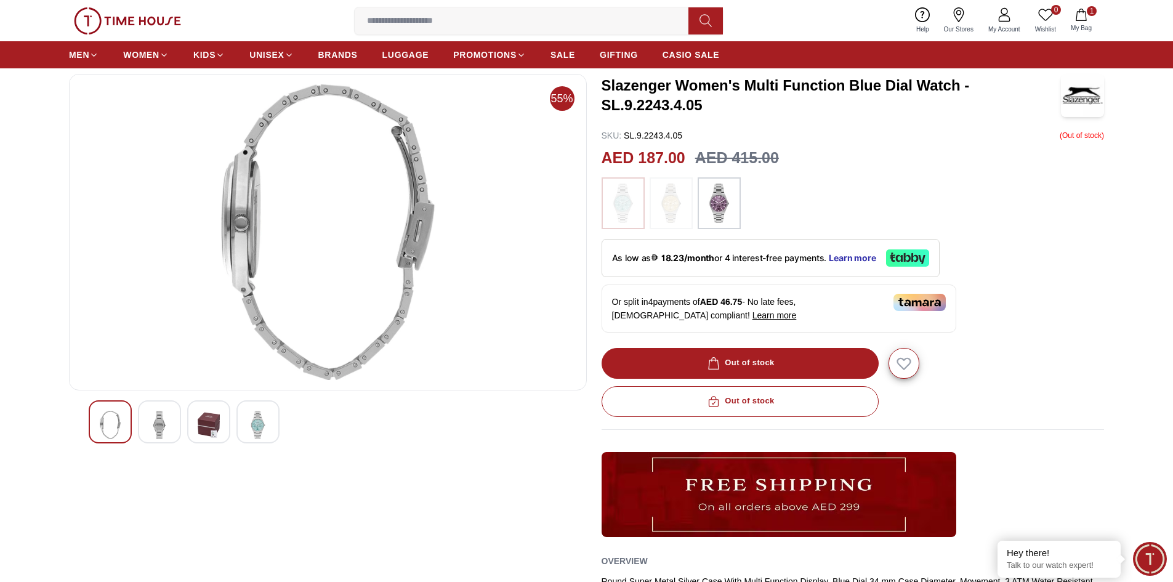
click at [102, 428] on img at bounding box center [110, 425] width 22 height 28
click at [172, 418] on div at bounding box center [159, 421] width 43 height 43
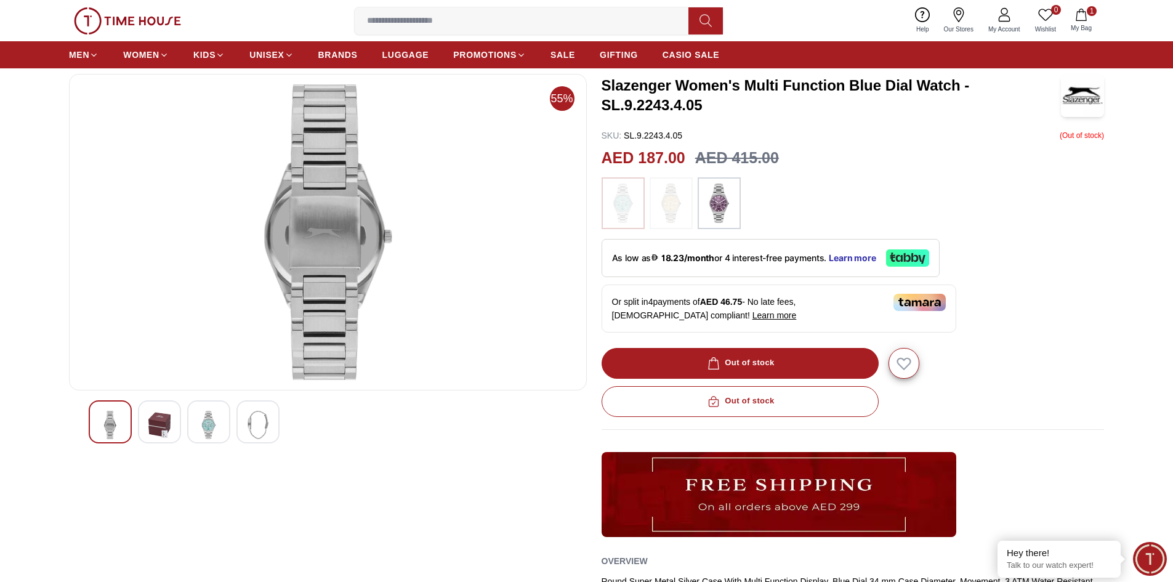
click at [207, 424] on img at bounding box center [209, 425] width 22 height 28
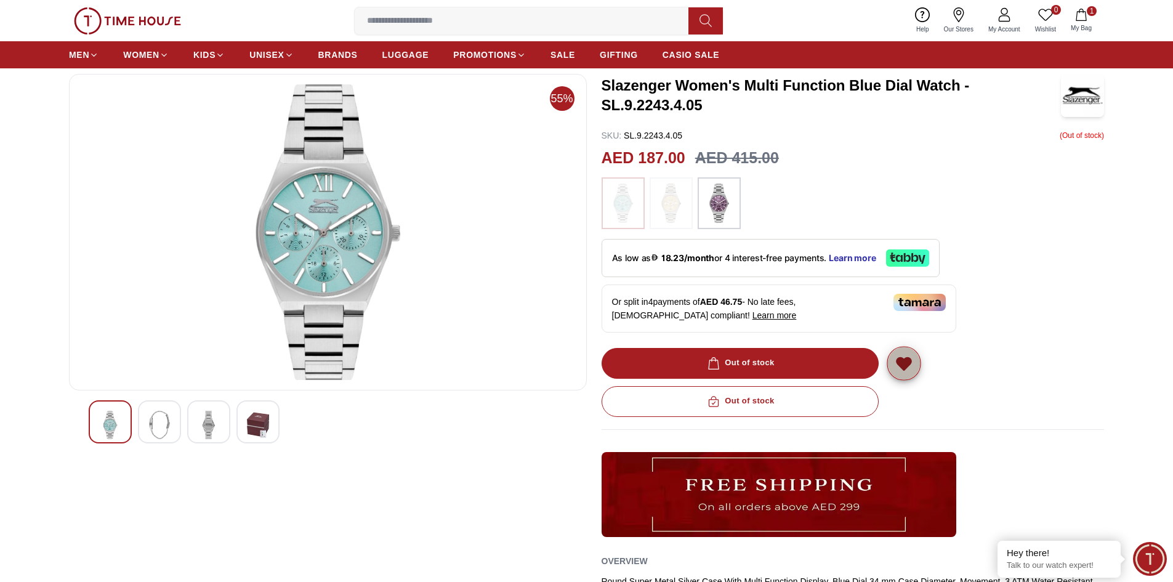
click at [911, 365] on icon "button" at bounding box center [903, 363] width 19 height 19
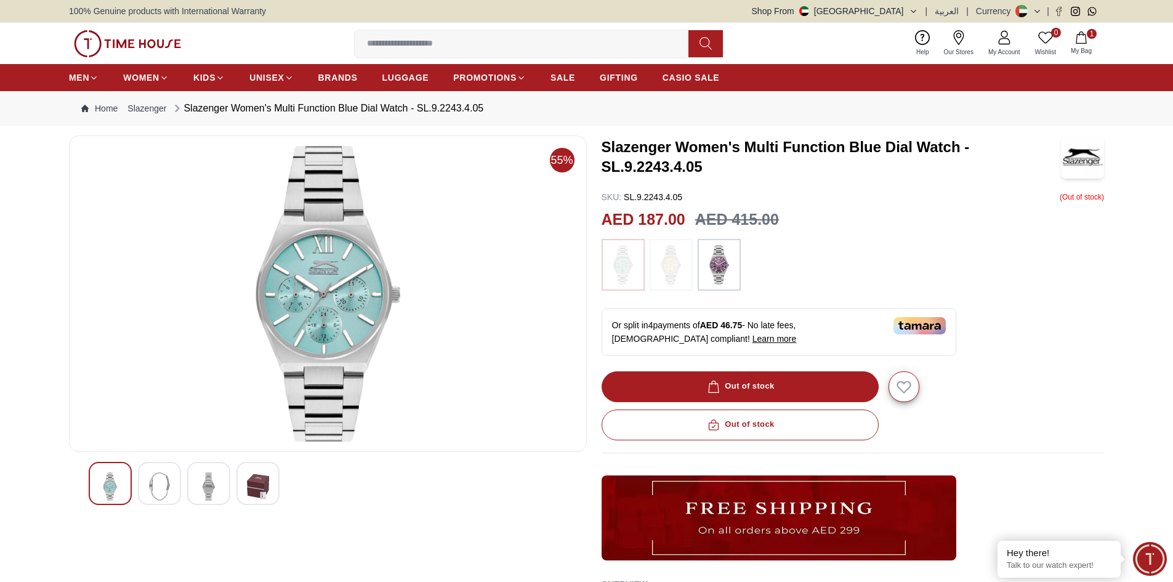
scroll to position [62, 0]
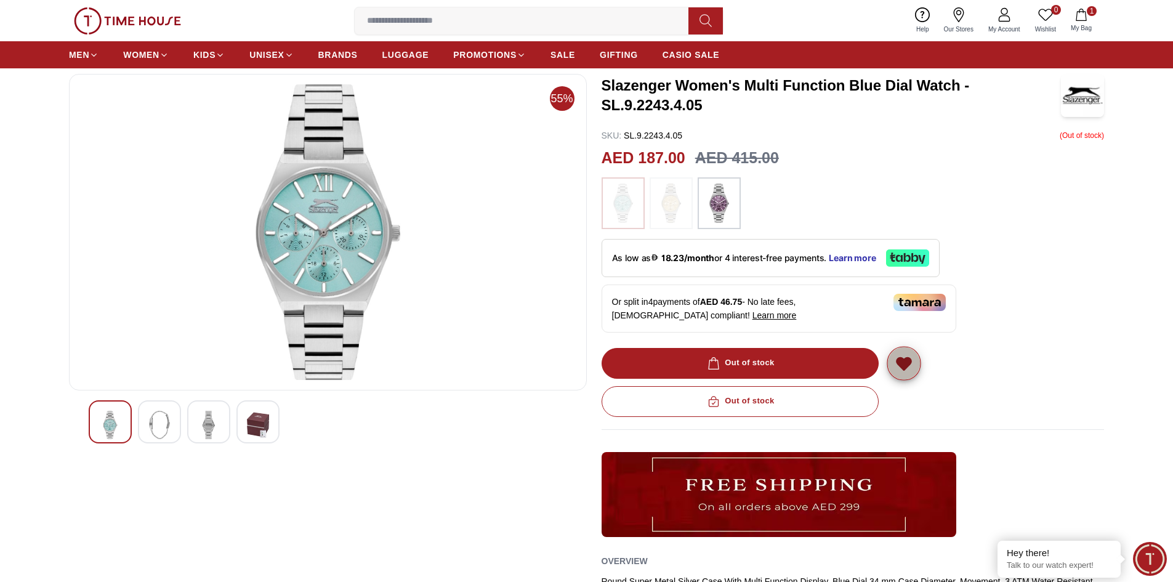
click at [896, 362] on icon "button" at bounding box center [903, 363] width 19 height 19
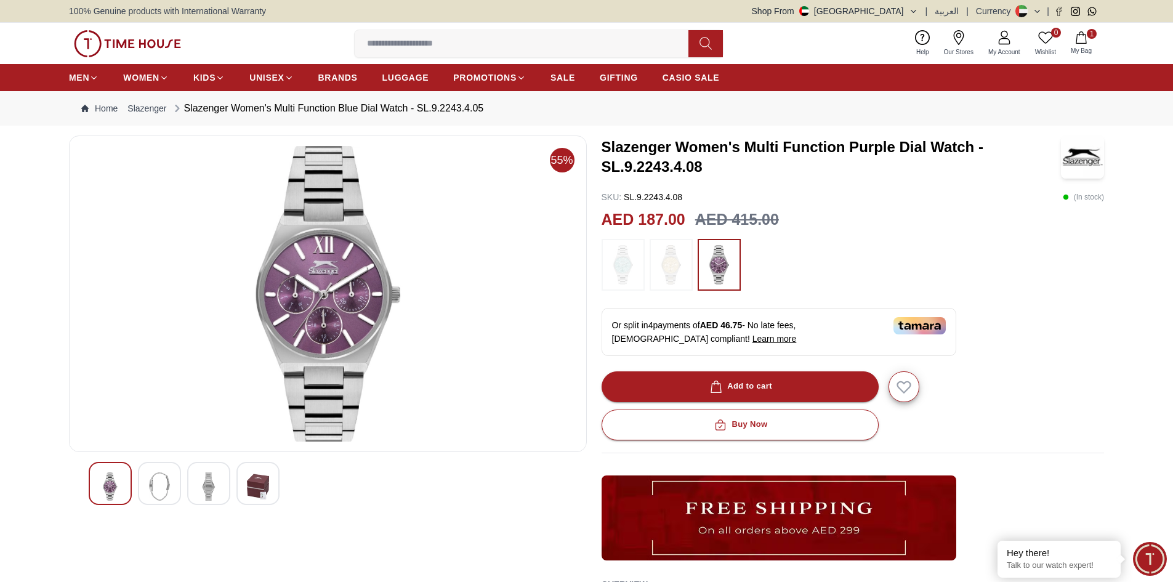
scroll to position [62, 0]
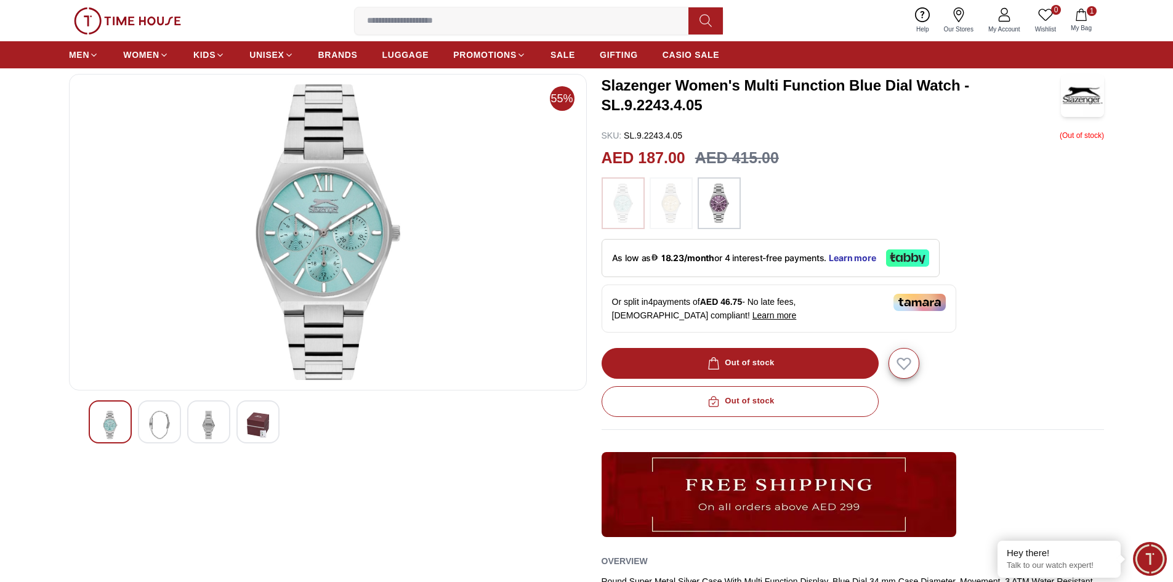
scroll to position [123, 0]
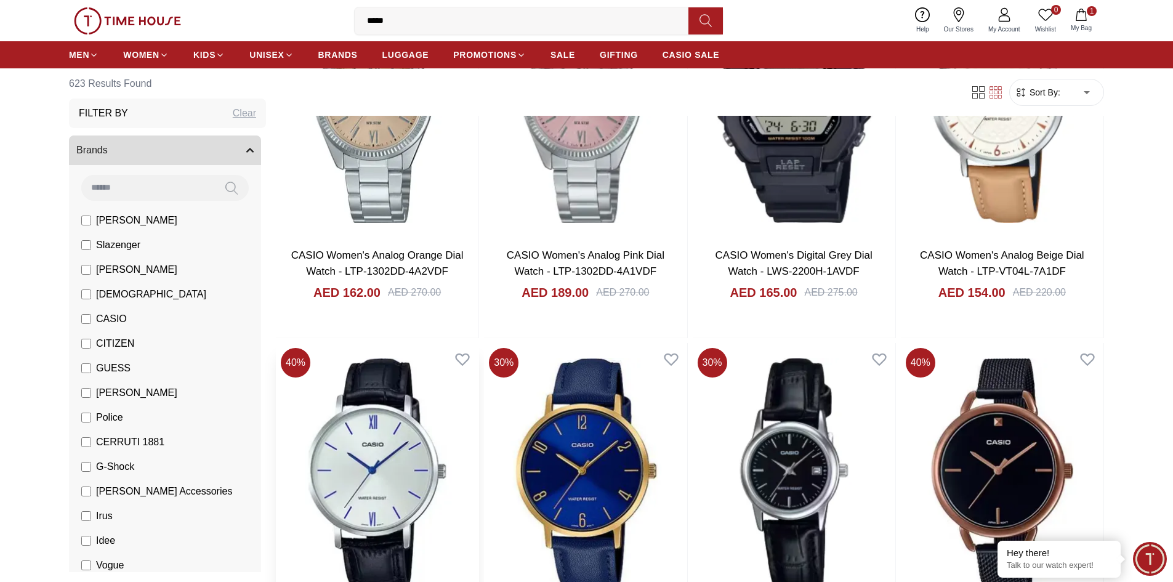
scroll to position [4178, 0]
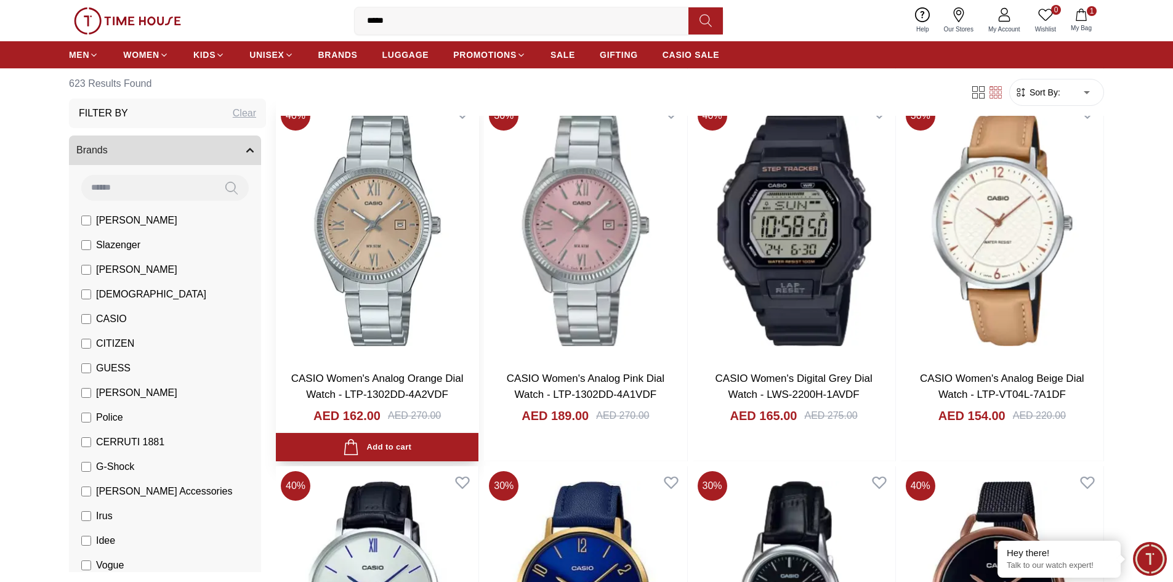
click at [357, 280] on img at bounding box center [377, 228] width 203 height 265
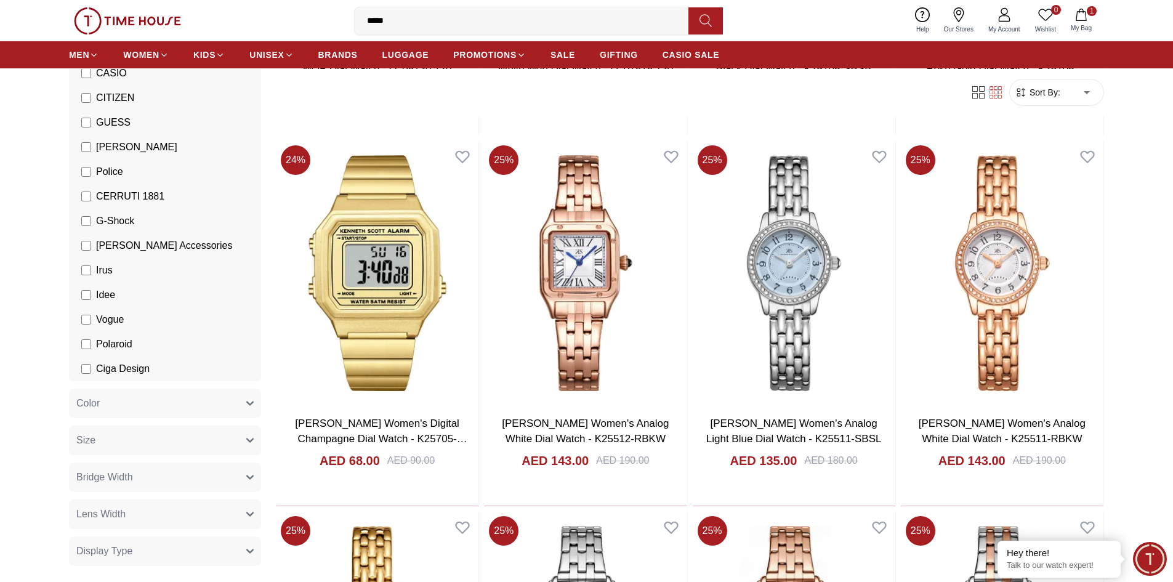
scroll to position [246, 0]
click at [134, 401] on button "Color" at bounding box center [165, 403] width 192 height 30
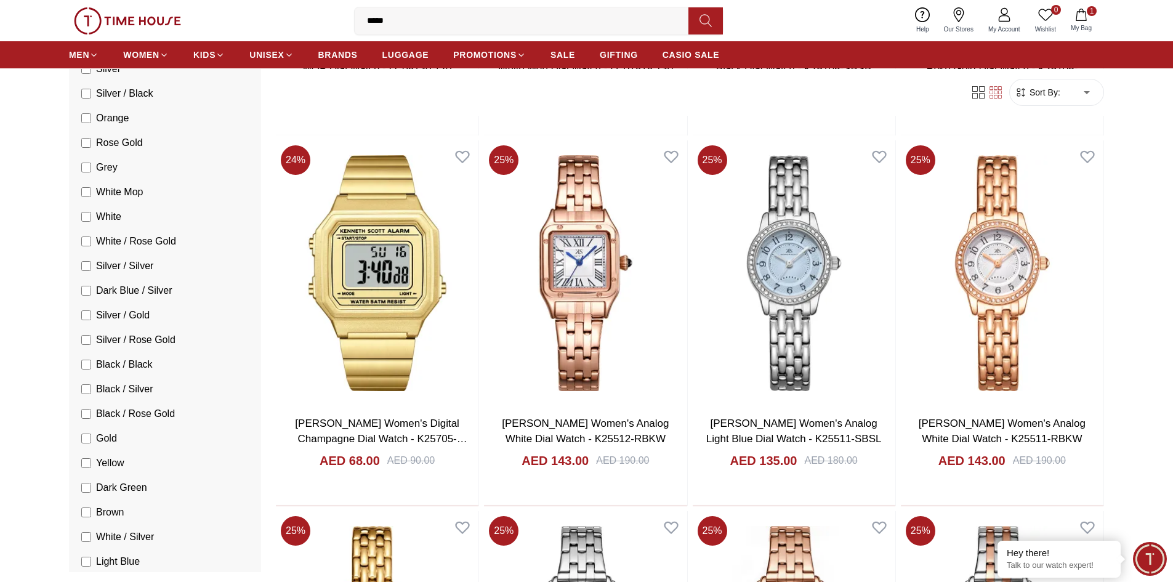
scroll to position [801, 0]
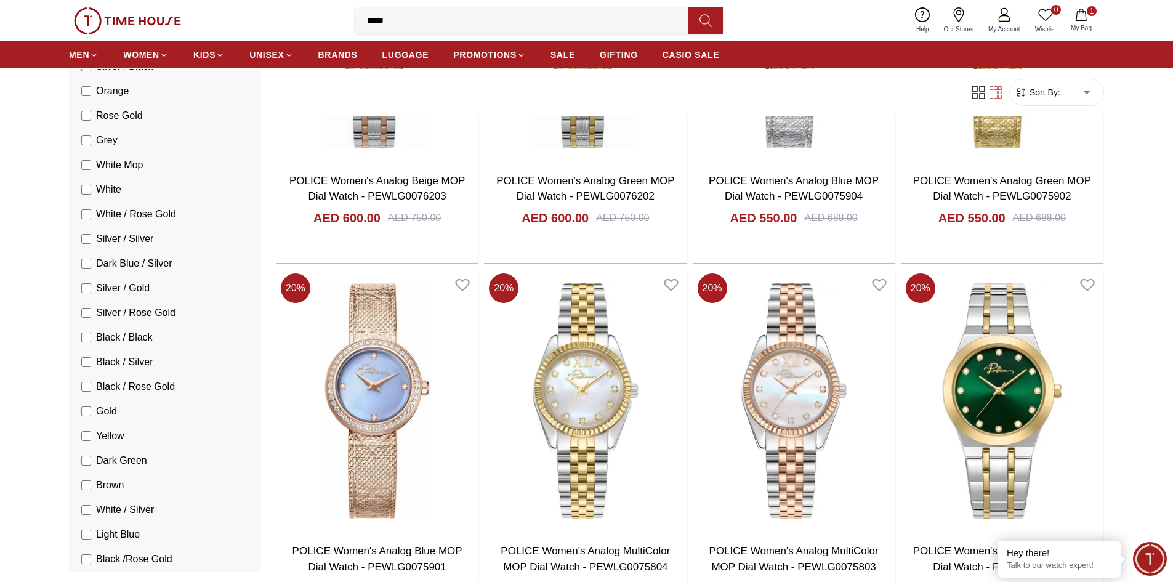
scroll to position [739, 0]
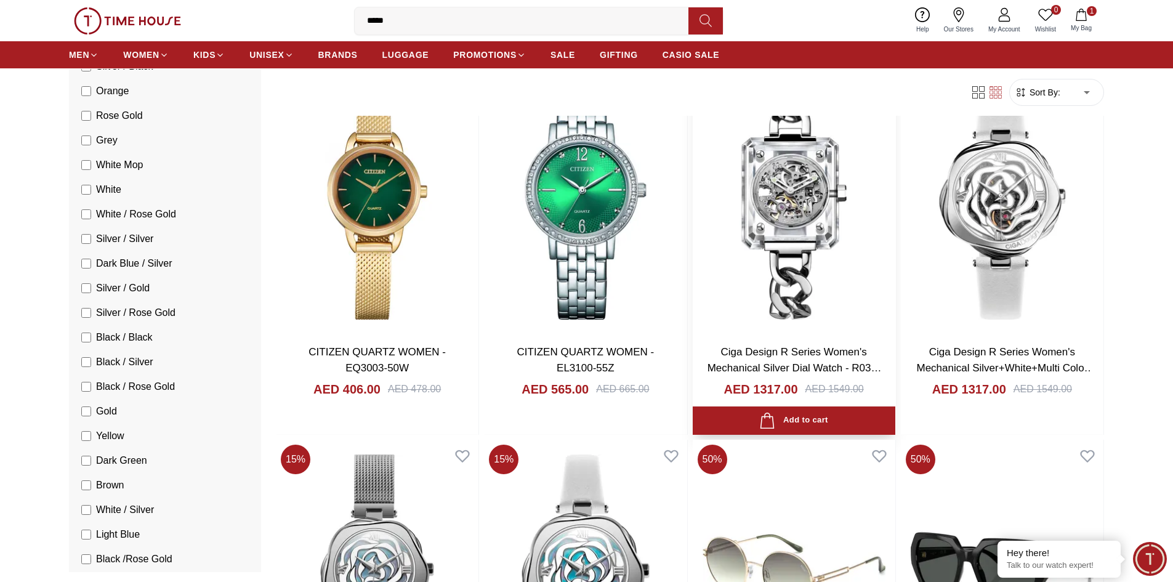
scroll to position [2279, 0]
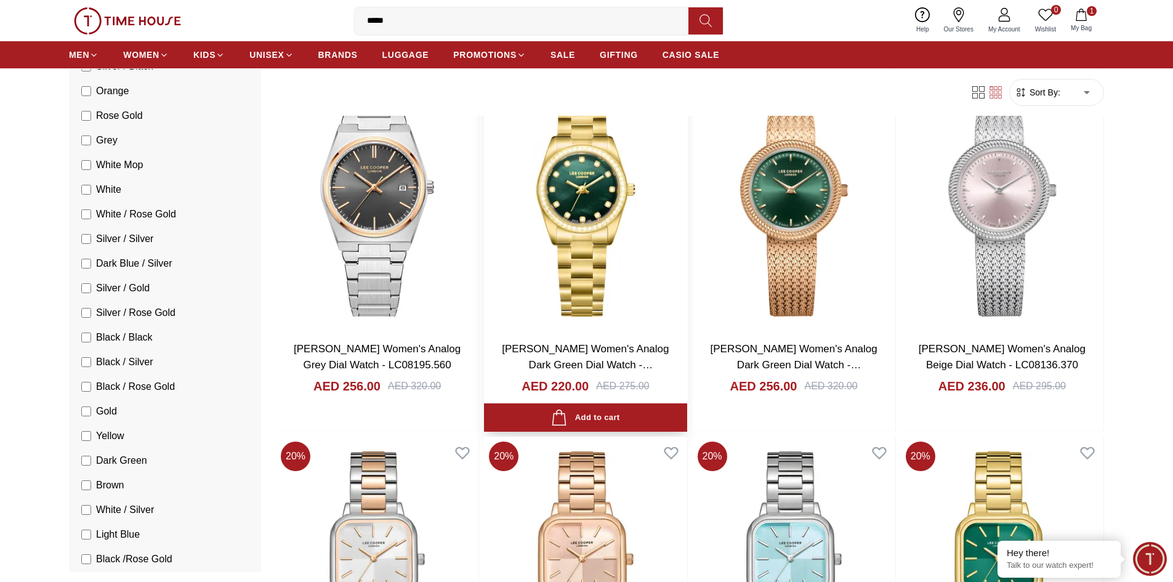
scroll to position [4927, 0]
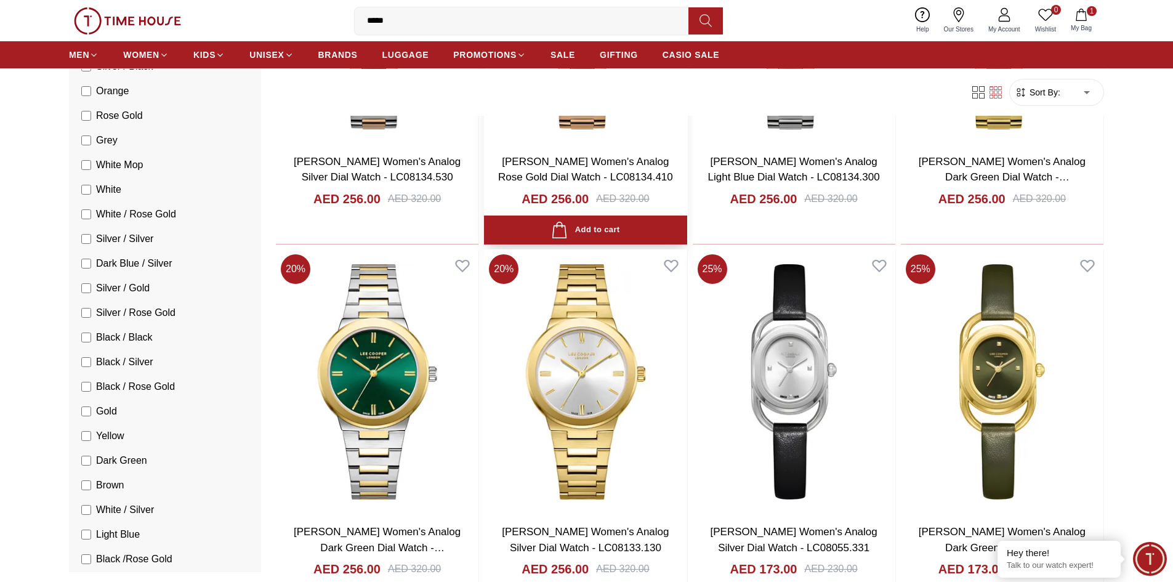
scroll to position [5543, 0]
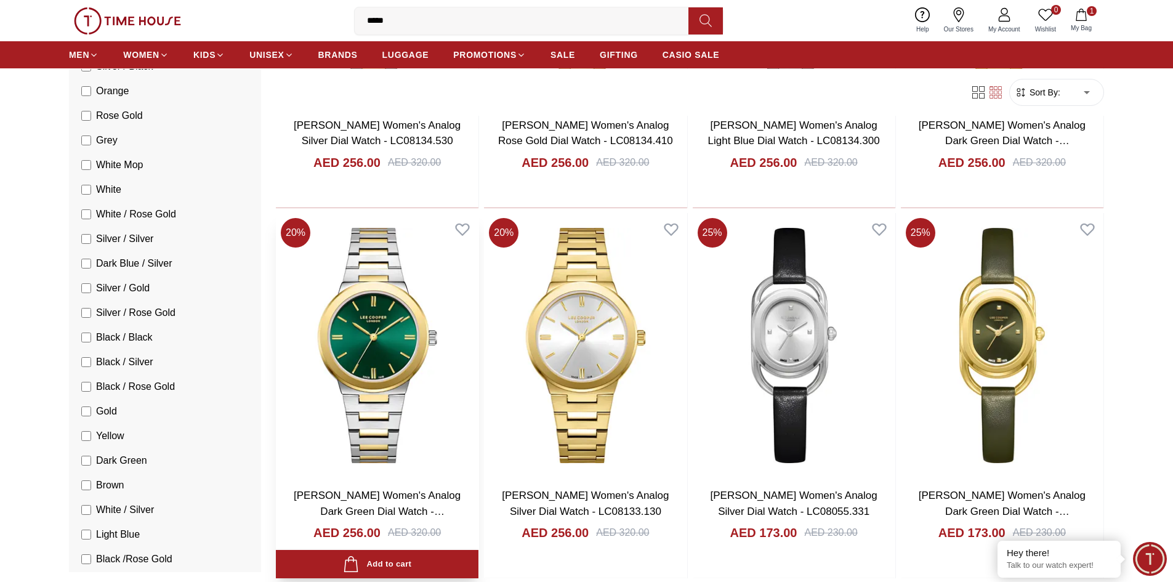
click at [350, 292] on img at bounding box center [377, 345] width 203 height 265
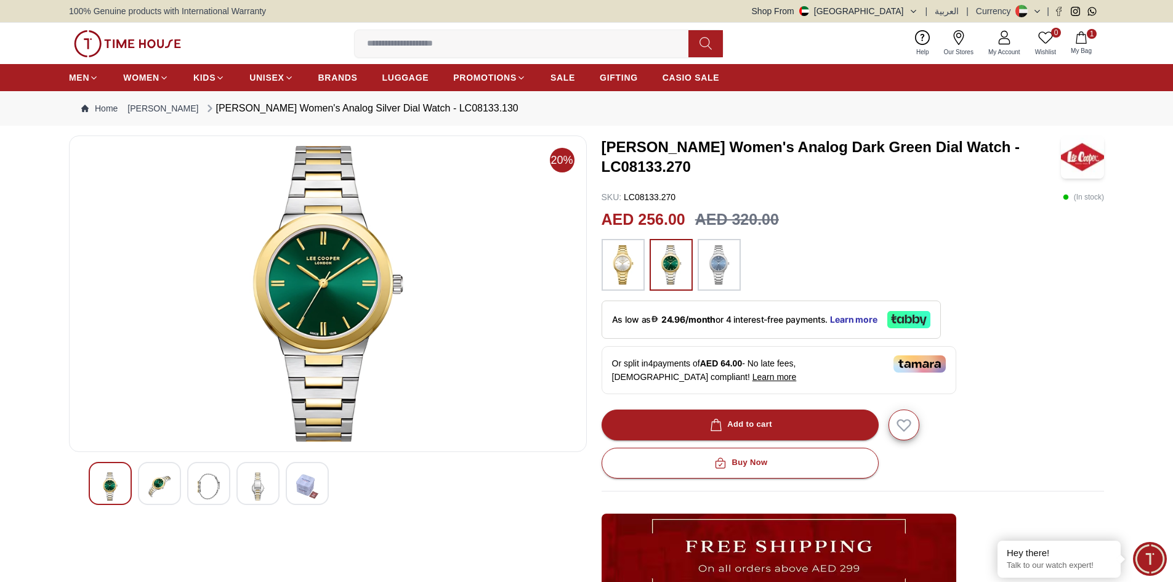
click at [175, 487] on div at bounding box center [159, 483] width 43 height 43
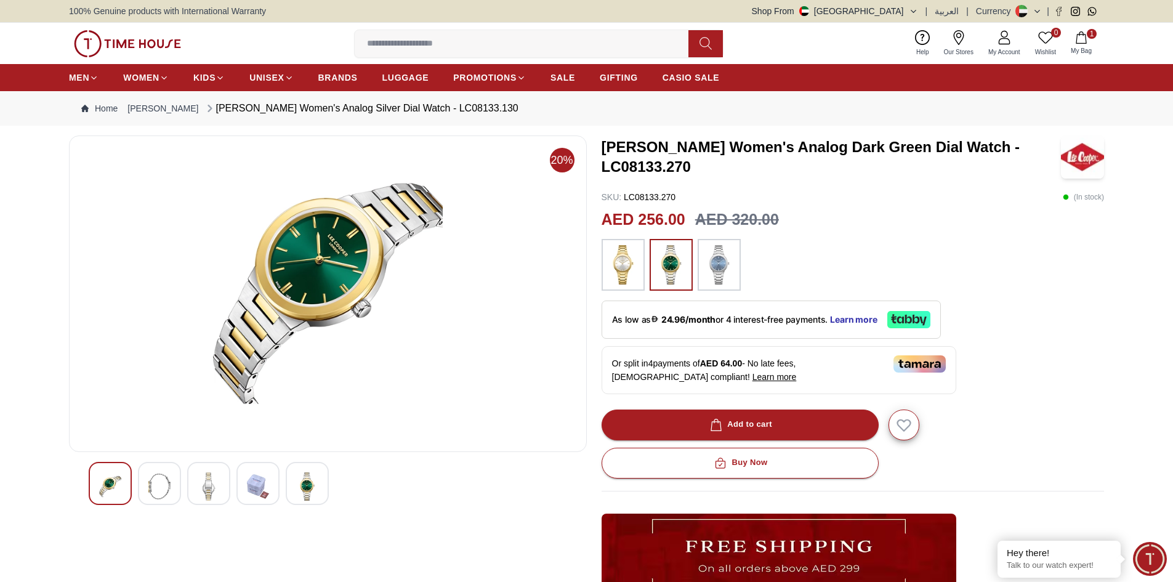
scroll to position [62, 0]
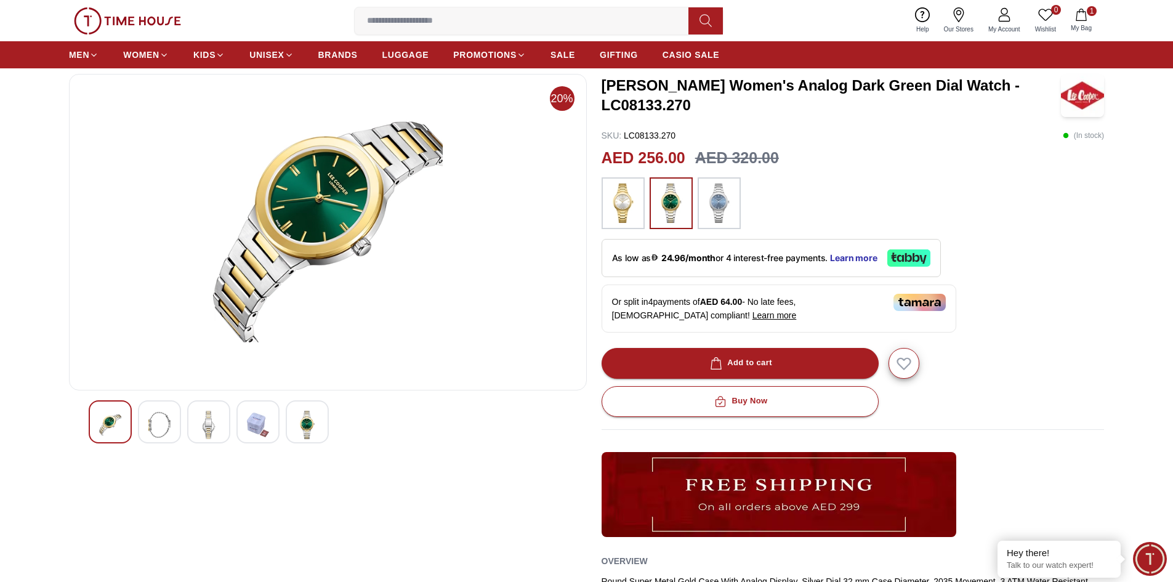
click at [172, 419] on div at bounding box center [159, 421] width 43 height 43
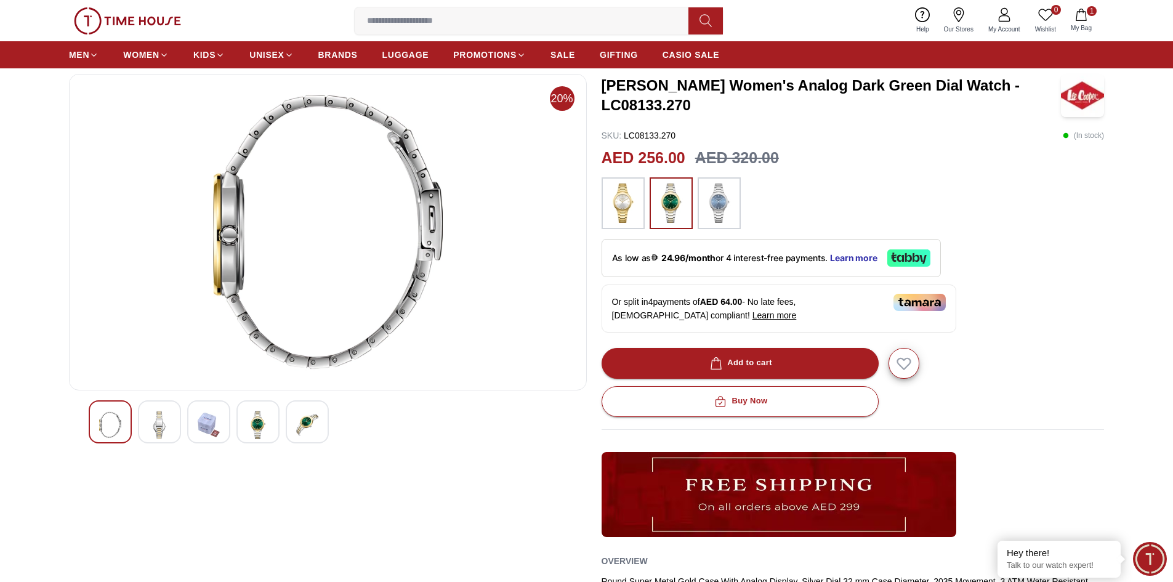
click at [267, 423] on img at bounding box center [258, 425] width 22 height 28
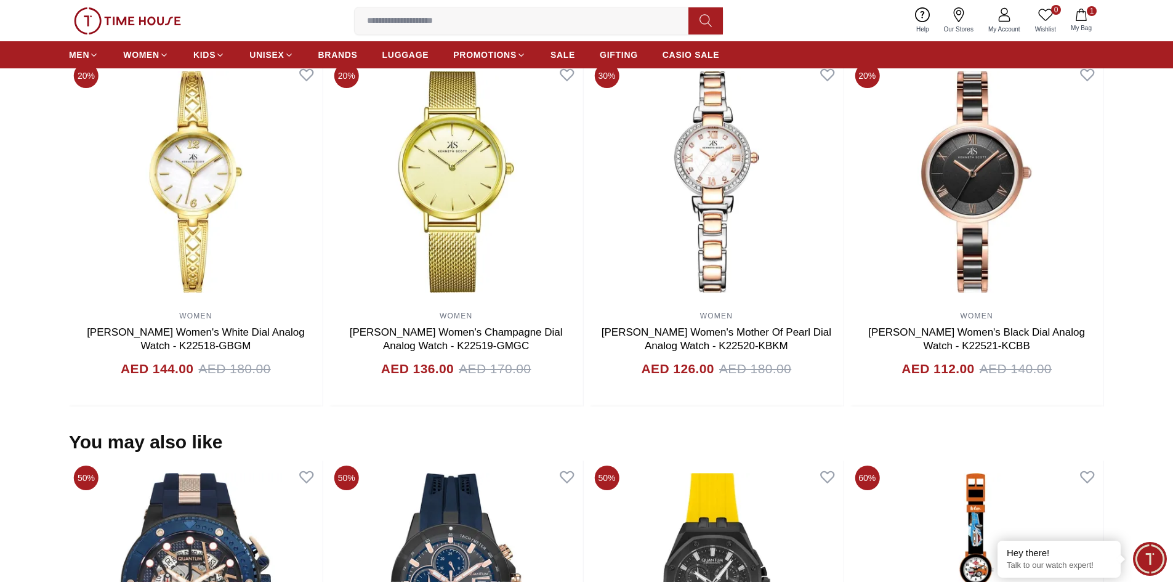
scroll to position [924, 0]
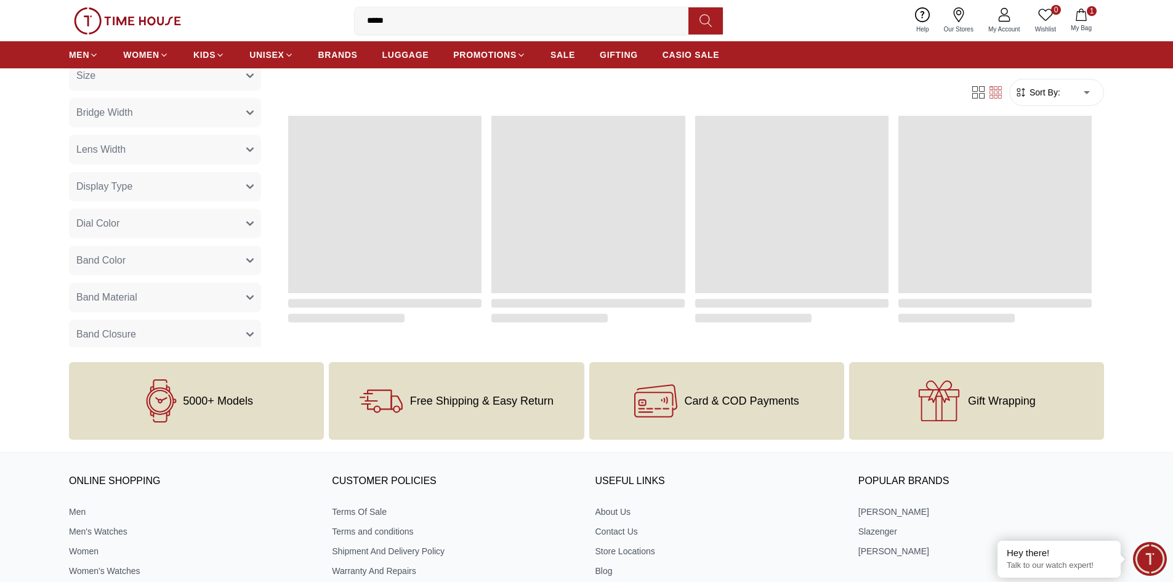
scroll to position [1160, 0]
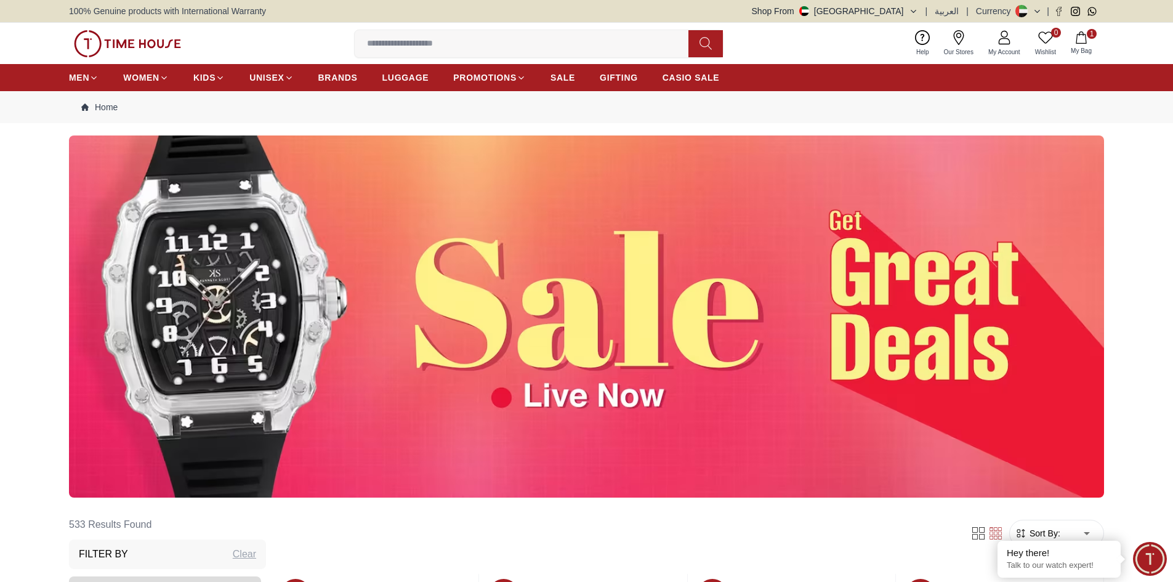
click at [569, 355] on img at bounding box center [586, 317] width 1035 height 362
click at [494, 383] on img at bounding box center [586, 317] width 1035 height 362
click at [500, 394] on img at bounding box center [586, 317] width 1035 height 362
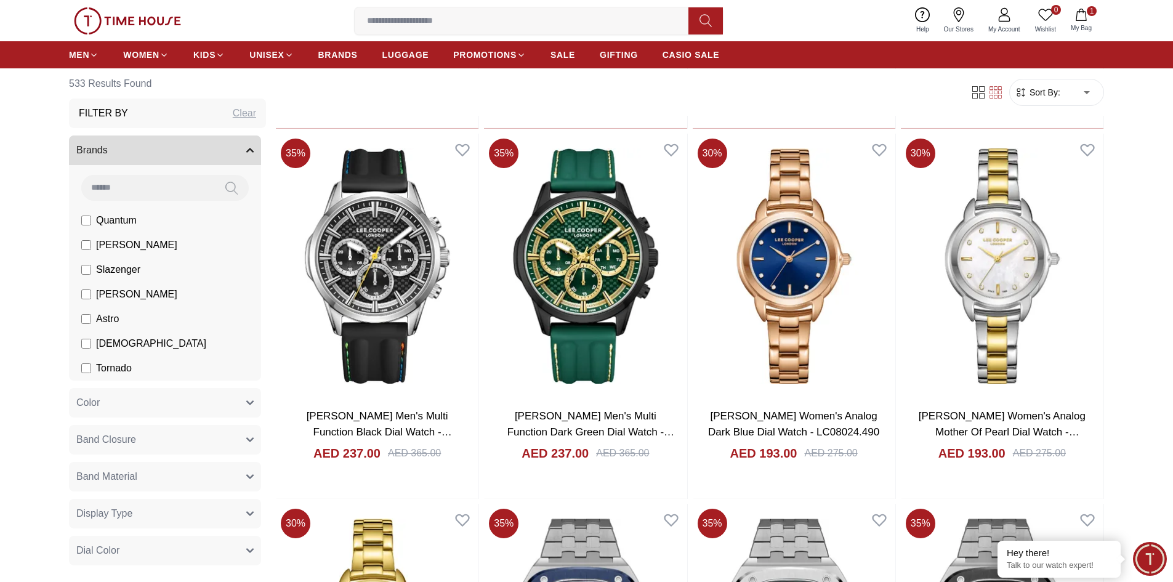
scroll to position [1540, 0]
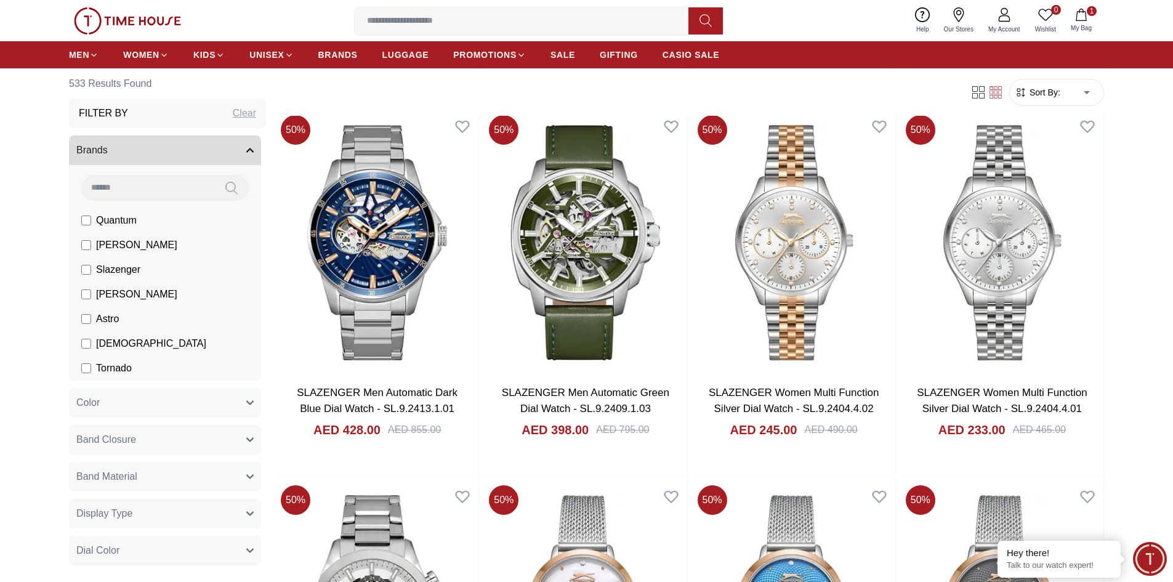
scroll to position [3449, 0]
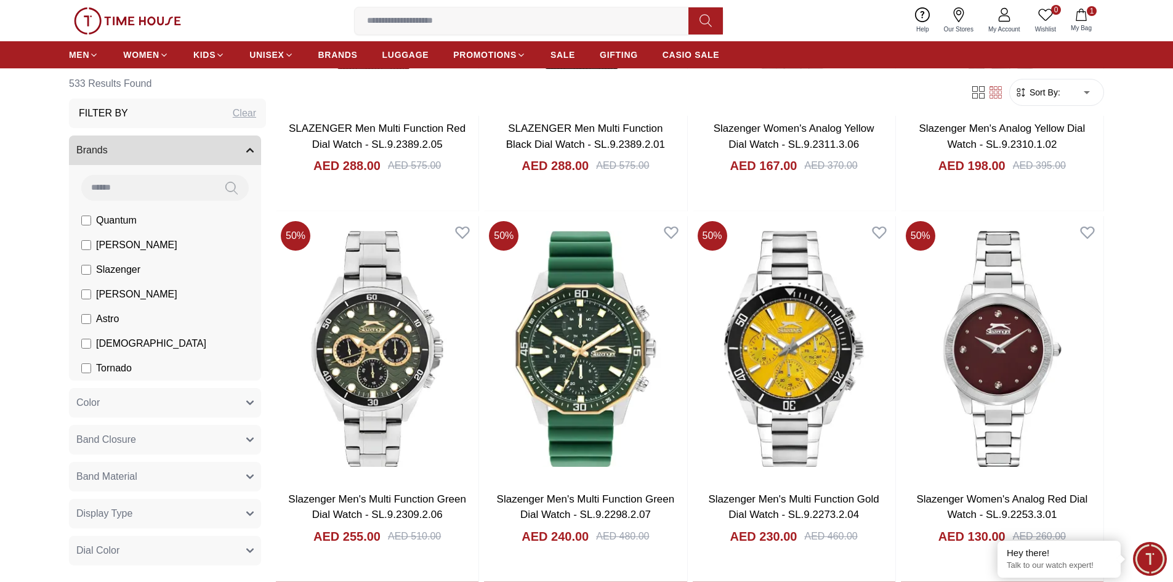
scroll to position [5235, 0]
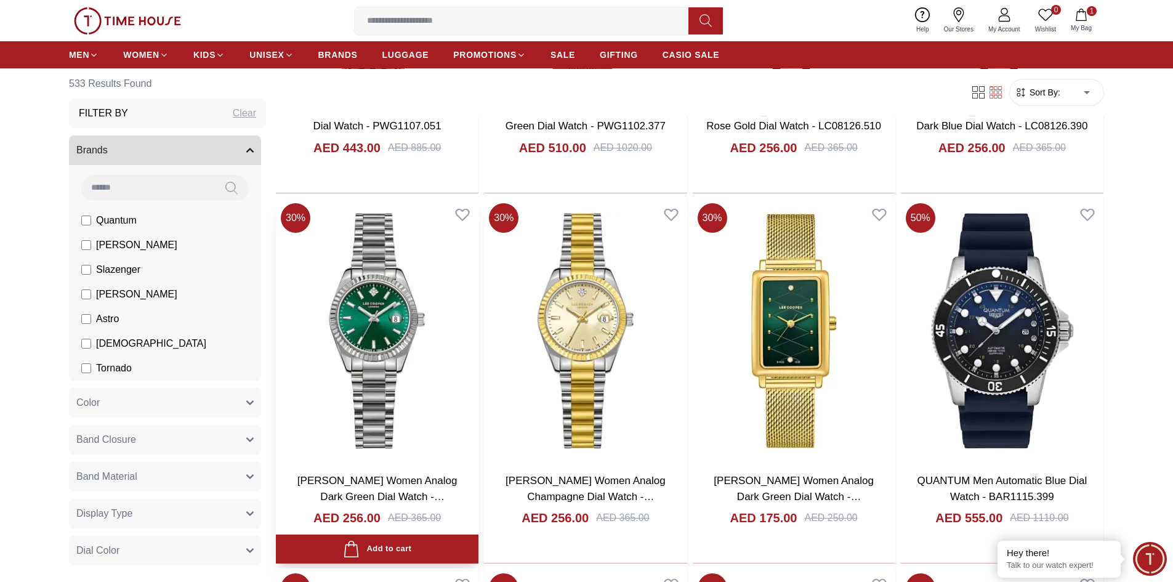
scroll to position [6344, 0]
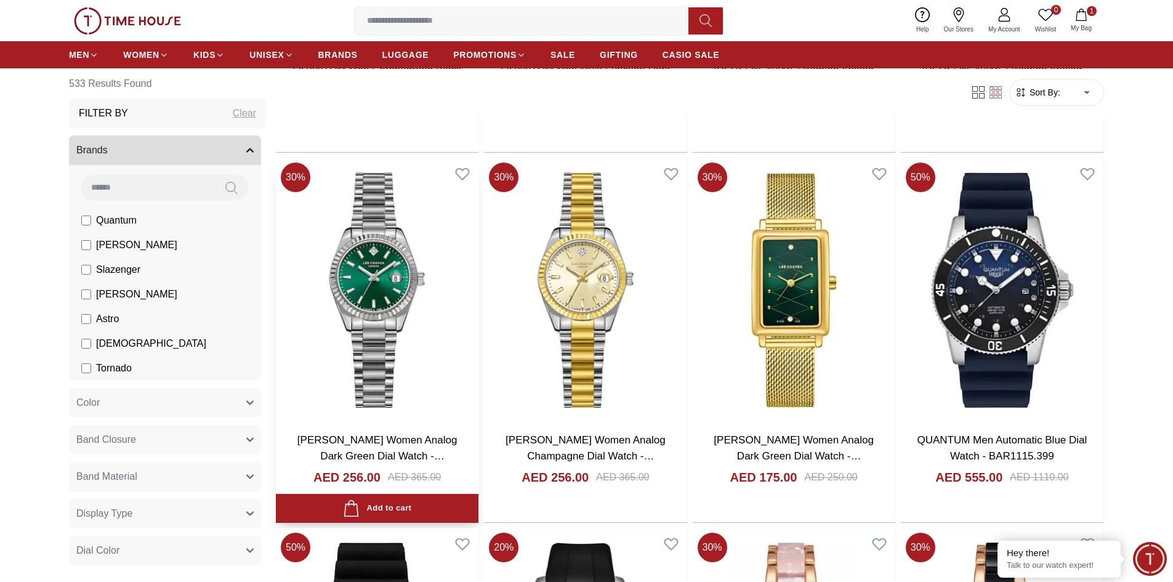
click at [371, 306] on img at bounding box center [377, 290] width 203 height 265
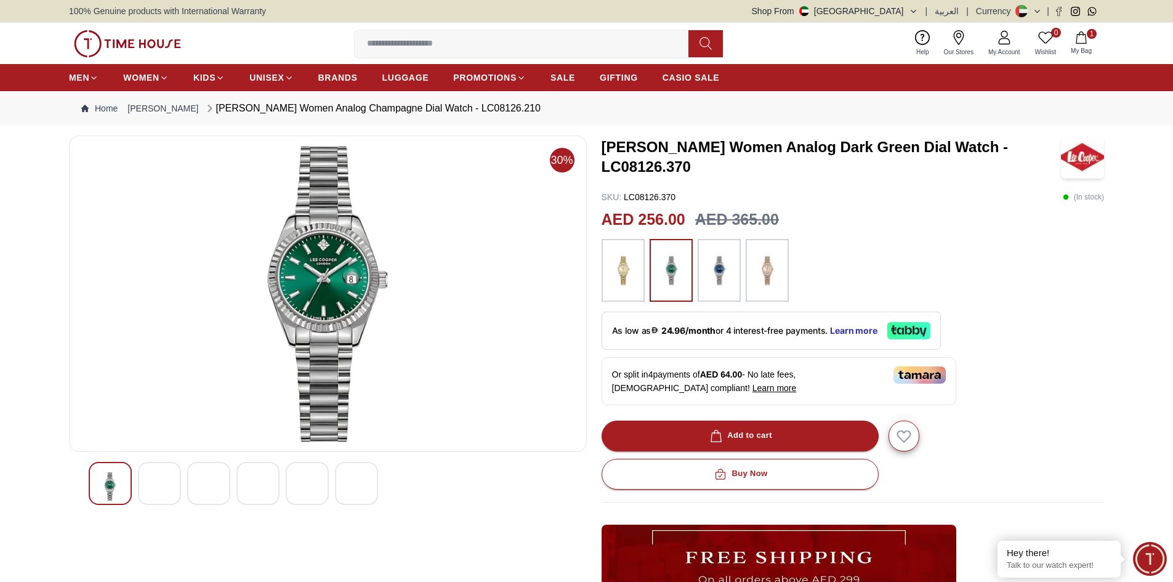
click at [153, 492] on img at bounding box center [159, 486] width 22 height 28
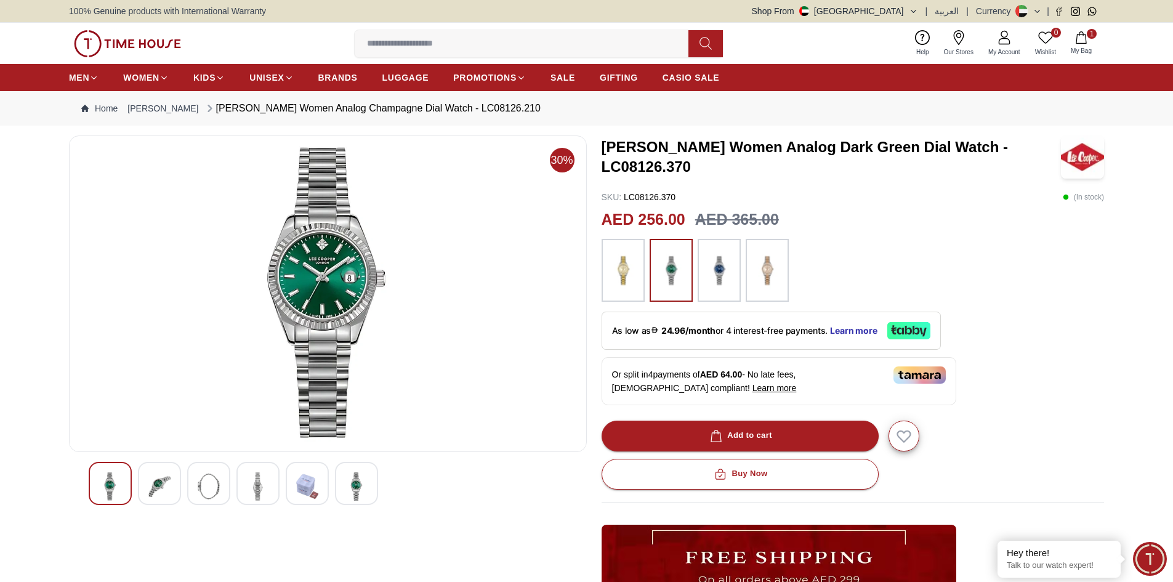
click at [208, 494] on img at bounding box center [209, 486] width 22 height 28
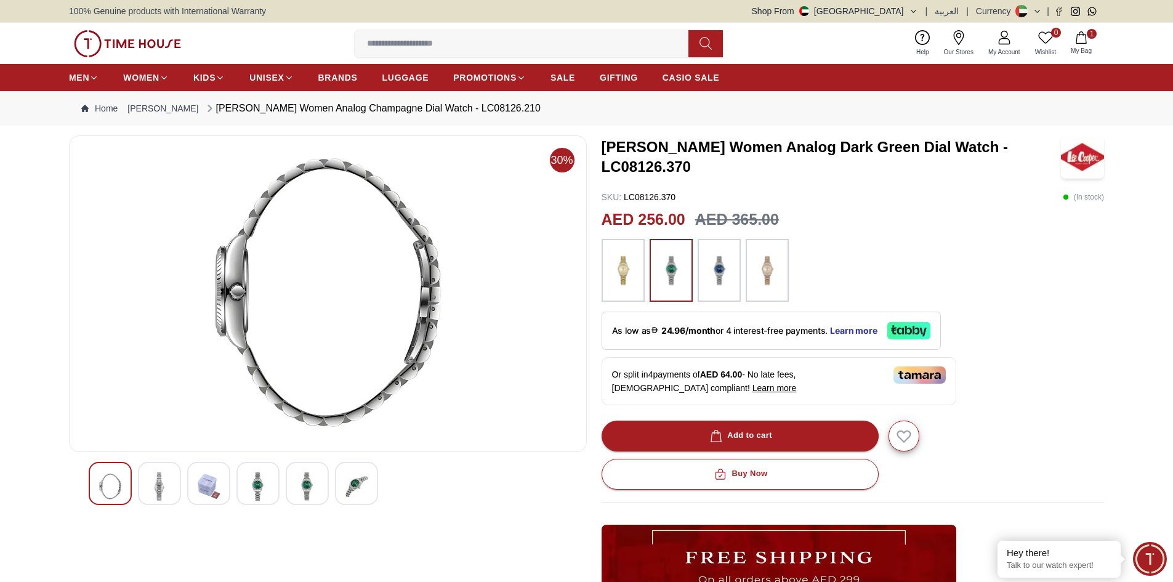
click at [270, 487] on div at bounding box center [258, 483] width 43 height 43
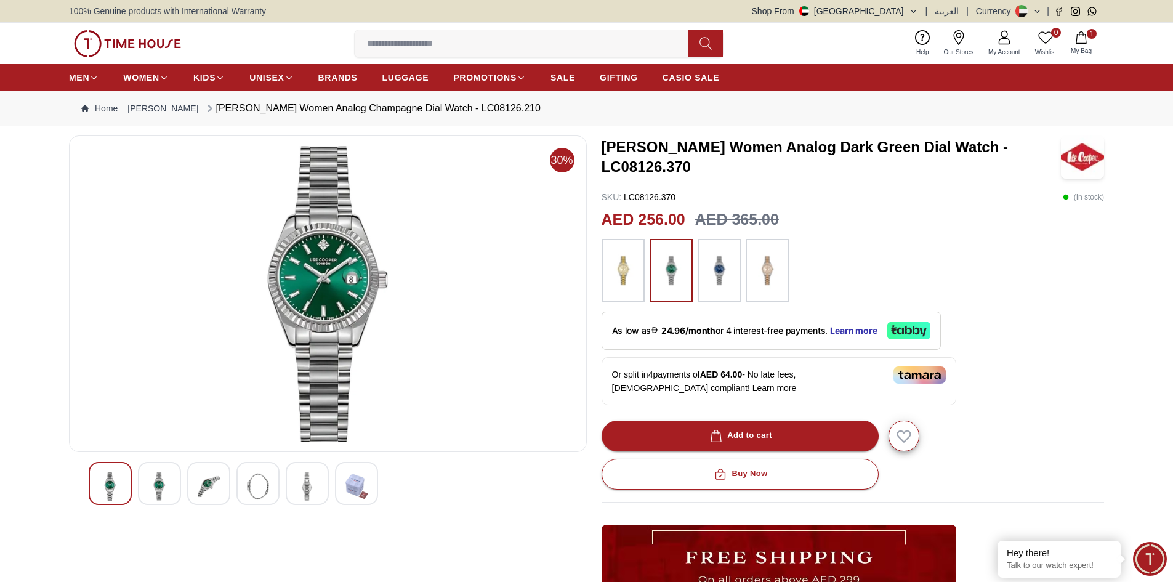
click at [318, 484] on div at bounding box center [307, 483] width 43 height 43
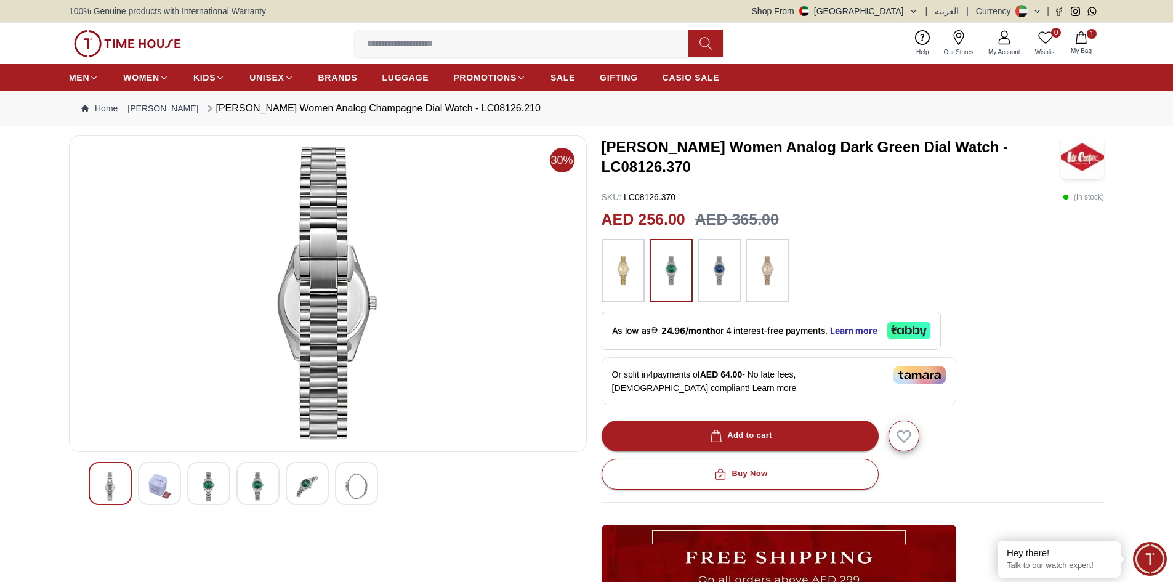
click at [269, 487] on div at bounding box center [258, 483] width 43 height 43
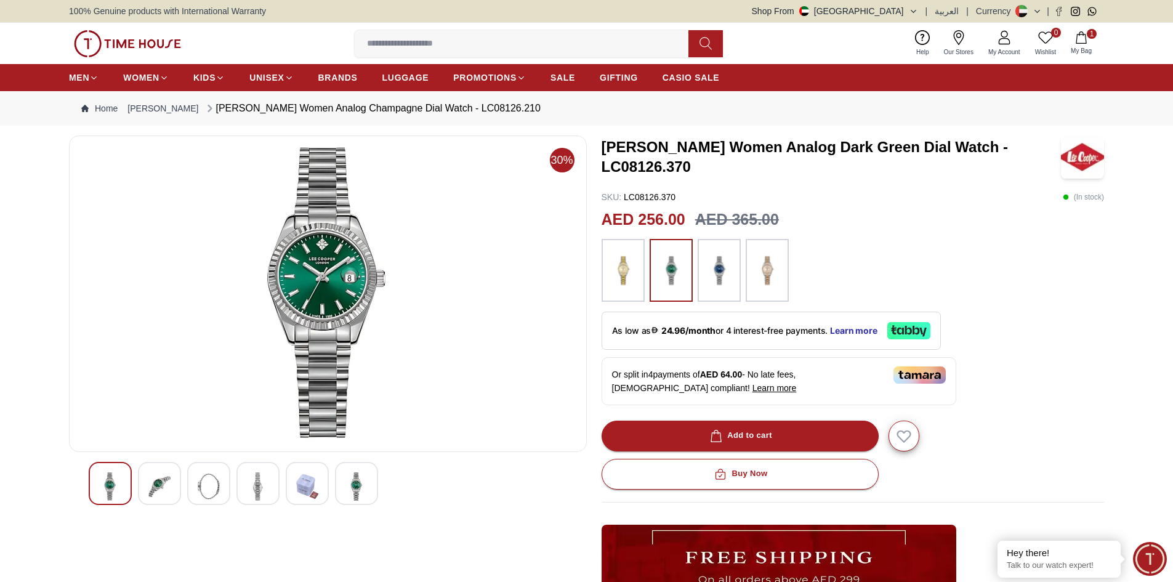
click at [763, 273] on img at bounding box center [767, 270] width 31 height 51
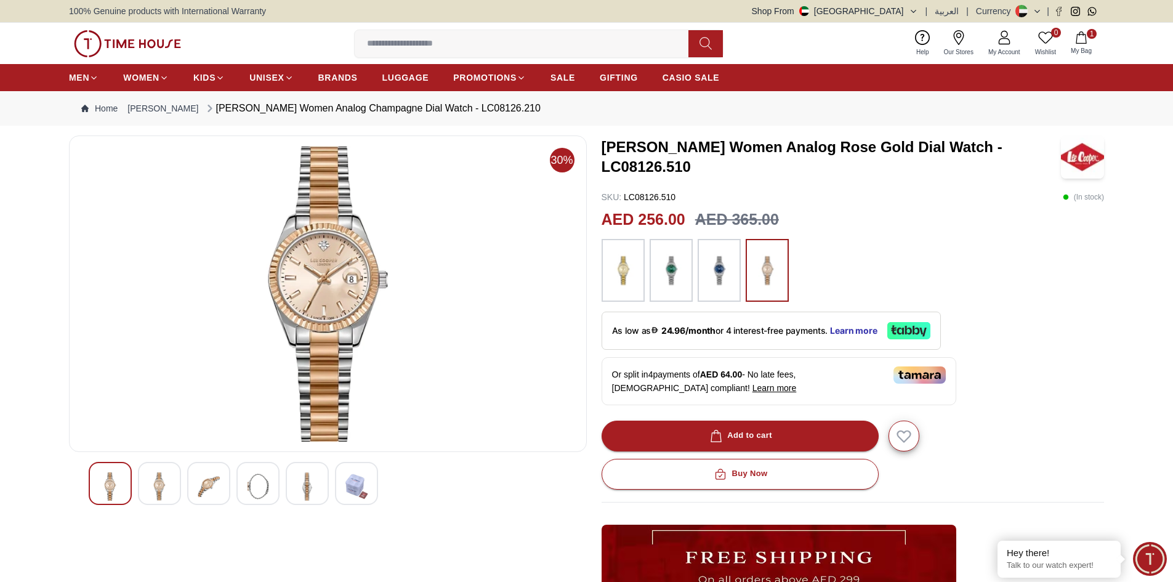
click at [632, 276] on img at bounding box center [623, 270] width 31 height 51
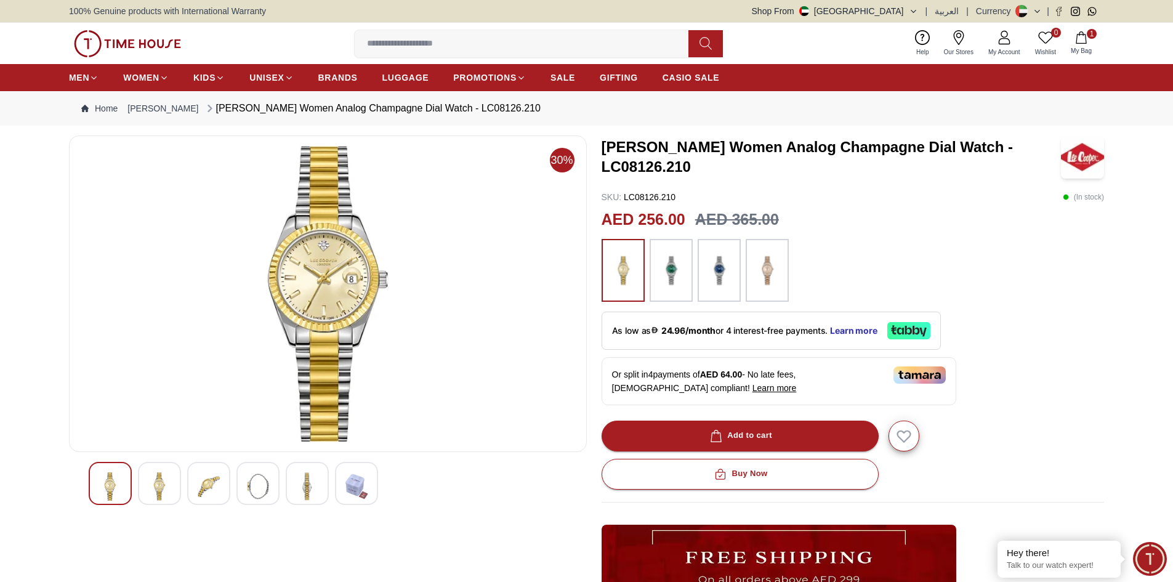
click at [681, 281] on img at bounding box center [671, 270] width 31 height 51
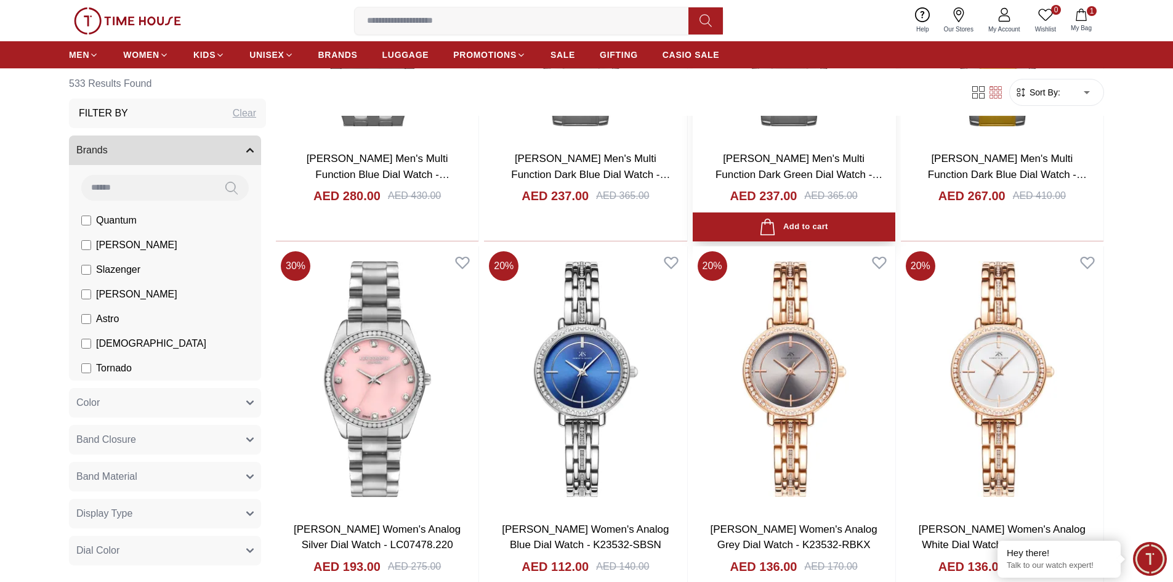
scroll to position [2336, 0]
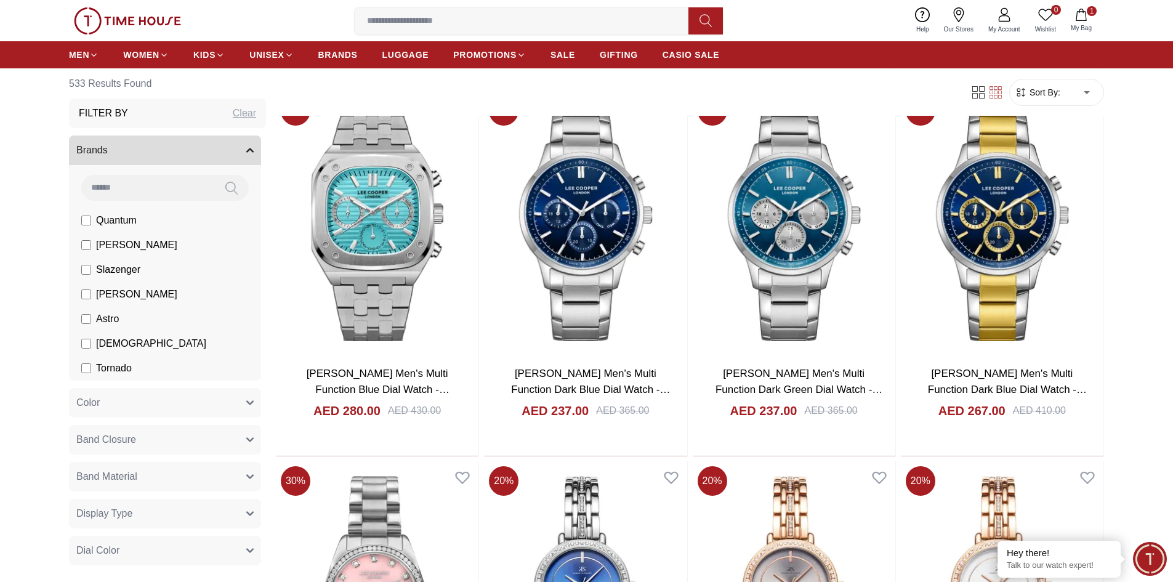
click at [481, 25] on input at bounding box center [527, 21] width 344 height 25
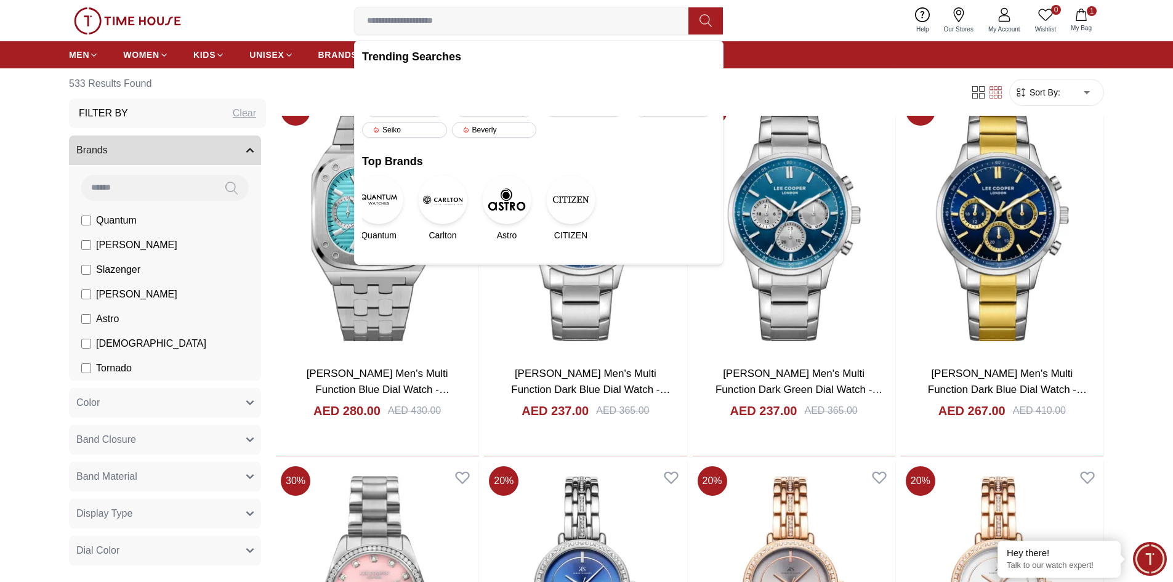
click at [692, 129] on div "Trending Searches 1200 Police Casio 2100 Women Lee cooper Beverly hills Watch S…" at bounding box center [539, 152] width 368 height 223
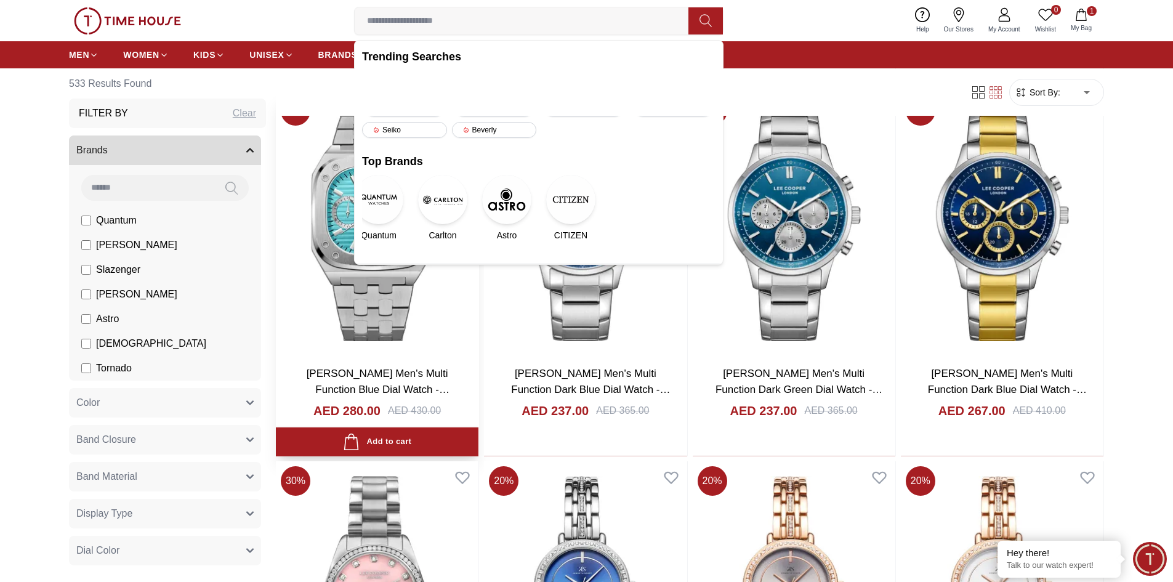
click at [443, 317] on img at bounding box center [377, 223] width 203 height 265
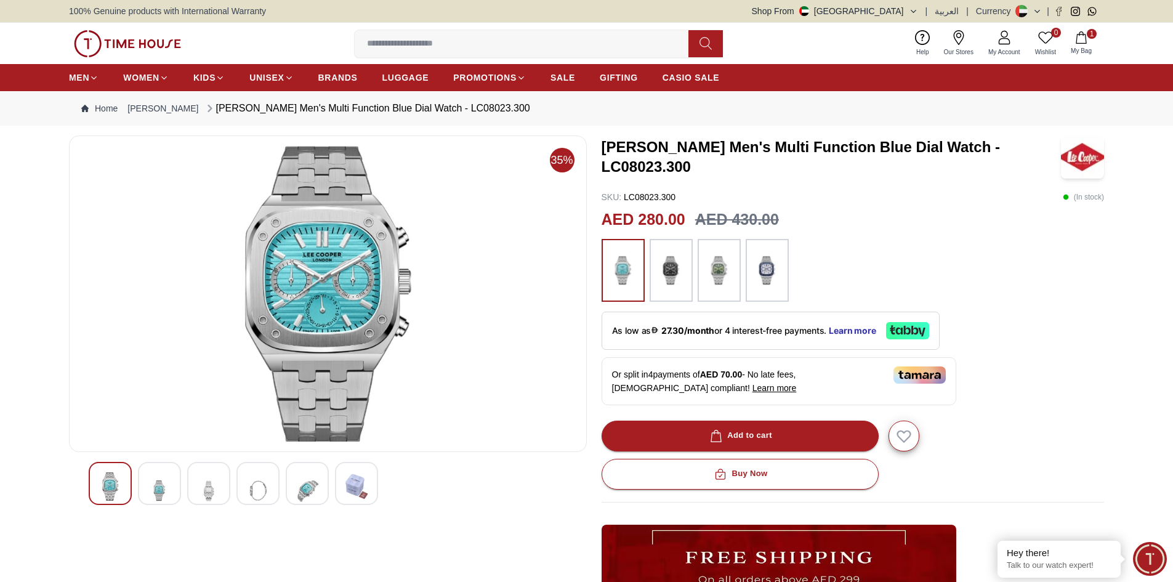
click at [265, 493] on img at bounding box center [258, 490] width 22 height 36
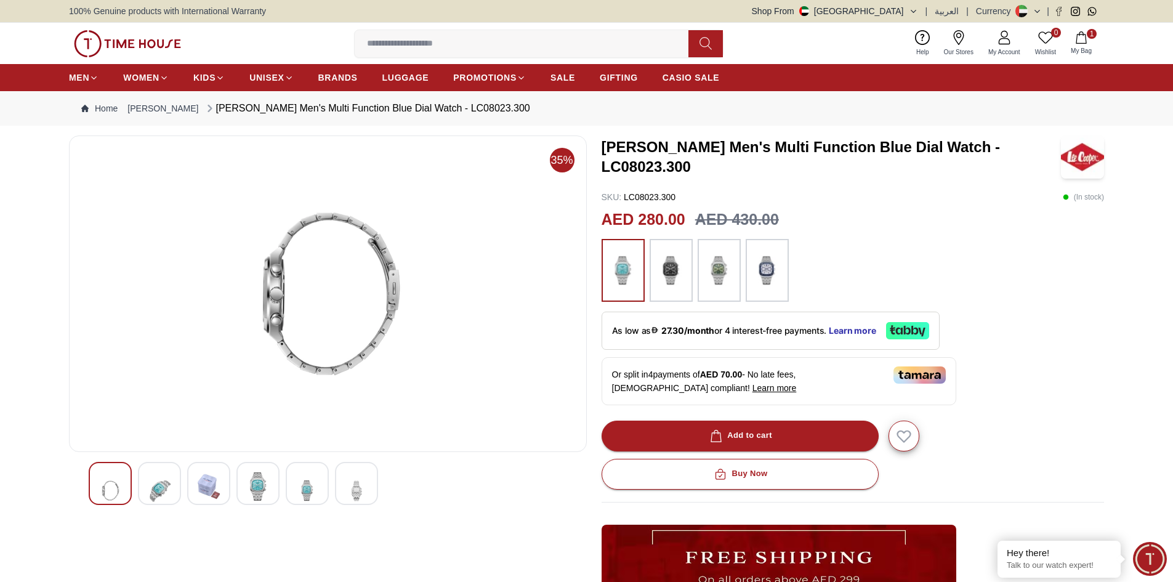
click at [362, 484] on img at bounding box center [357, 490] width 22 height 36
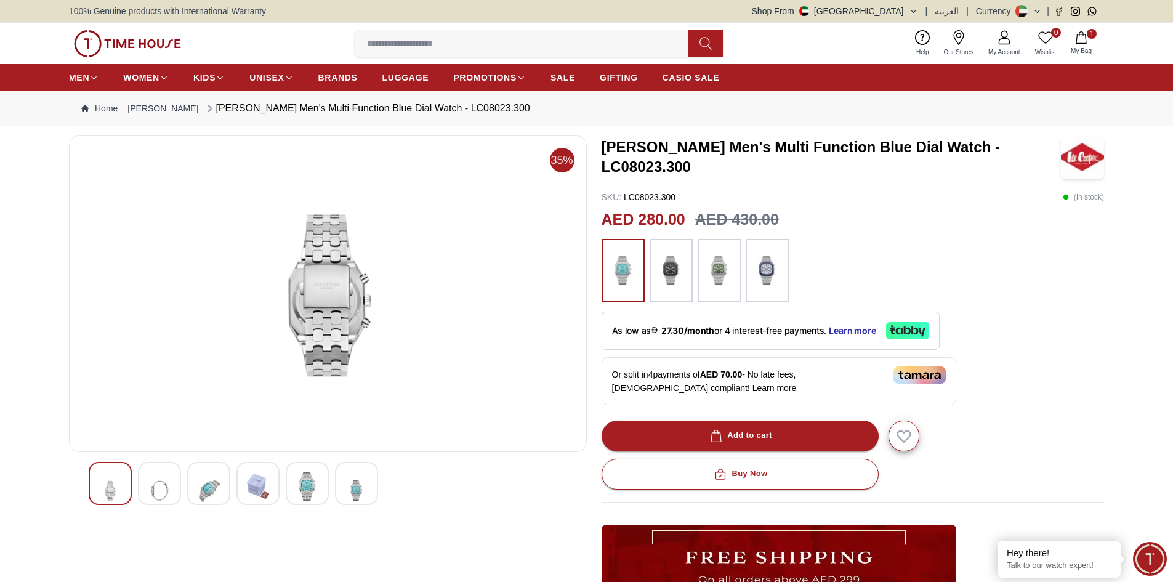
click at [116, 488] on img at bounding box center [110, 490] width 22 height 36
click at [216, 496] on img at bounding box center [209, 490] width 22 height 36
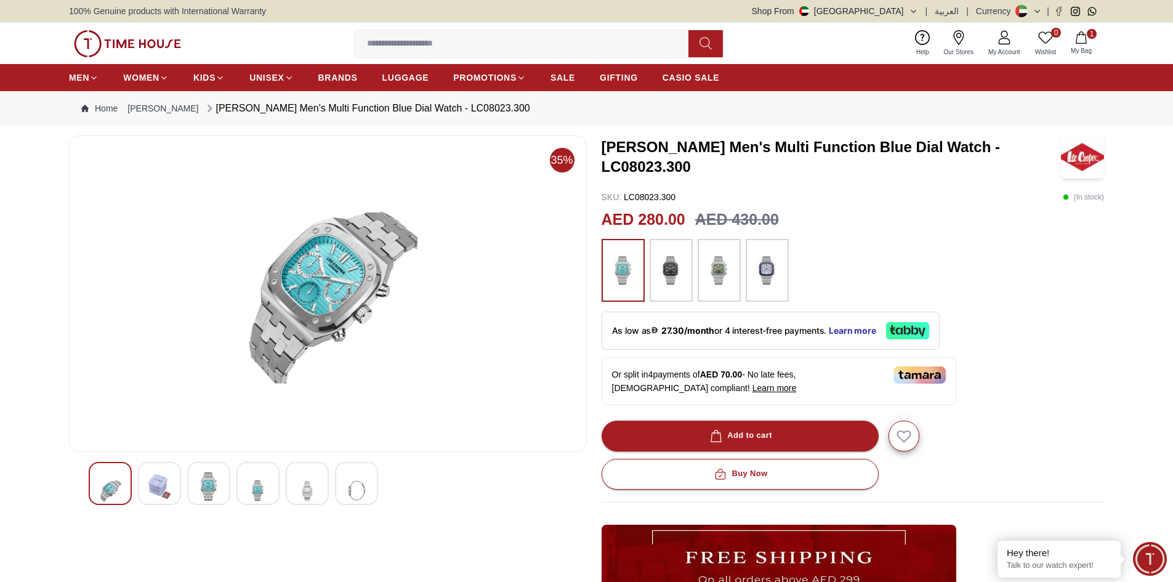
click at [727, 281] on img at bounding box center [719, 270] width 31 height 51
